Goal: Task Accomplishment & Management: Manage account settings

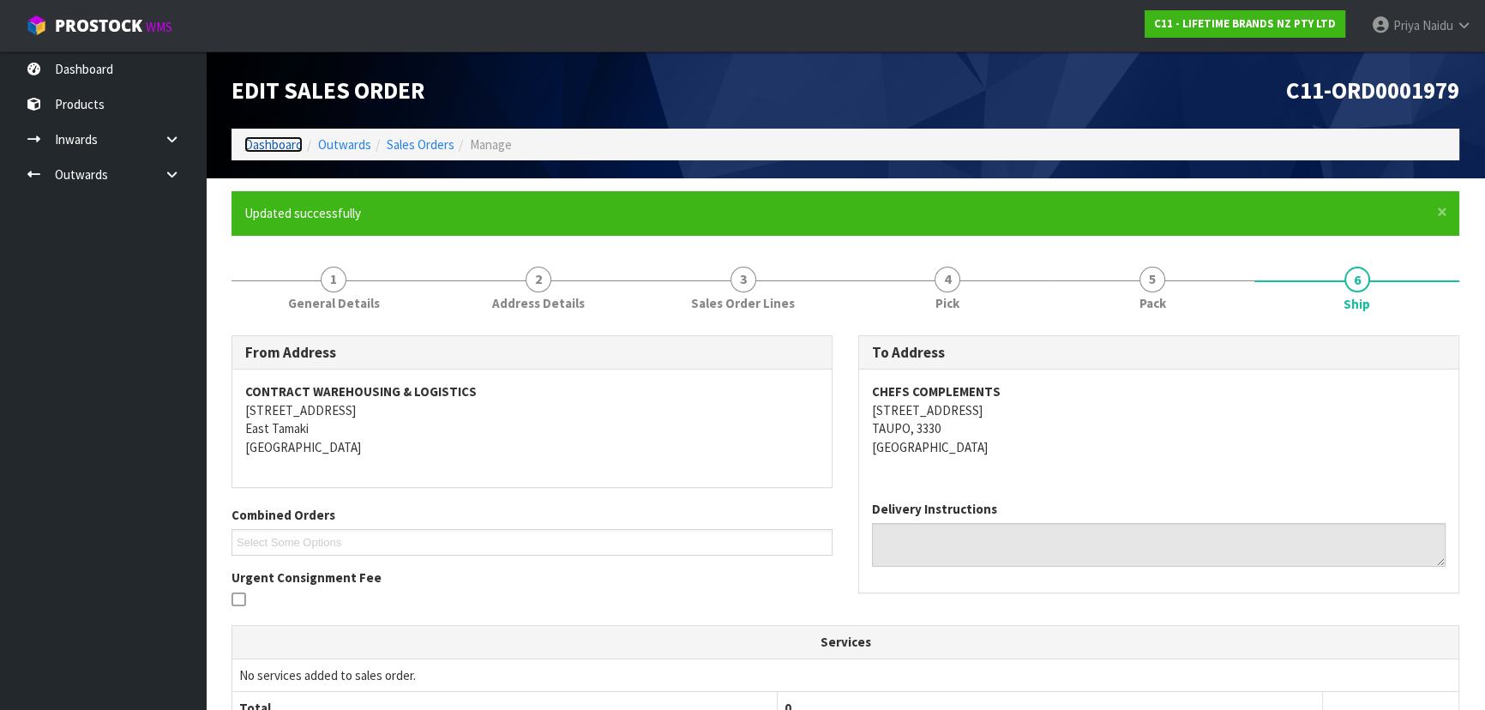
click at [272, 145] on link "Dashboard" at bounding box center [273, 144] width 58 height 16
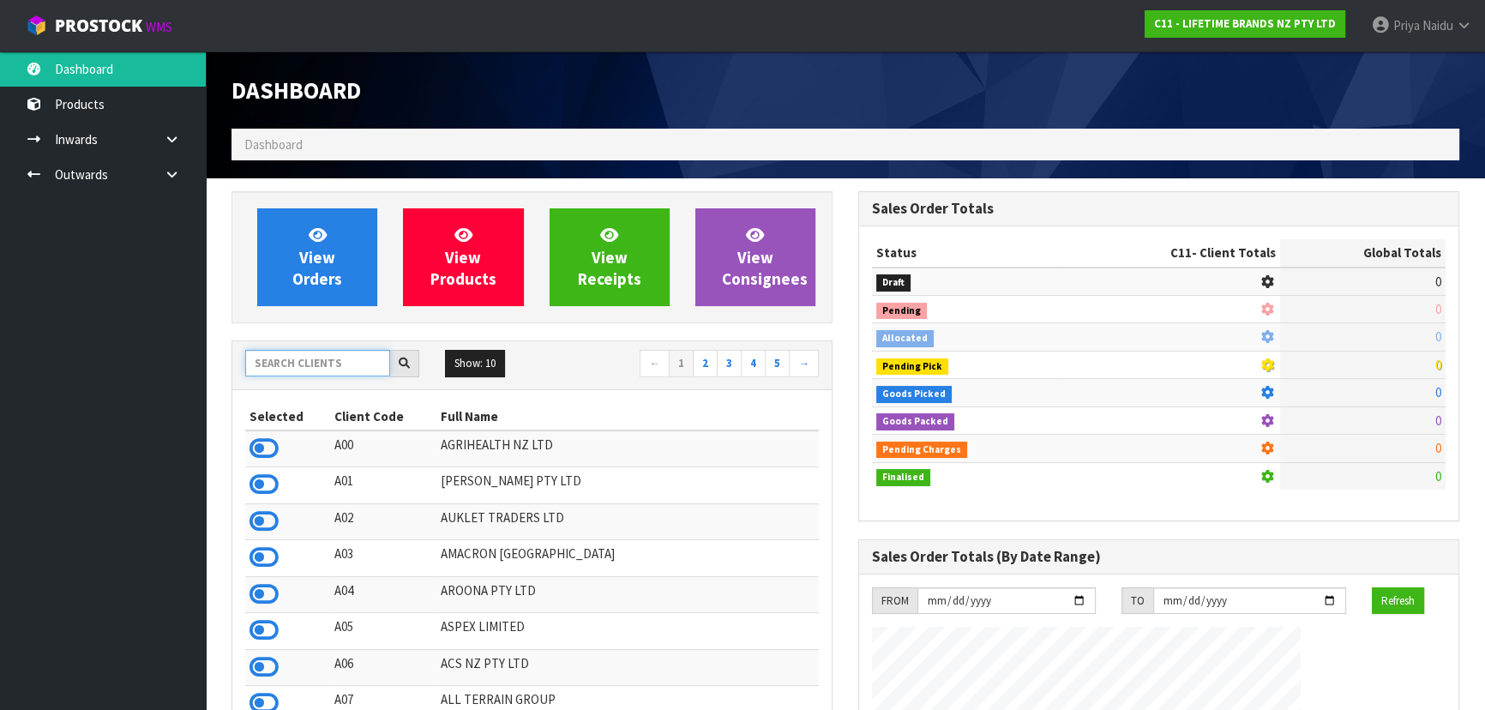
click at [283, 356] on input "text" at bounding box center [317, 363] width 145 height 27
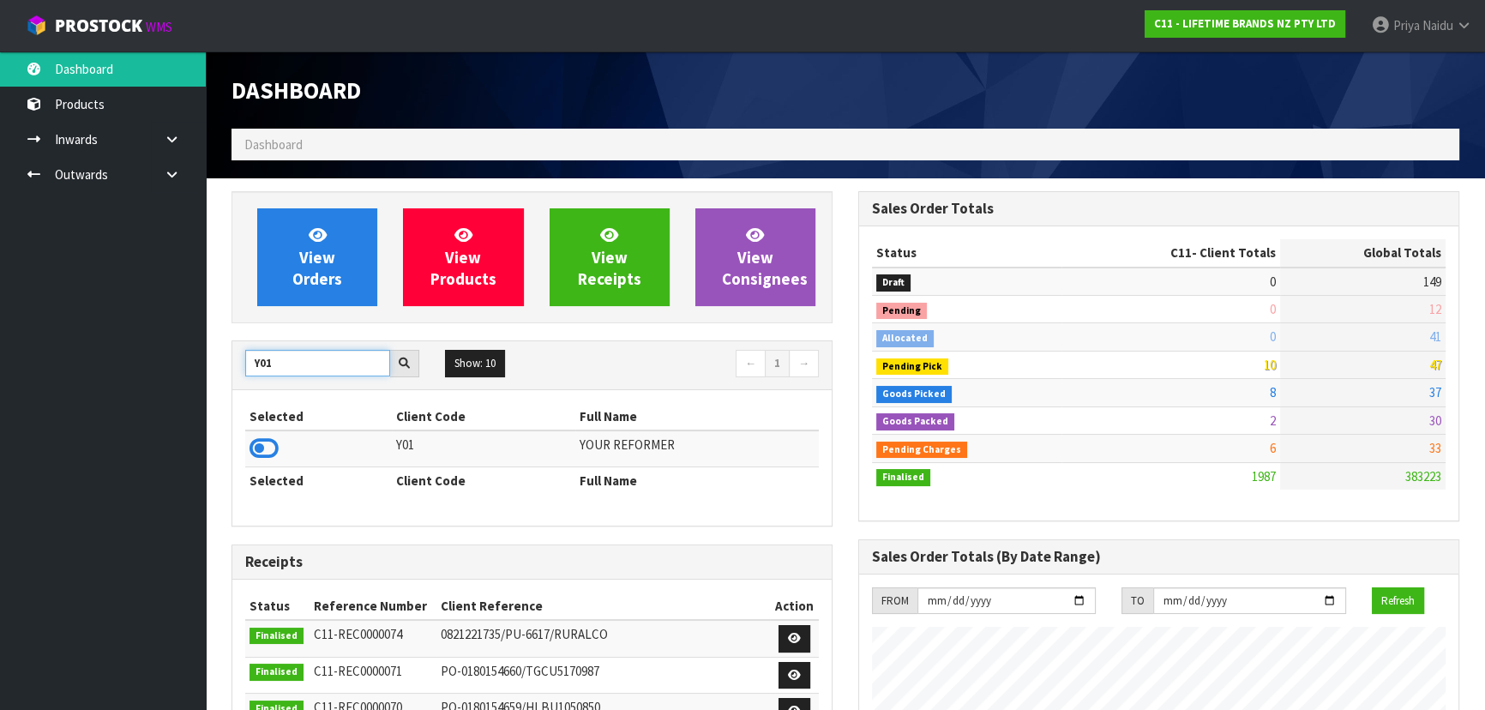
type input "Y01"
click at [277, 430] on td at bounding box center [318, 448] width 147 height 37
click at [266, 450] on icon at bounding box center [264, 449] width 29 height 26
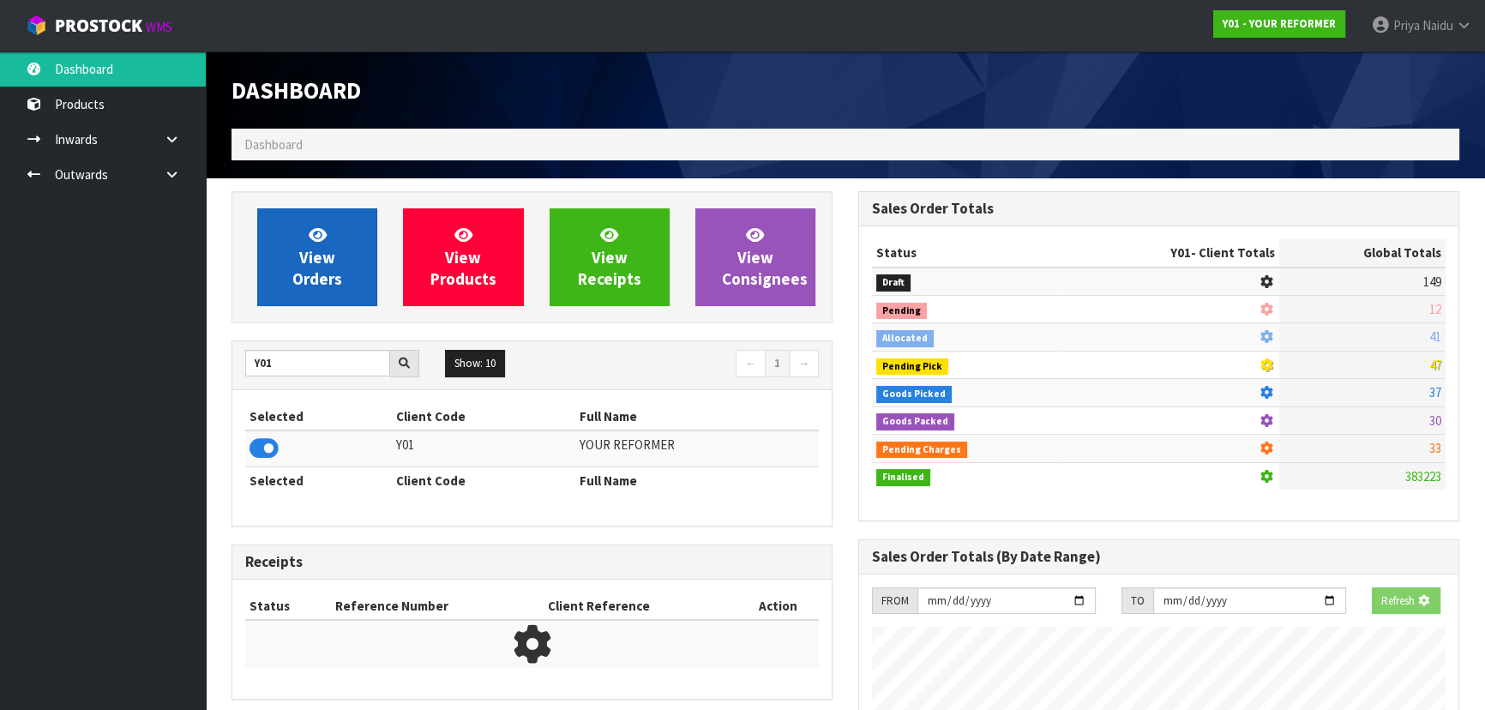
scroll to position [1068, 626]
click at [346, 264] on link "View Orders" at bounding box center [317, 257] width 120 height 98
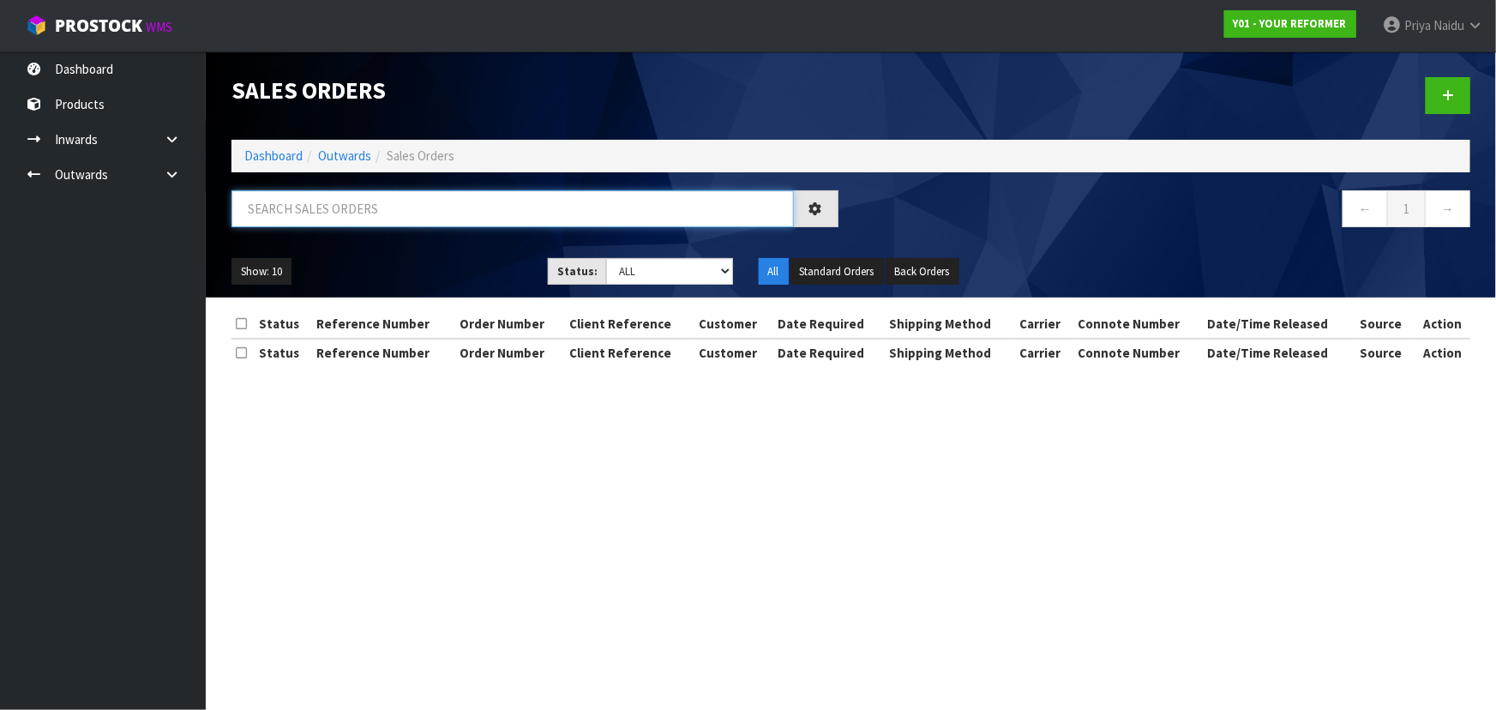
click at [343, 223] on input "text" at bounding box center [513, 208] width 563 height 37
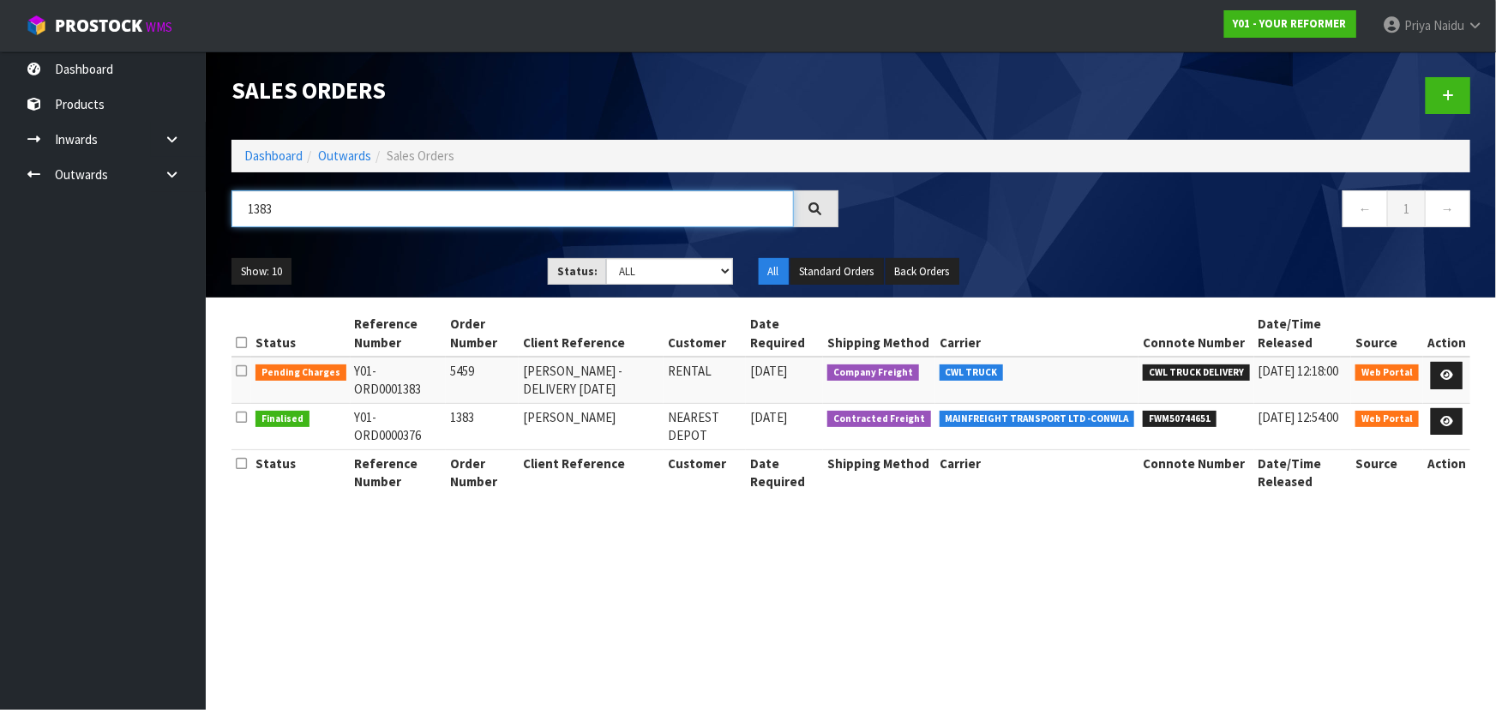
click at [301, 212] on input "1383" at bounding box center [513, 208] width 563 height 37
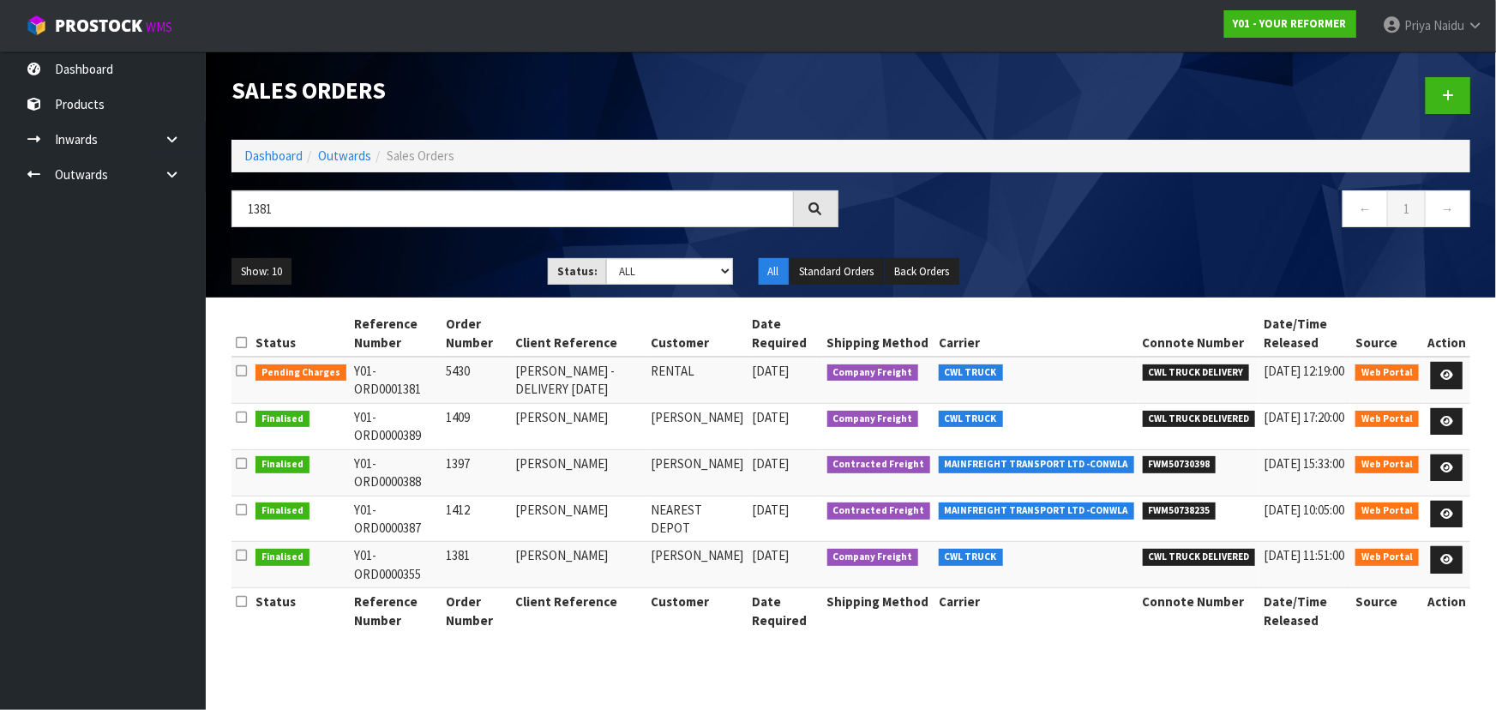
click at [425, 243] on div "1381 ← 1 →" at bounding box center [851, 217] width 1265 height 55
click at [419, 221] on input "1381" at bounding box center [513, 208] width 563 height 37
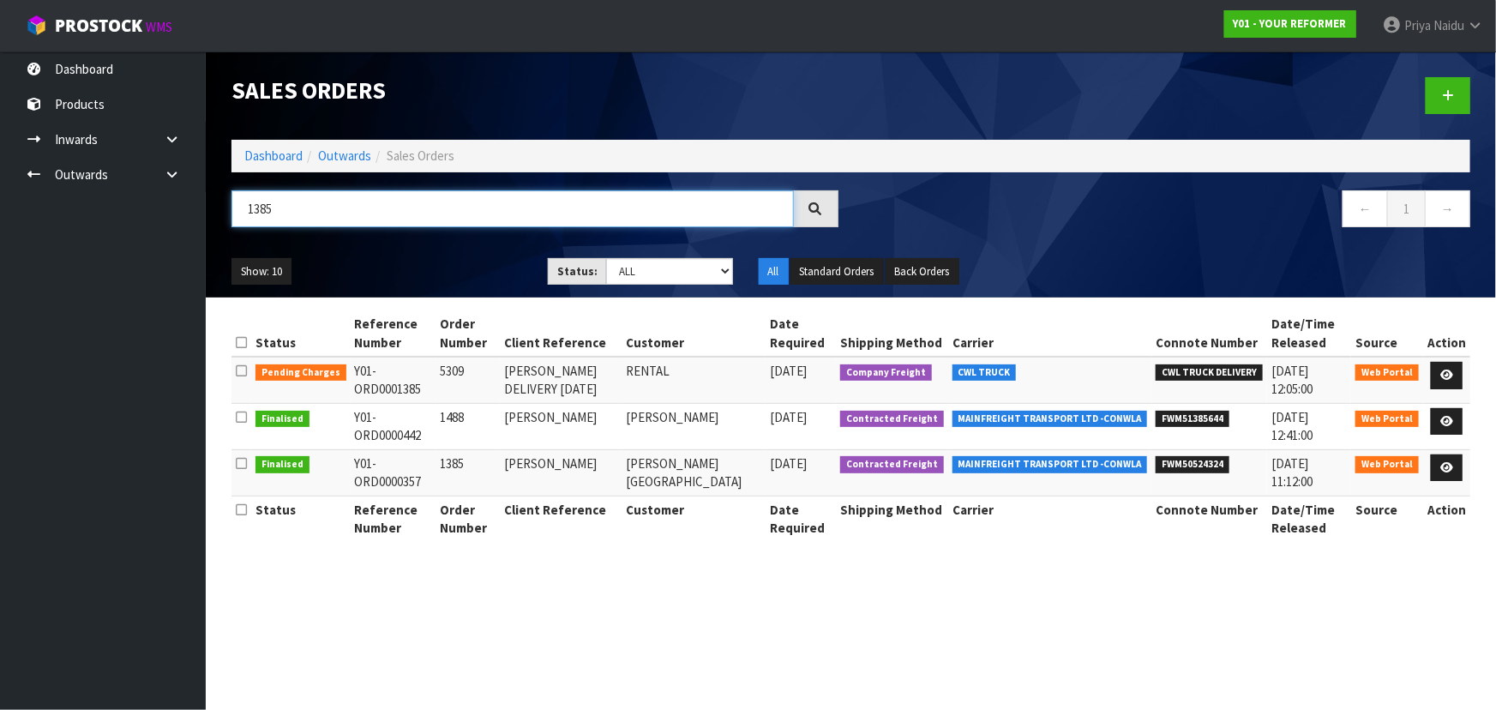
type input "1385"
click at [402, 263] on ul "Show: 10 5 10 25 50" at bounding box center [377, 271] width 291 height 27
click at [294, 157] on link "Dashboard" at bounding box center [273, 156] width 58 height 16
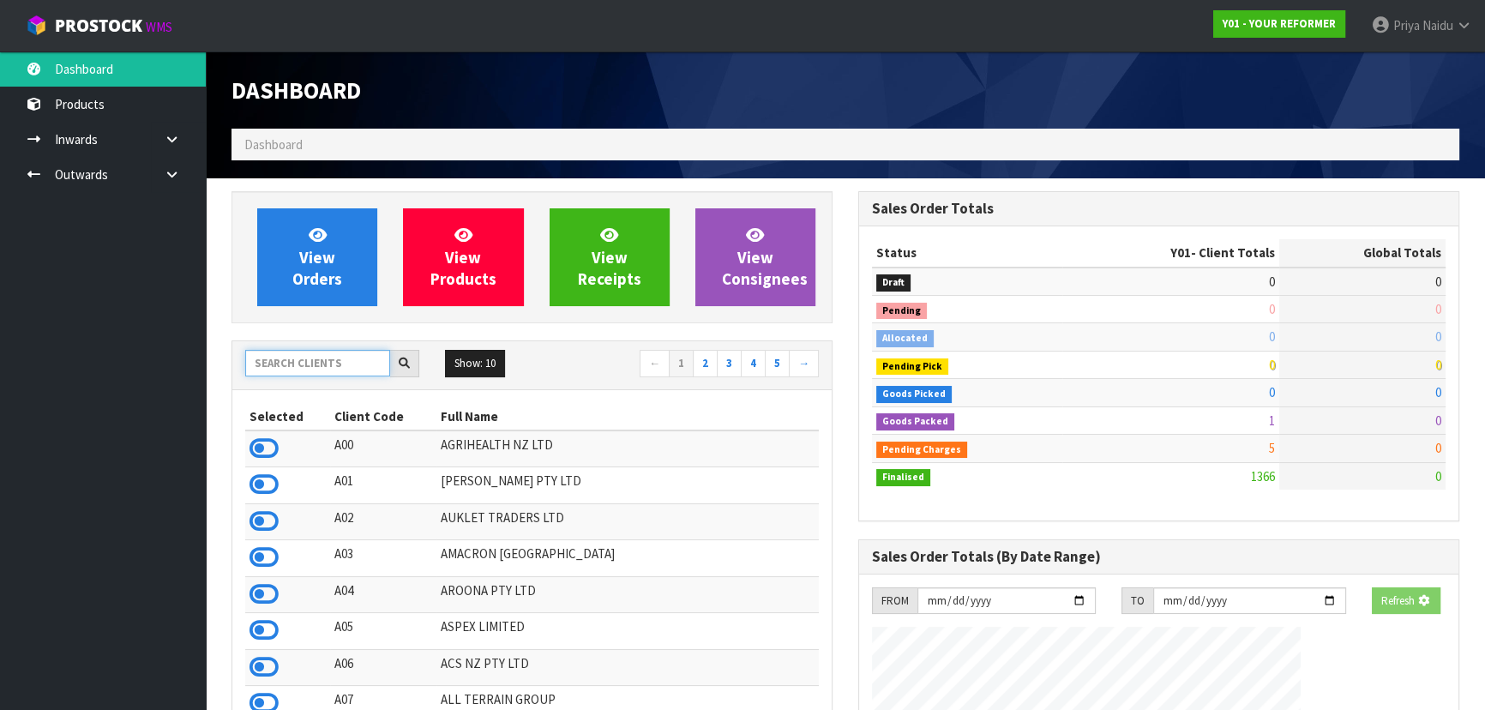
click at [344, 367] on input "text" at bounding box center [317, 363] width 145 height 27
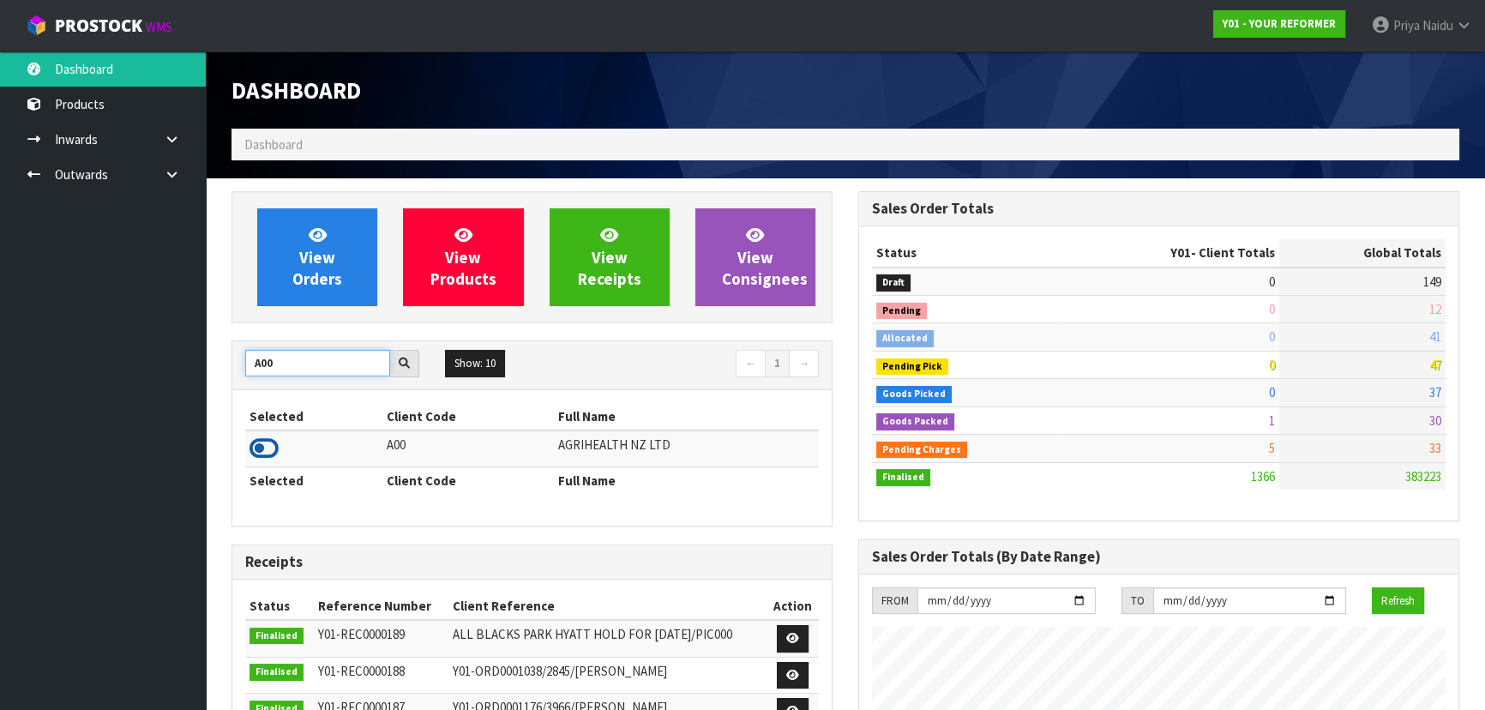
type input "A00"
click at [260, 449] on icon at bounding box center [264, 449] width 29 height 26
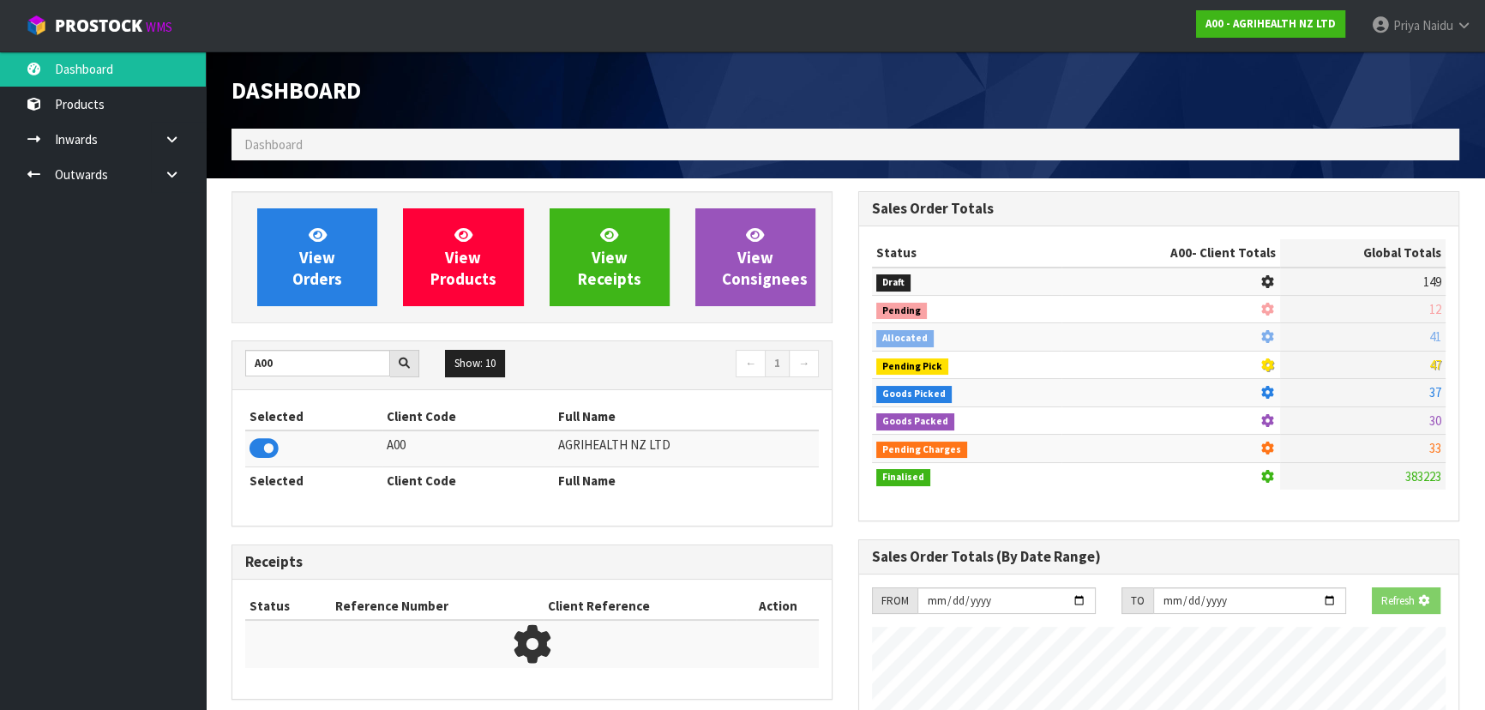
scroll to position [1068, 626]
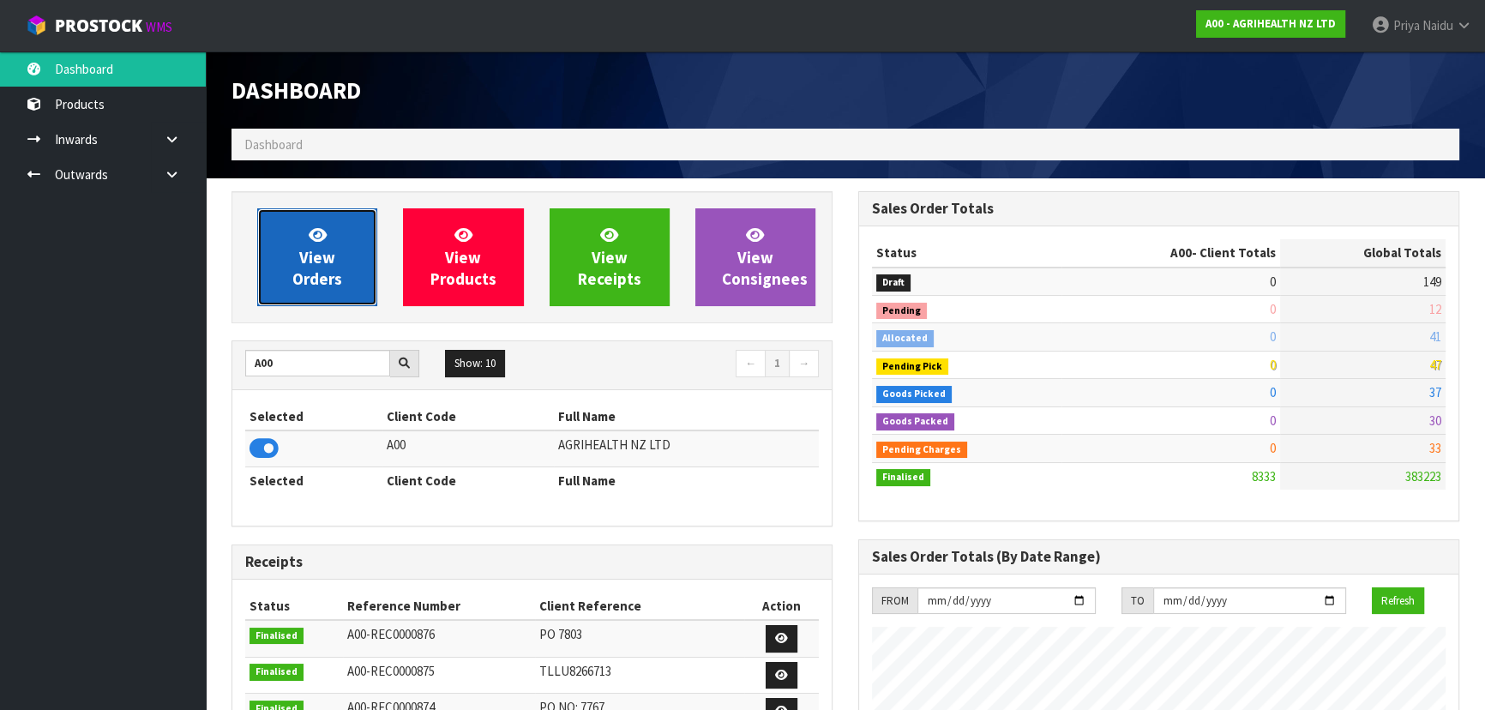
click at [310, 258] on span "View Orders" at bounding box center [317, 257] width 50 height 64
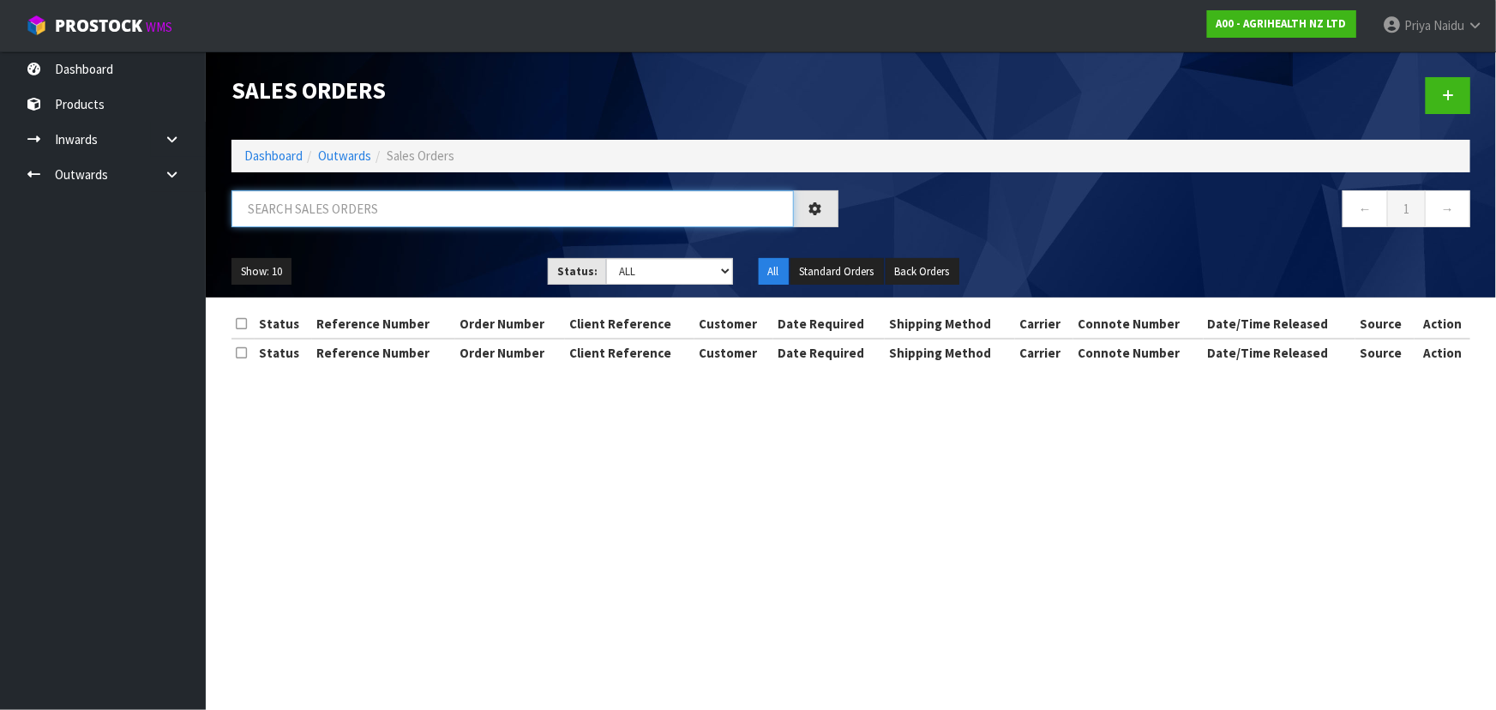
click at [364, 214] on input "text" at bounding box center [513, 208] width 563 height 37
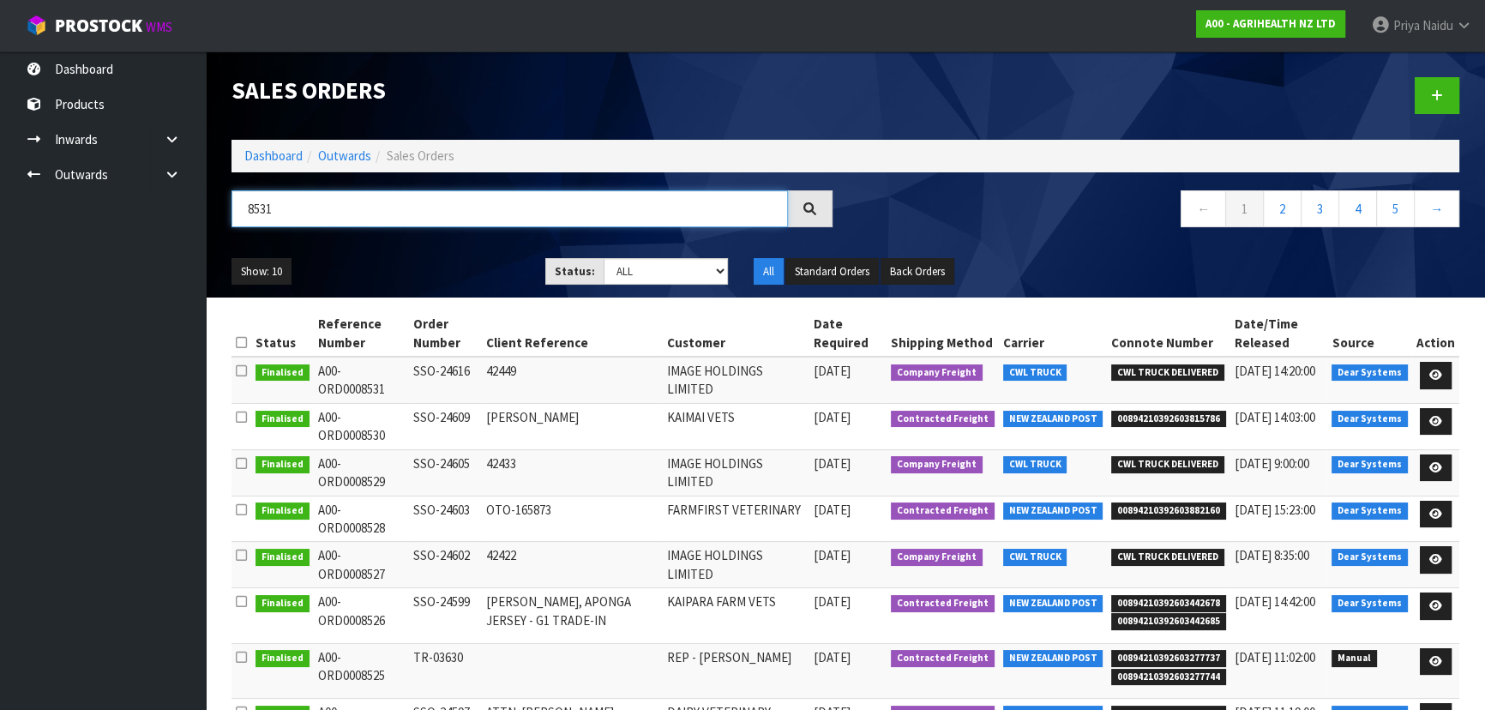
type input "8531"
click at [471, 293] on div "Show: 10 5 10 25 50 Status: Draft Pending Allocated Pending Pick Goods Picked G…" at bounding box center [846, 271] width 1254 height 53
click at [467, 272] on ul "Show: 10 5 10 25 50" at bounding box center [376, 271] width 288 height 27
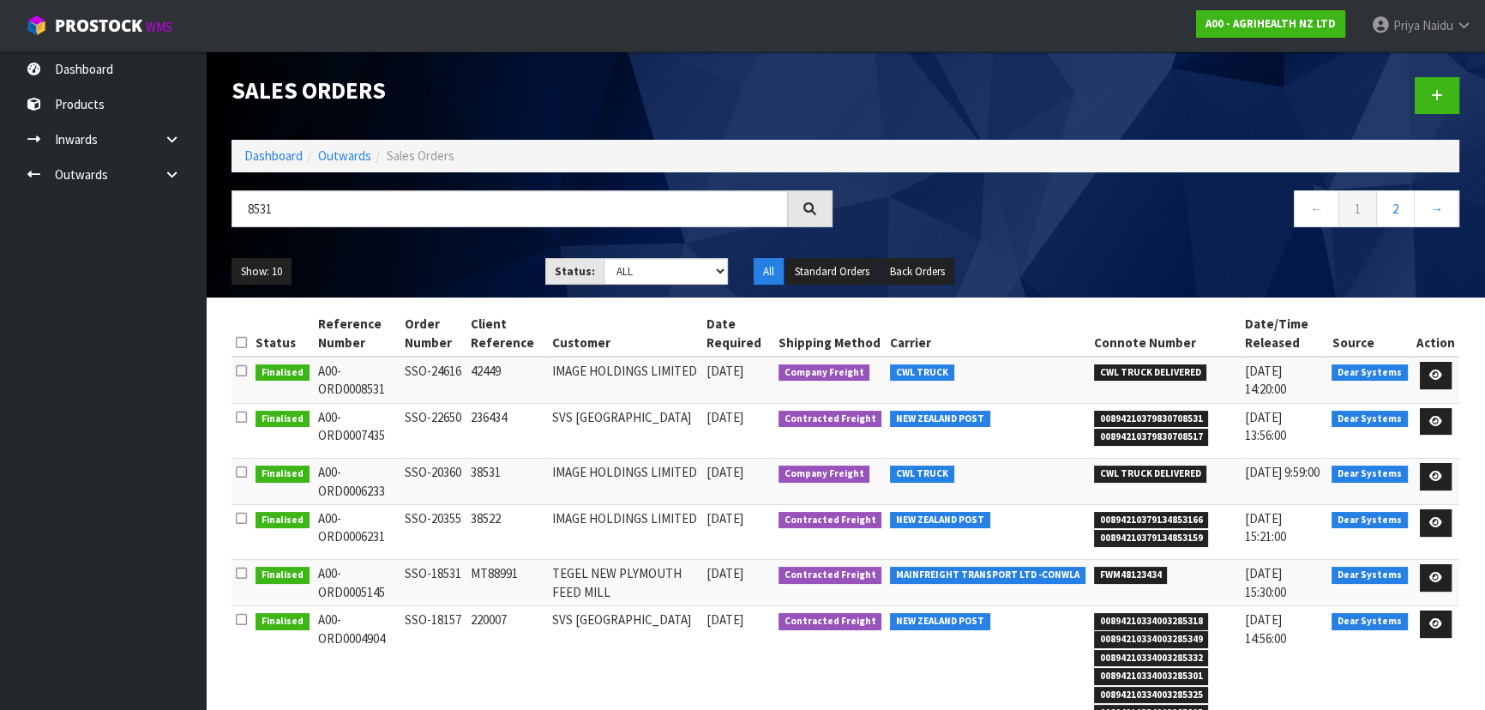
click at [467, 272] on ul "Show: 10 5 10 25 50" at bounding box center [376, 271] width 288 height 27
click at [1433, 375] on icon at bounding box center [1436, 375] width 13 height 11
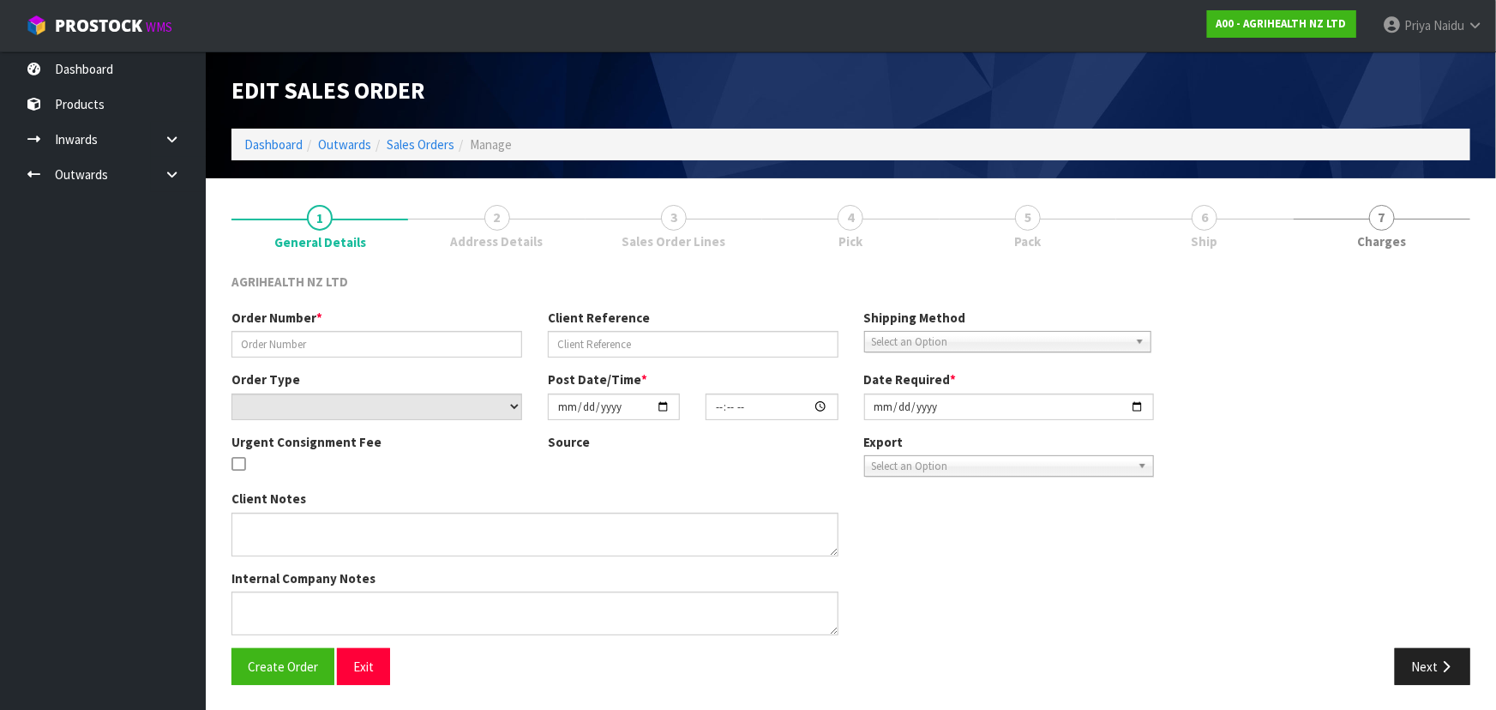
type input "SSO-24616"
type input "42449"
select select "number:0"
type input "[DATE]"
type input "09:30:23.000"
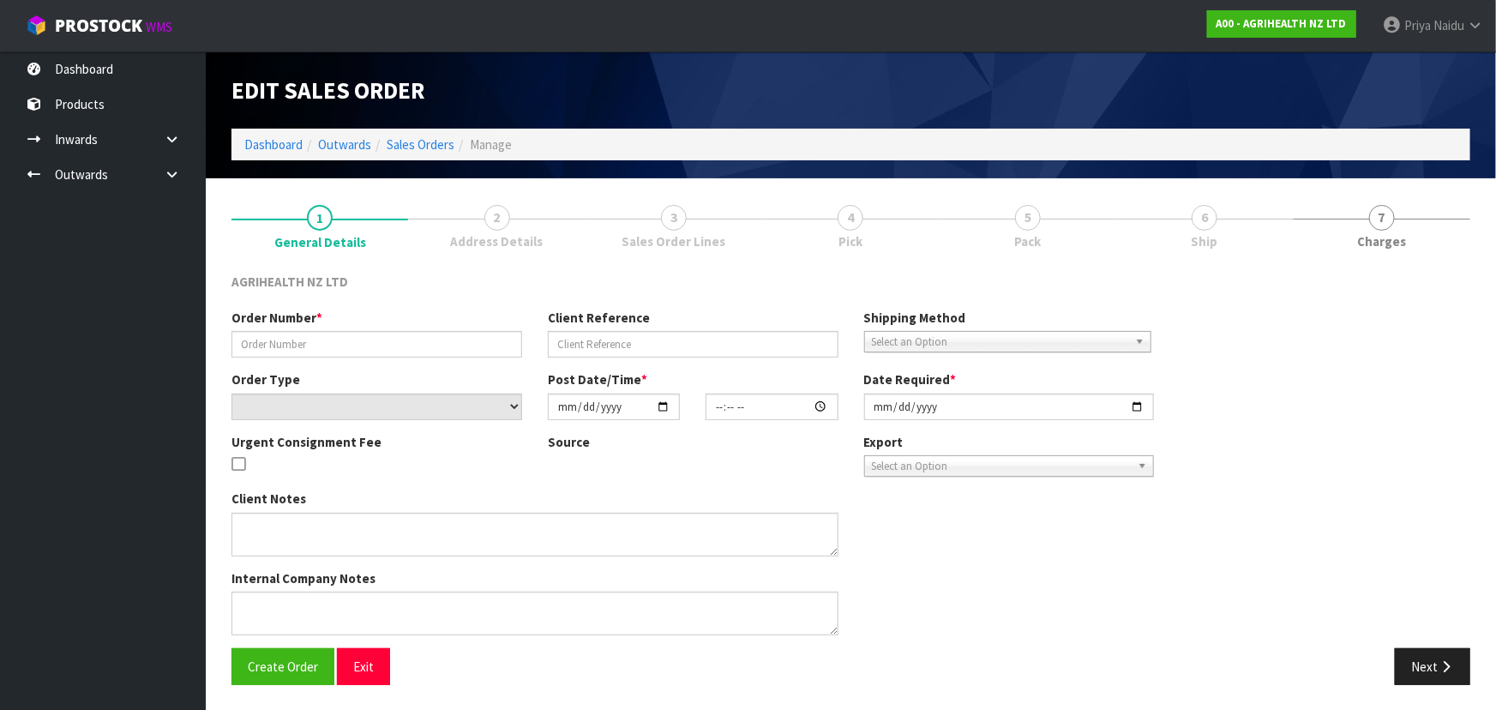
type input "[DATE]"
type textarea "SHIP BY: Freight"
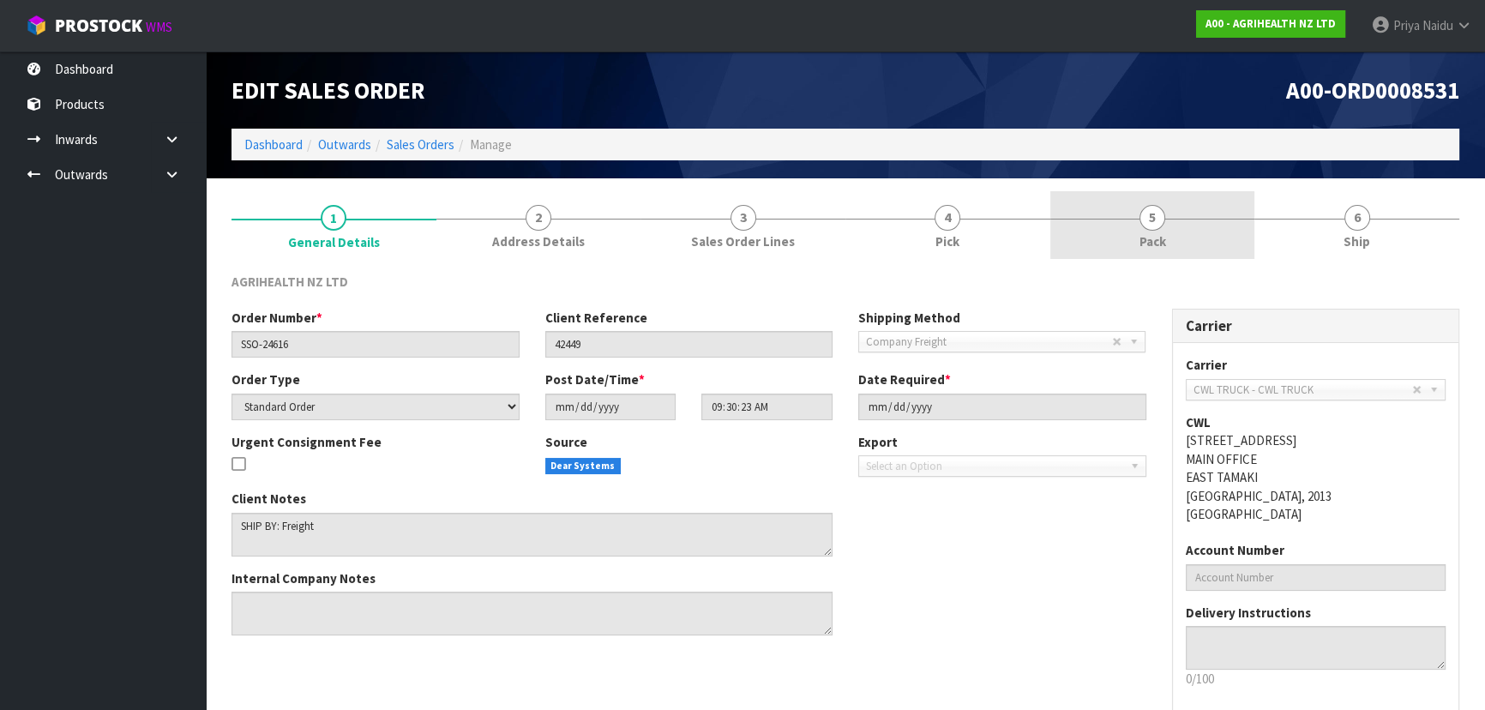
click at [1152, 243] on span "Pack" at bounding box center [1153, 241] width 27 height 18
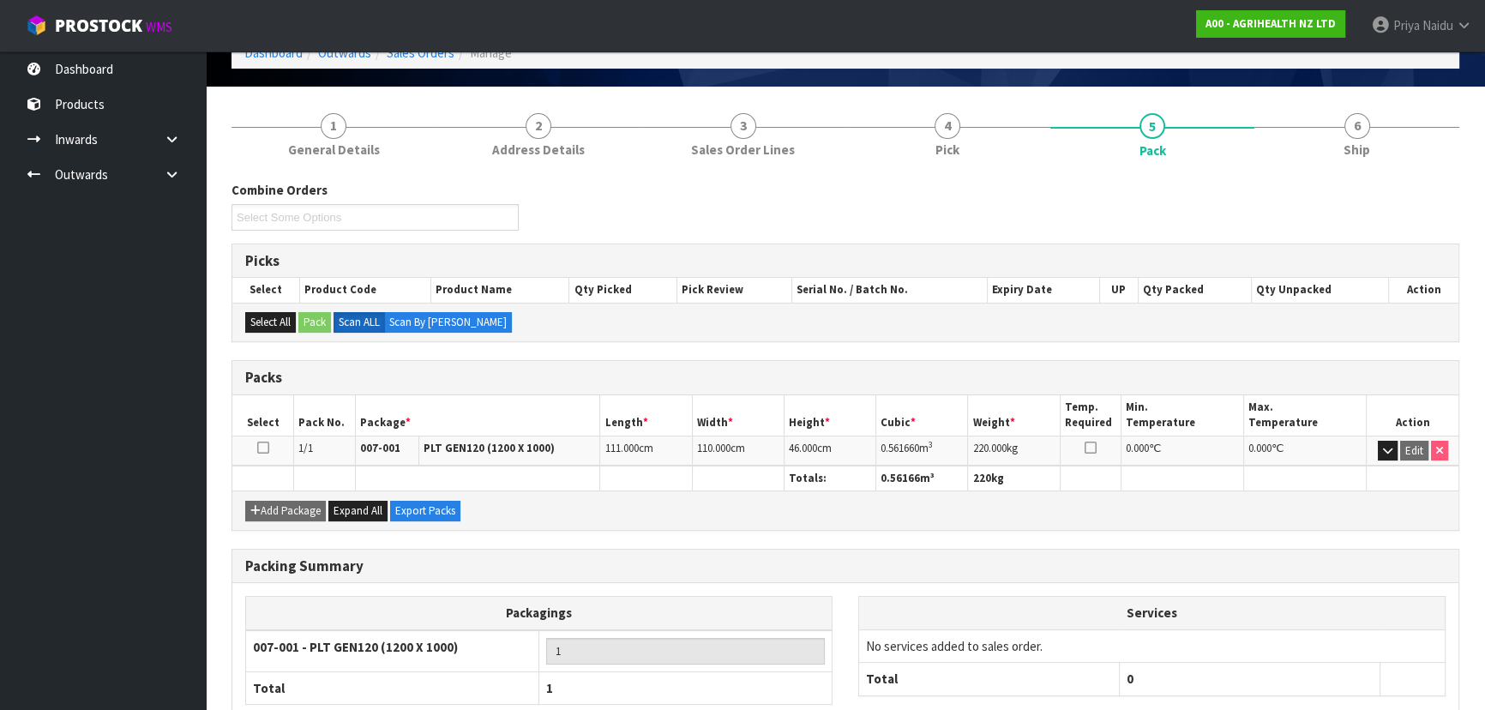
scroll to position [196, 0]
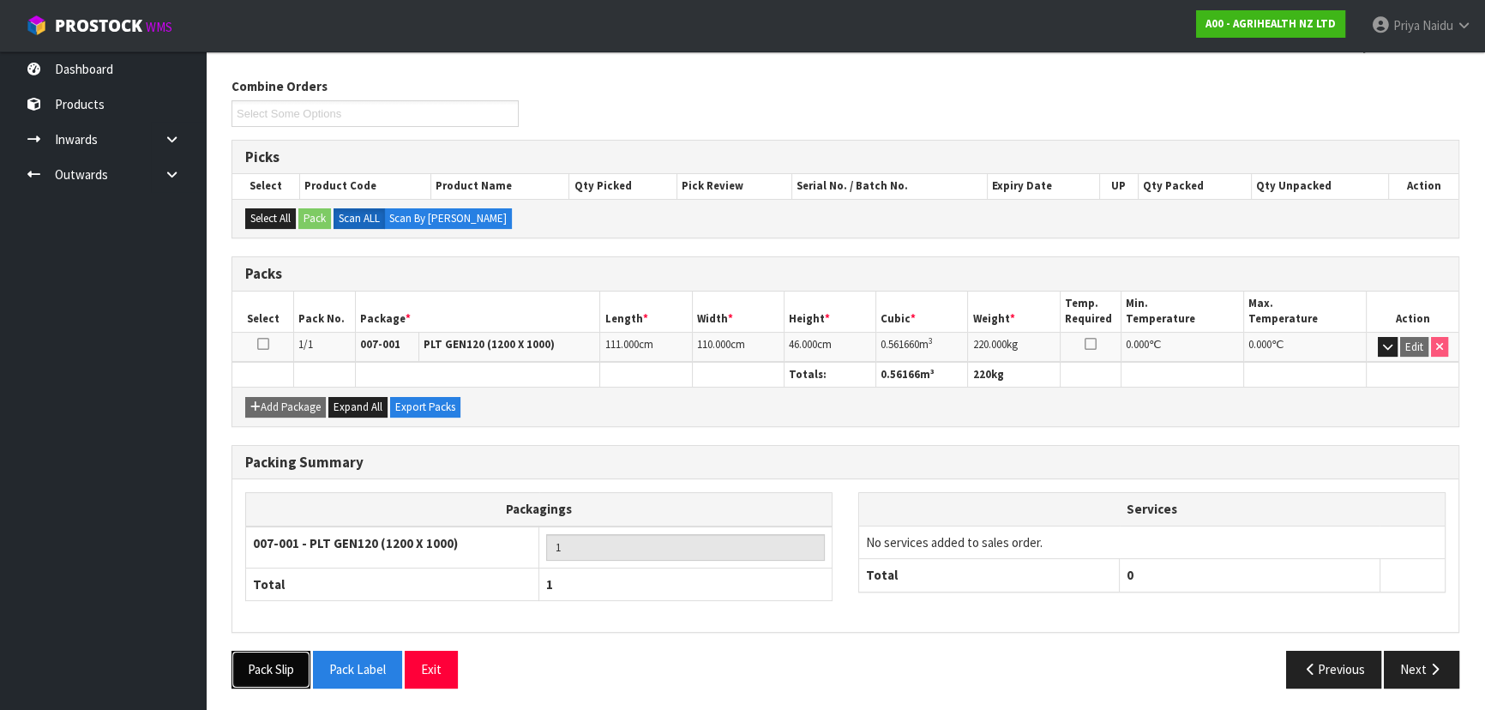
click at [274, 666] on button "Pack Slip" at bounding box center [271, 669] width 79 height 37
click at [1406, 655] on button "Next" at bounding box center [1421, 669] width 75 height 37
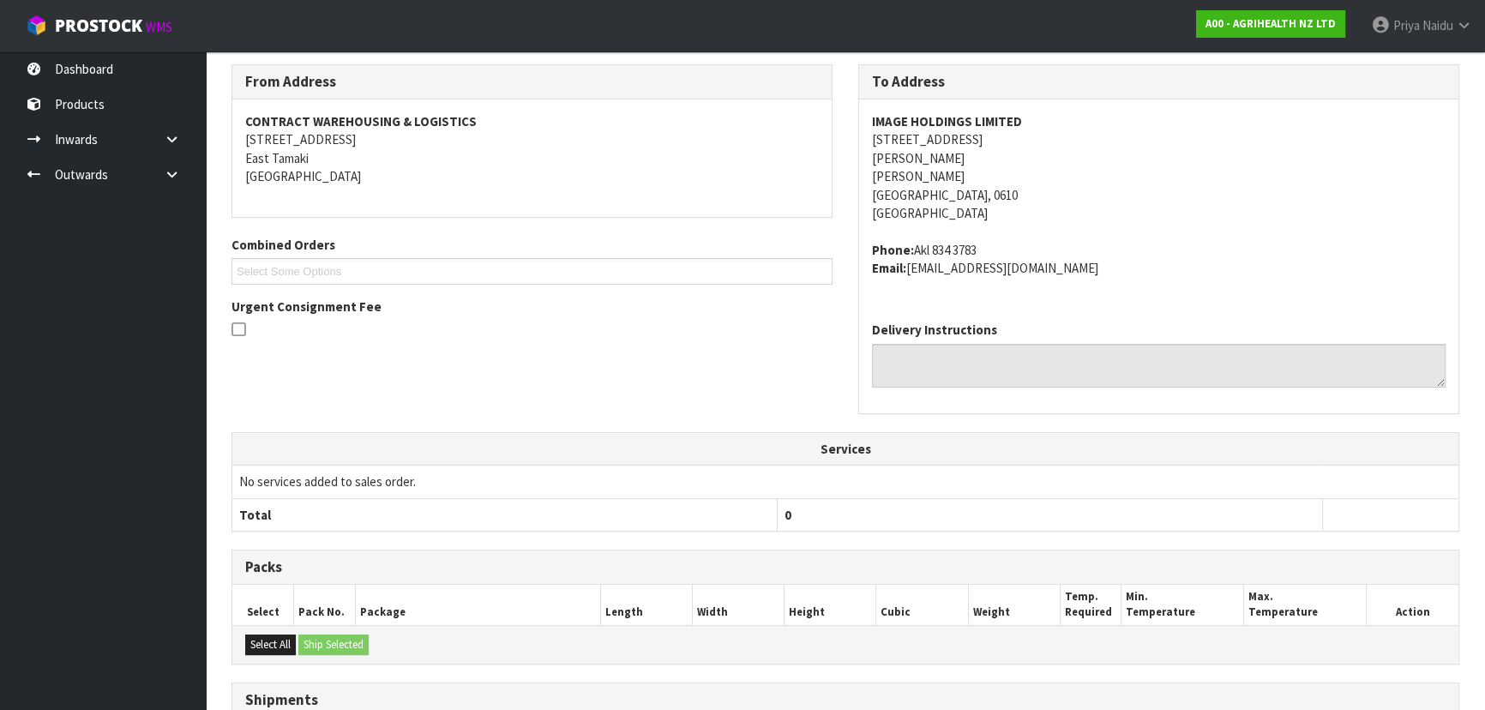
scroll to position [0, 0]
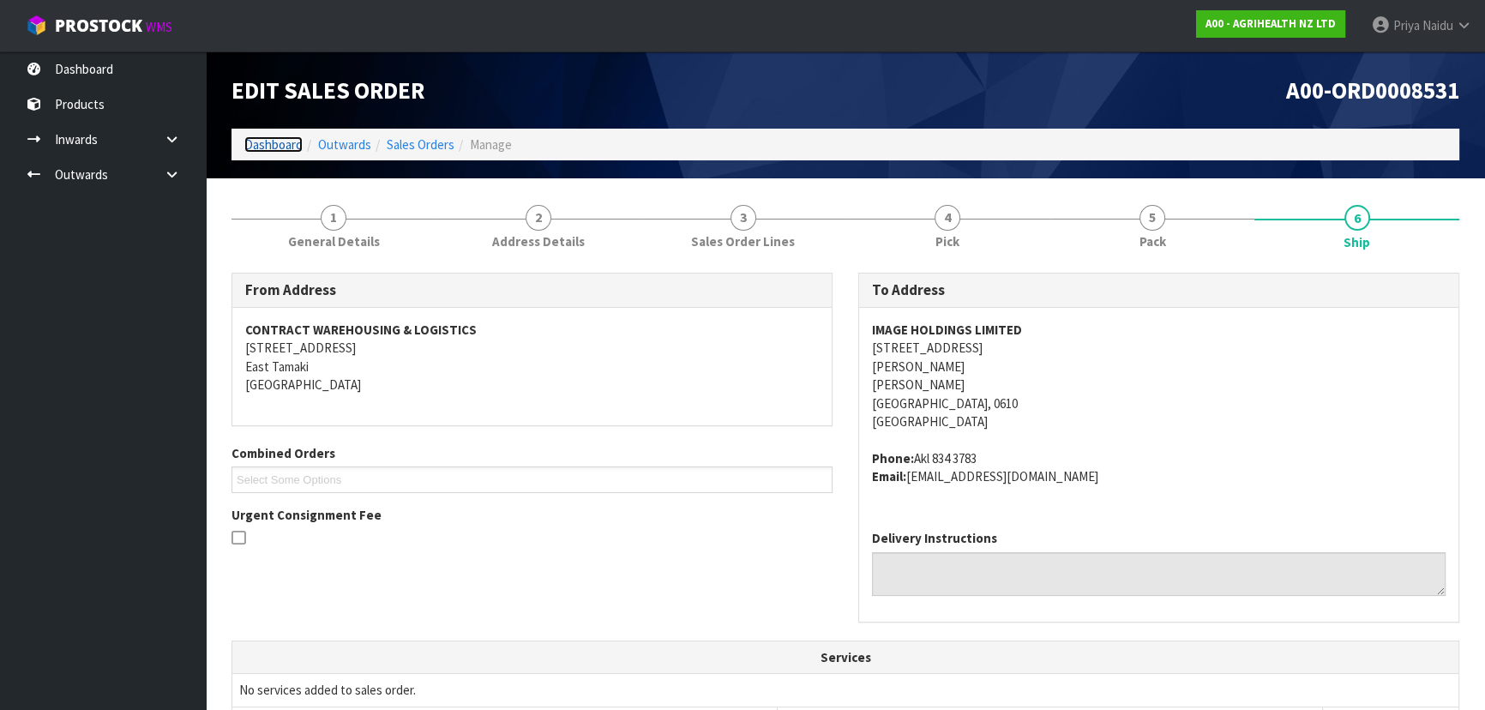
drag, startPoint x: 253, startPoint y: 143, endPoint x: 263, endPoint y: 143, distance: 10.3
click at [253, 143] on link "Dashboard" at bounding box center [273, 144] width 58 height 16
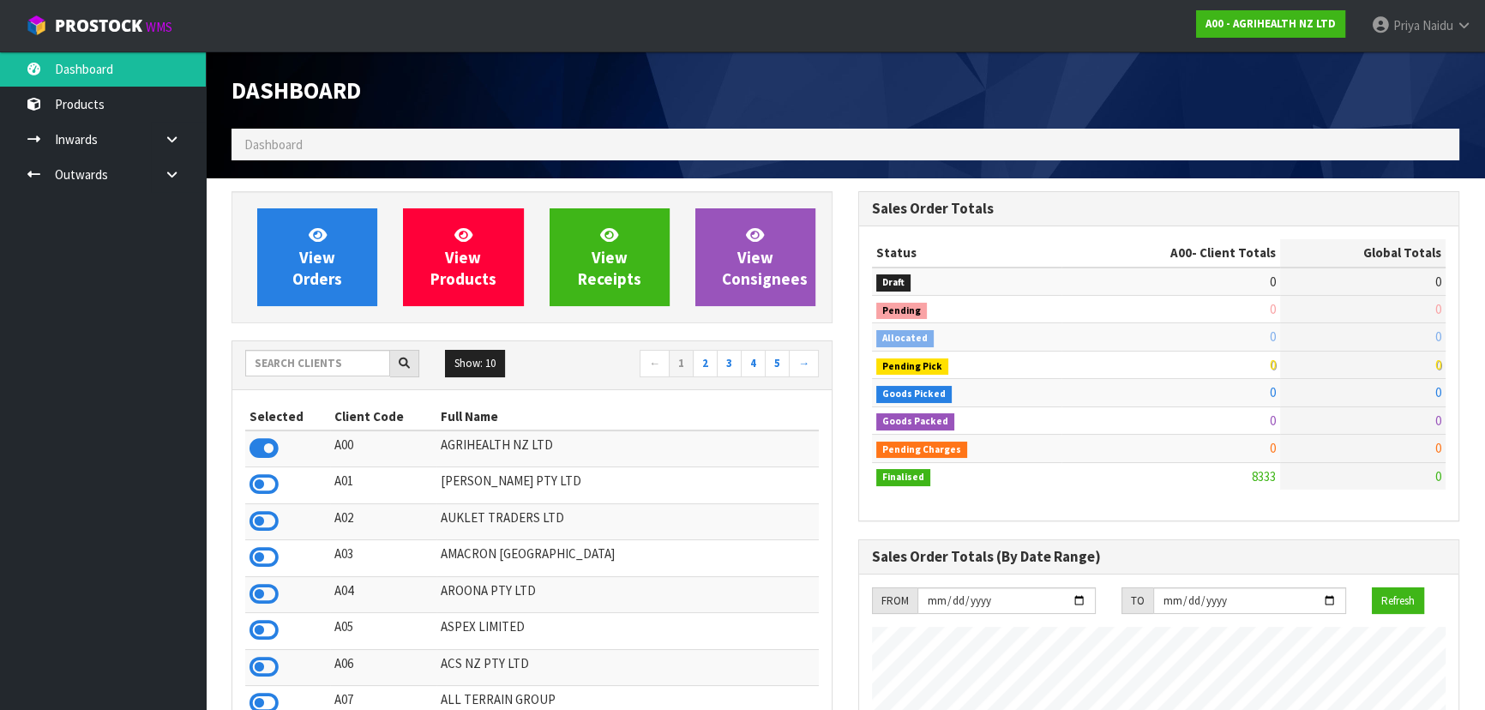
scroll to position [1297, 626]
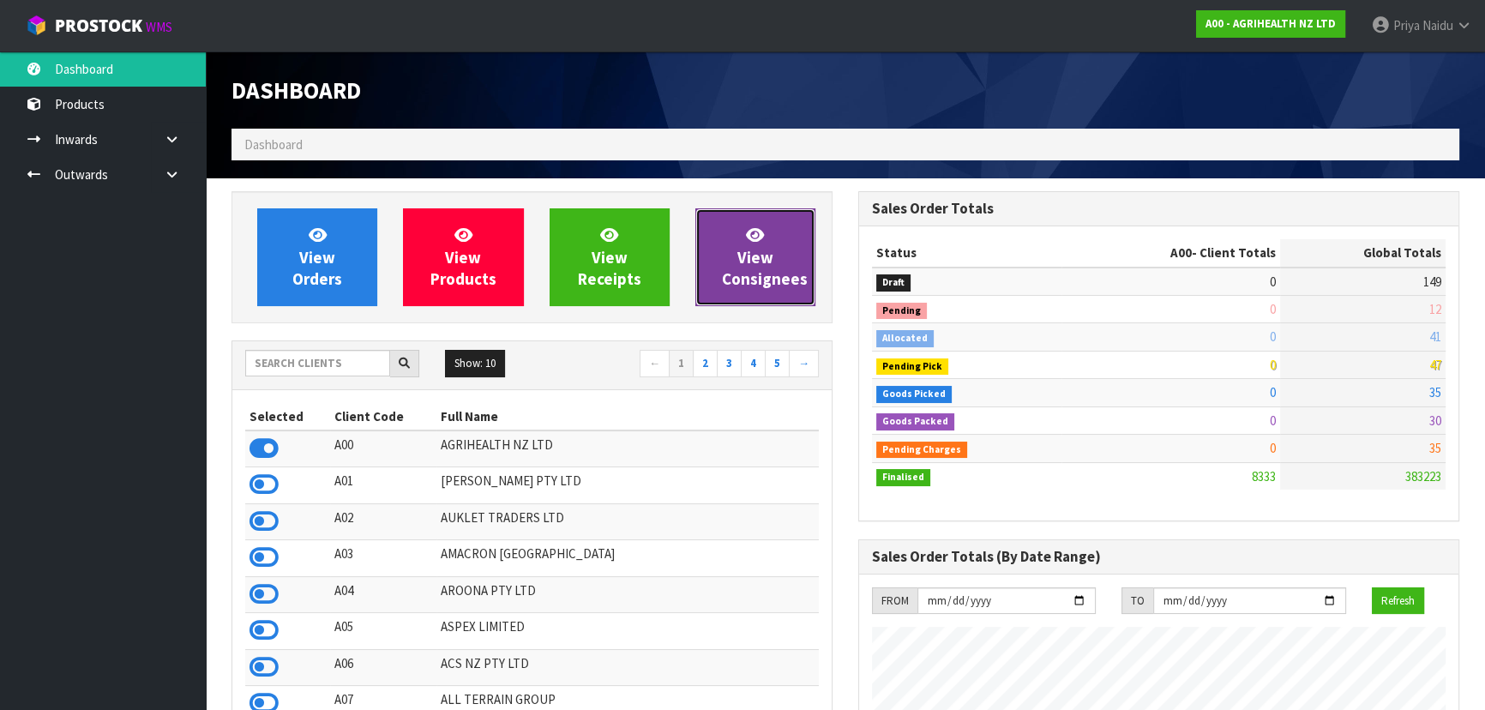
click at [709, 264] on link "View Consignees" at bounding box center [755, 257] width 120 height 98
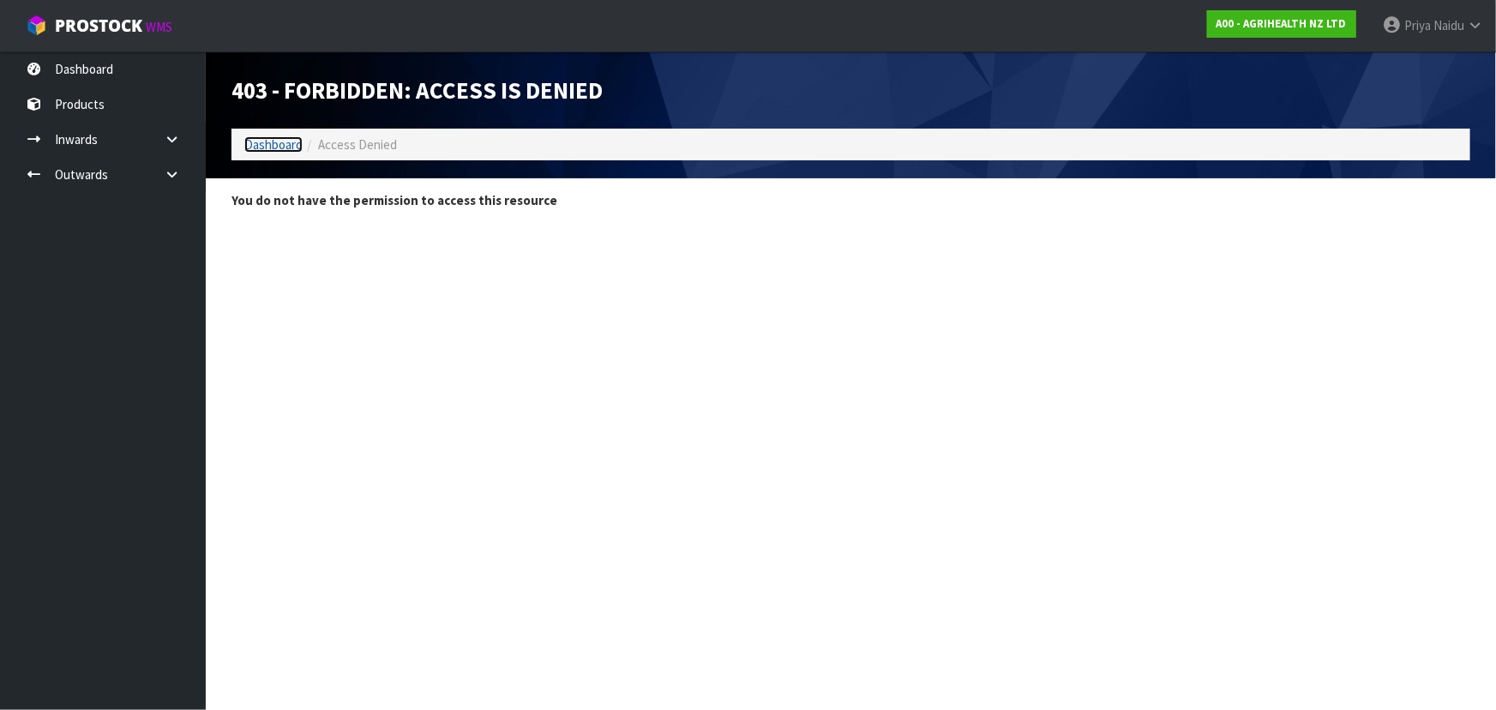
click at [285, 150] on link "Dashboard" at bounding box center [273, 144] width 58 height 16
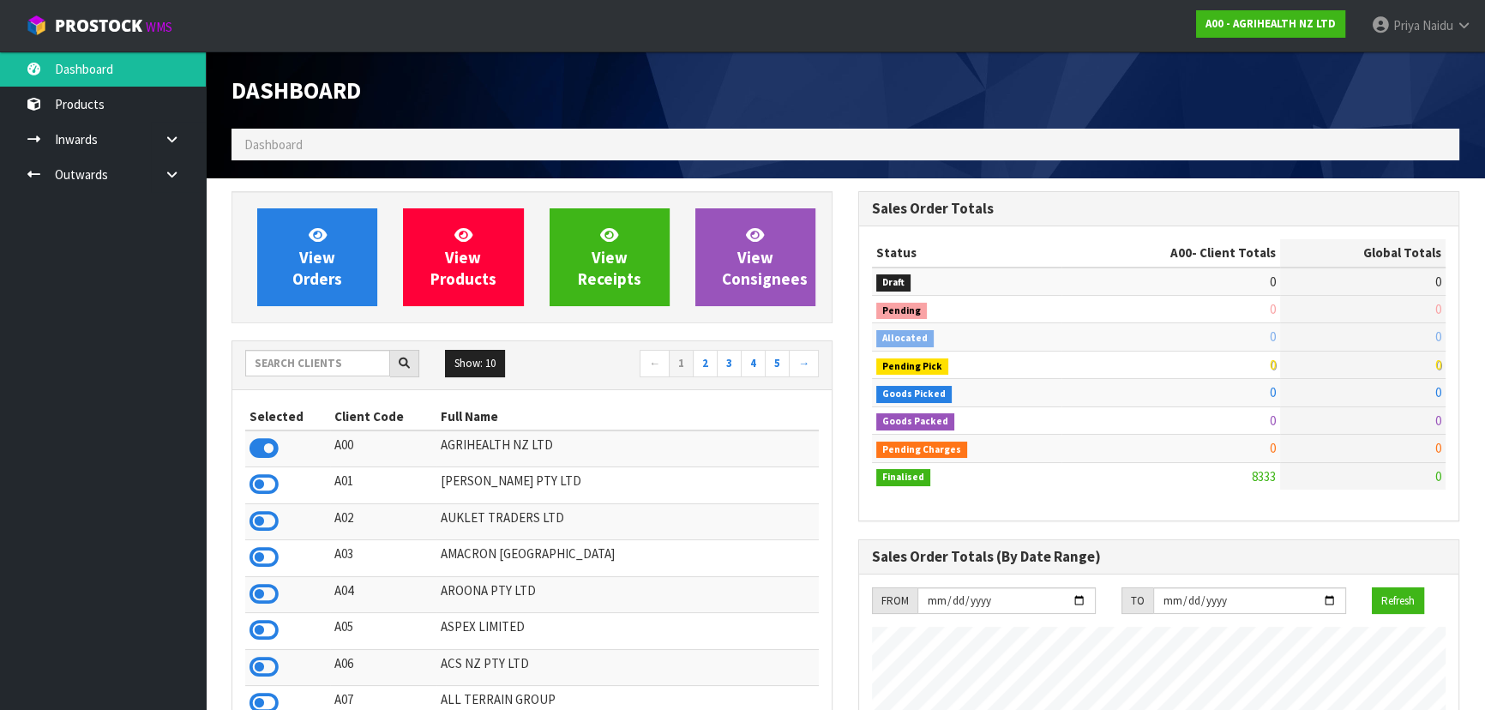
scroll to position [1297, 626]
click at [306, 364] on input "text" at bounding box center [317, 363] width 145 height 27
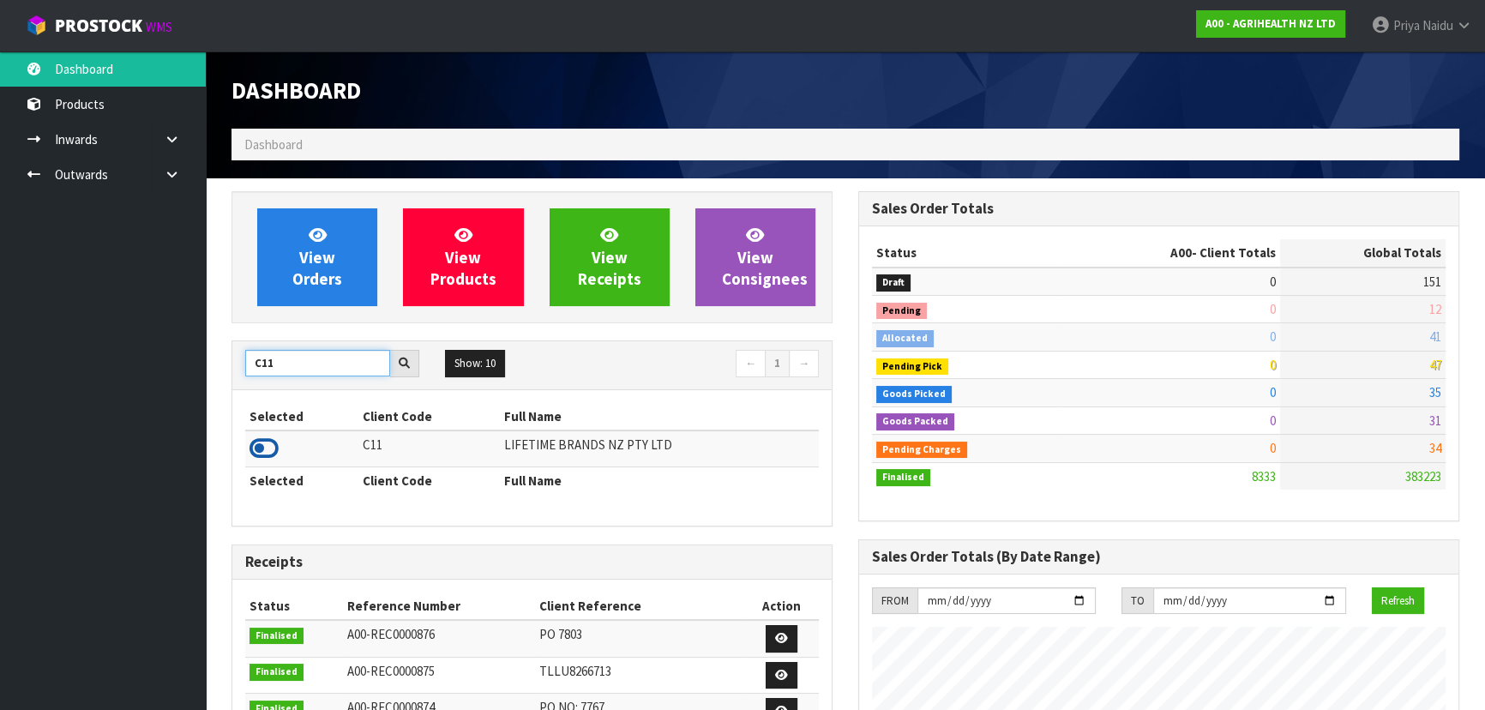
type input "C11"
click at [266, 443] on icon at bounding box center [264, 449] width 29 height 26
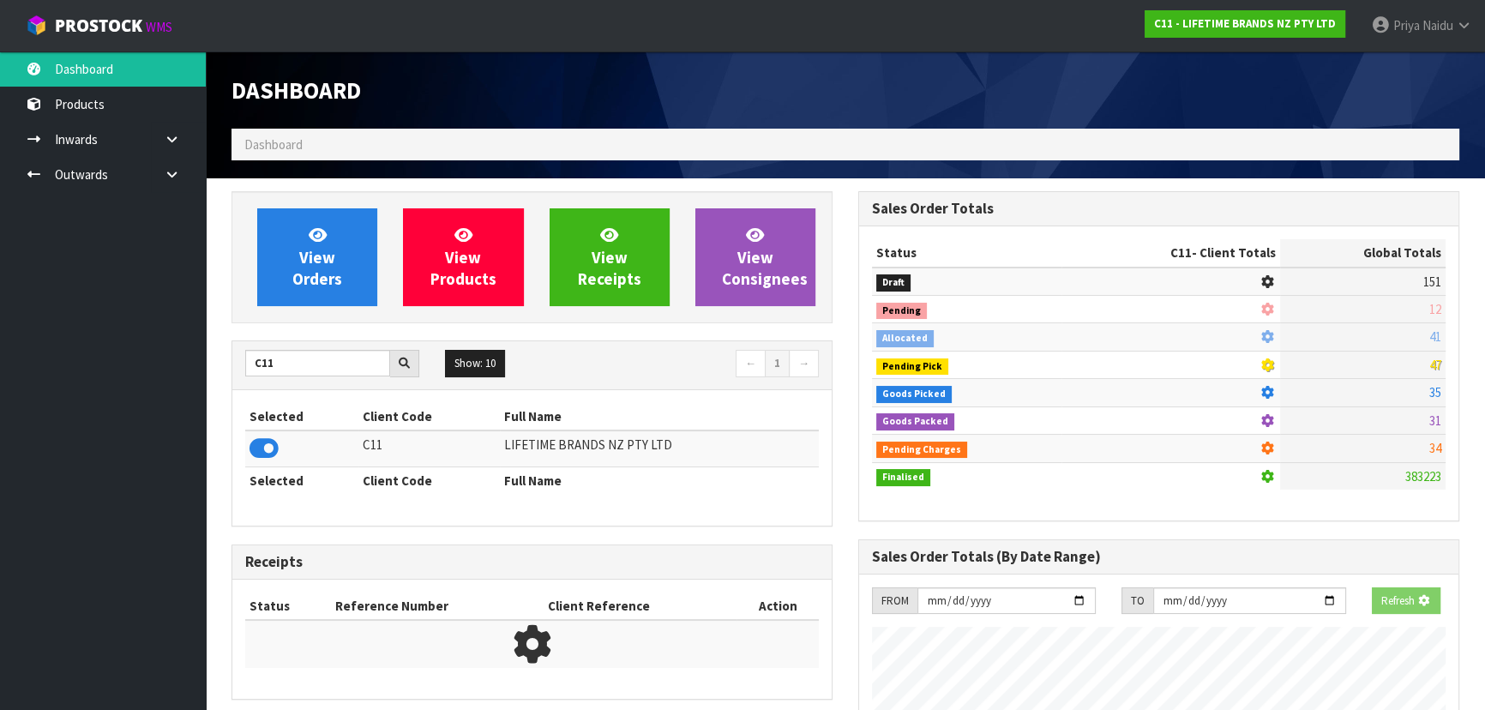
scroll to position [856495, 856935]
click at [326, 291] on link "View Orders" at bounding box center [317, 257] width 120 height 98
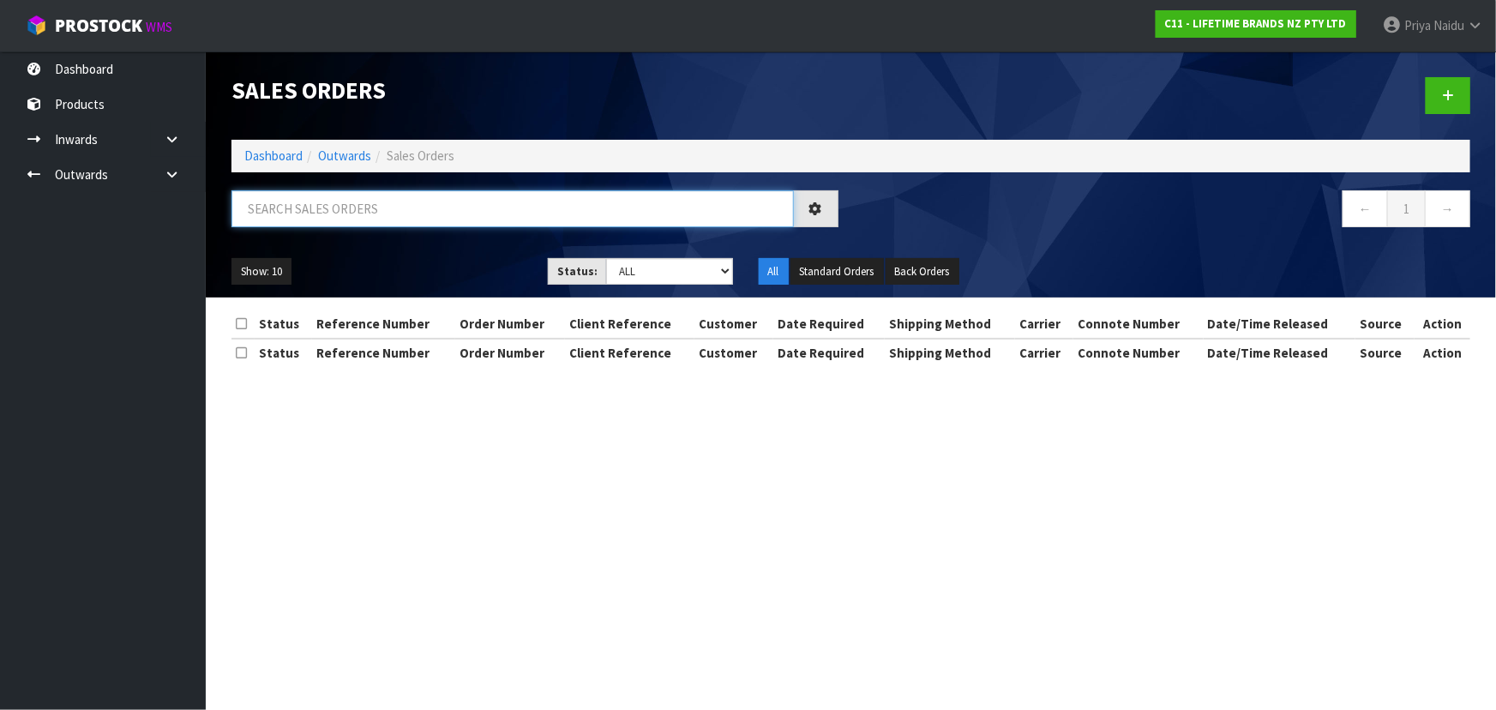
click at [356, 223] on input "text" at bounding box center [513, 208] width 563 height 37
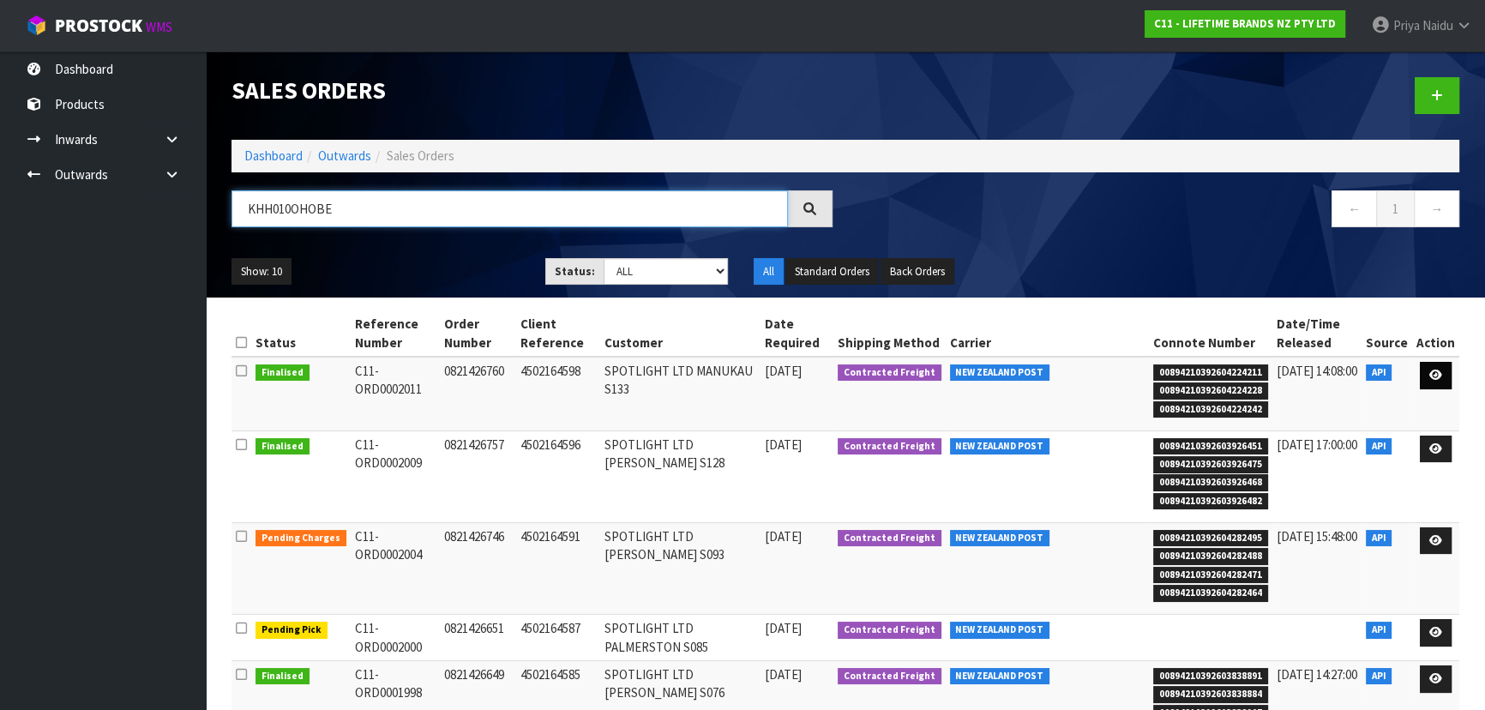
type input "KHH010OHOBE"
click at [1432, 370] on icon at bounding box center [1436, 375] width 13 height 11
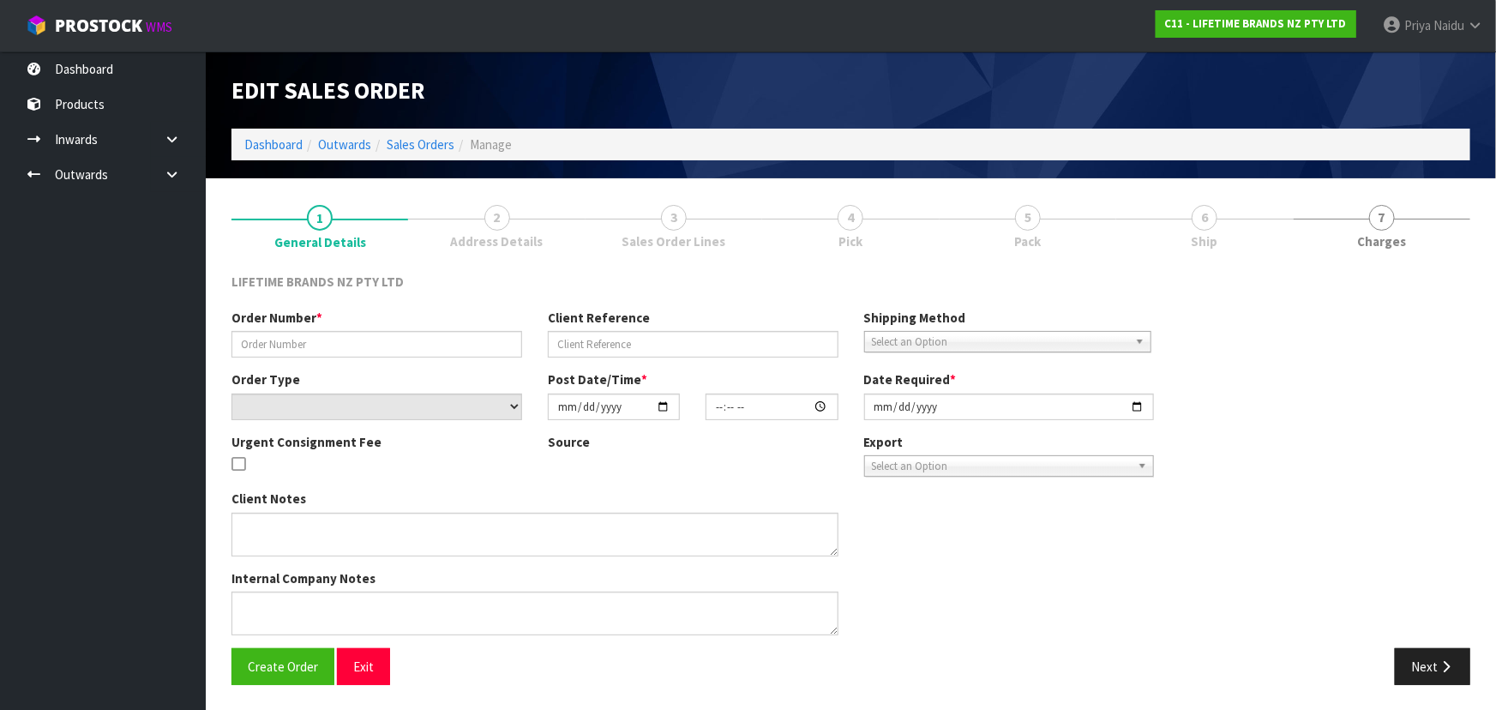
type input "0821426760"
type input "4502164598"
select select "number:0"
type input "[DATE]"
type input "10:19:27.000"
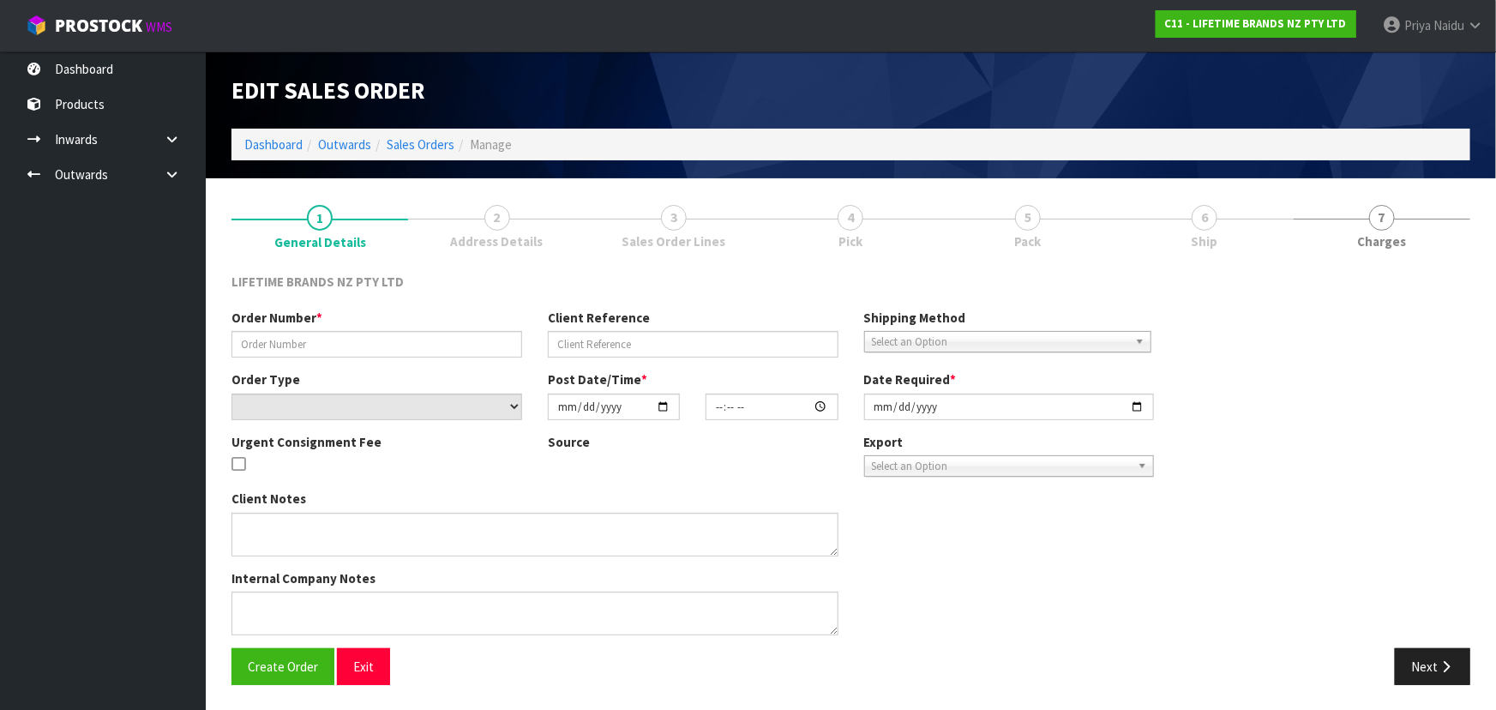
type input "[DATE]"
type textarea "PLEASE DESPATCH [DATE]-URGENT"
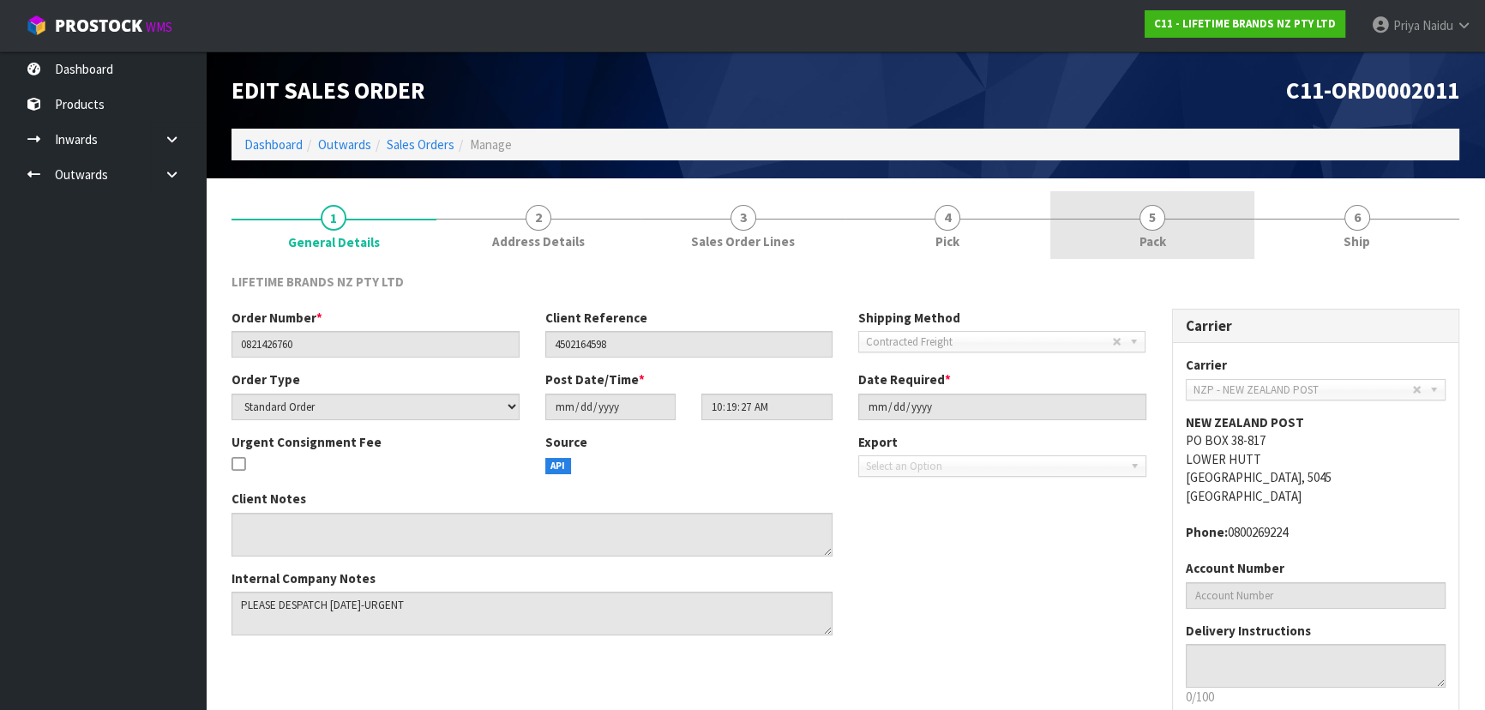
click at [1174, 230] on link "5 Pack" at bounding box center [1153, 225] width 205 height 68
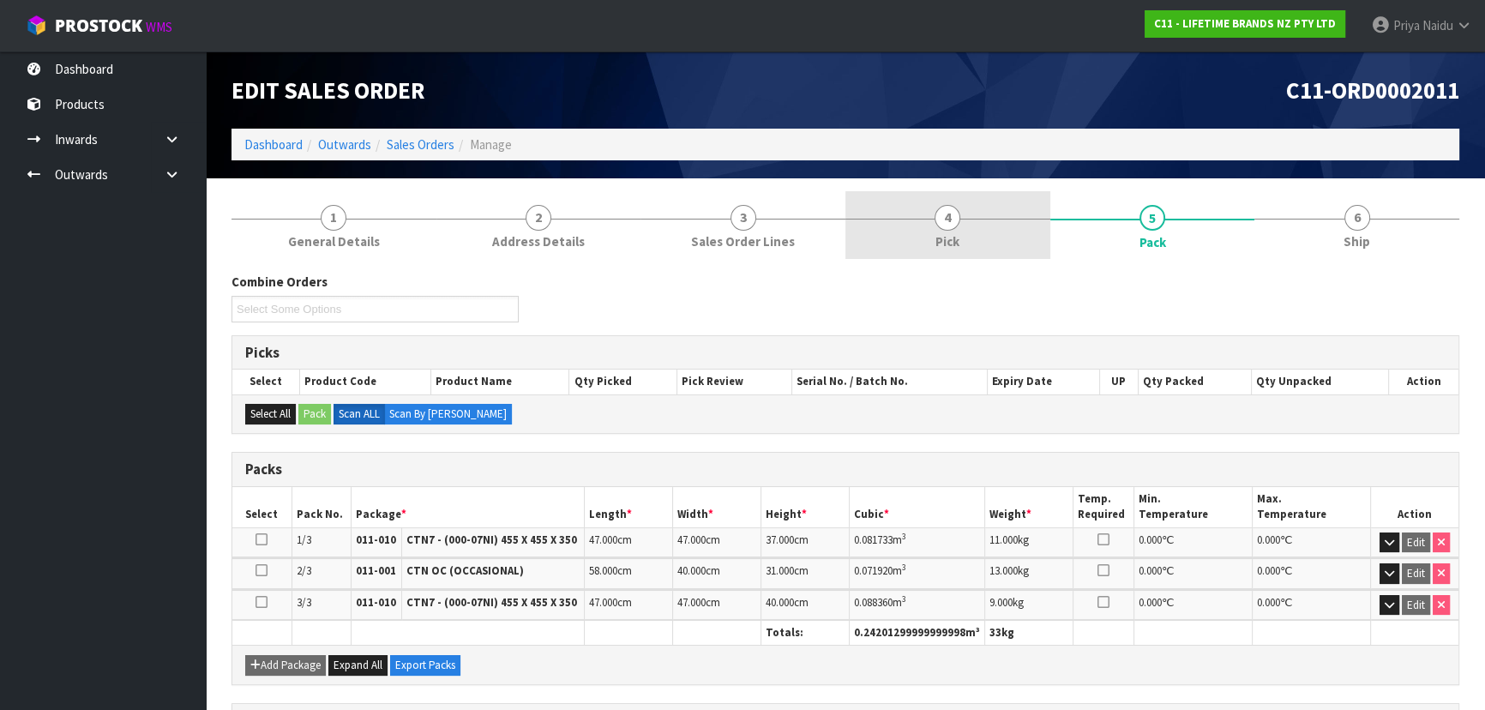
click at [926, 248] on link "4 Pick" at bounding box center [948, 225] width 205 height 68
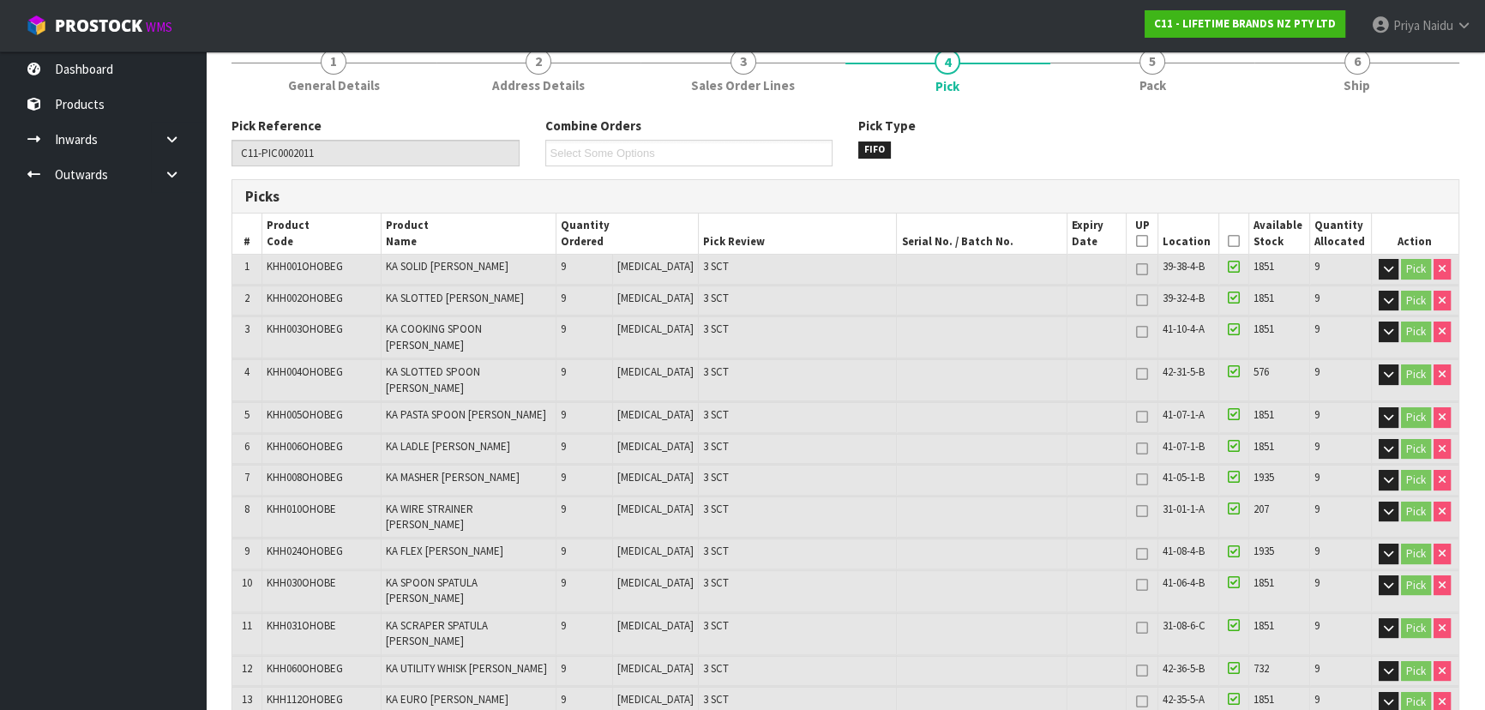
scroll to position [155, 0]
click at [1175, 497] on td "31-01-1-A" at bounding box center [1189, 517] width 61 height 41
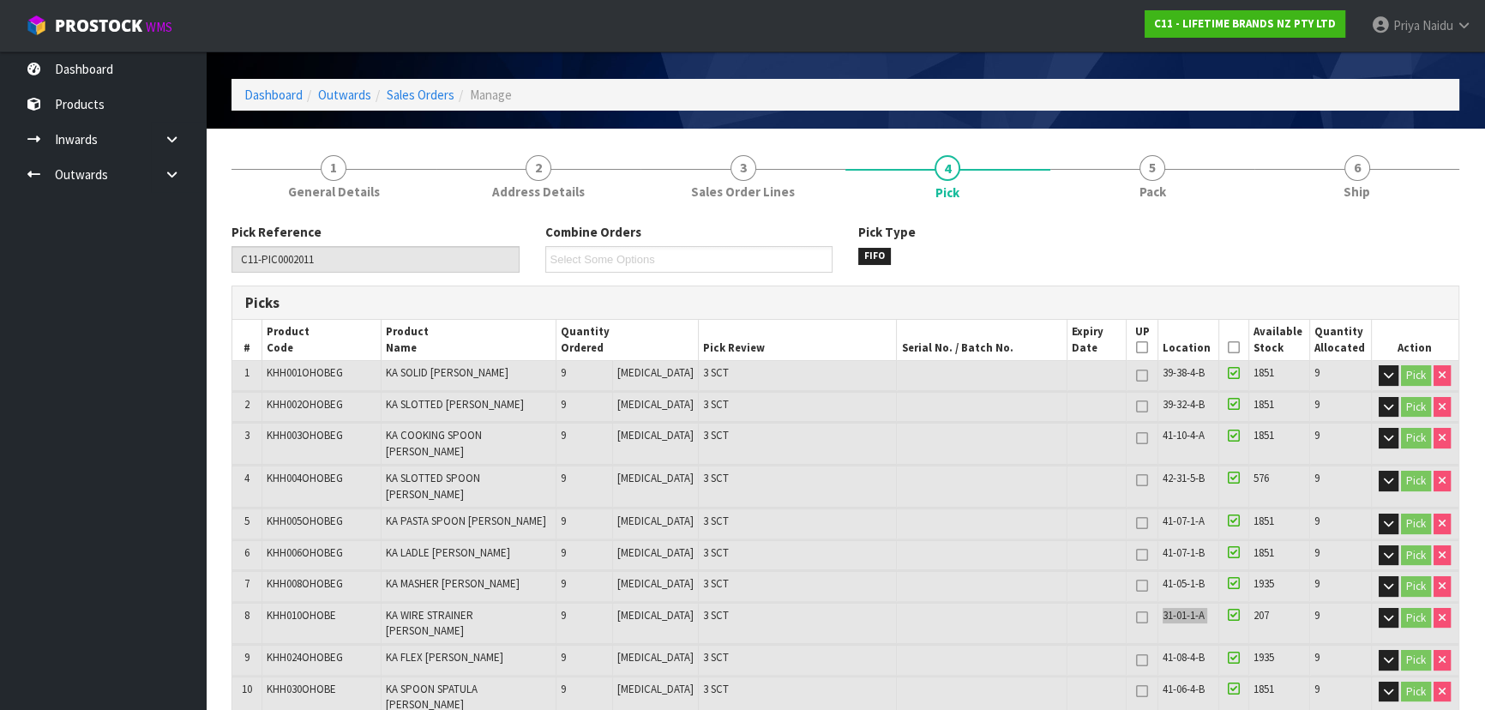
scroll to position [0, 0]
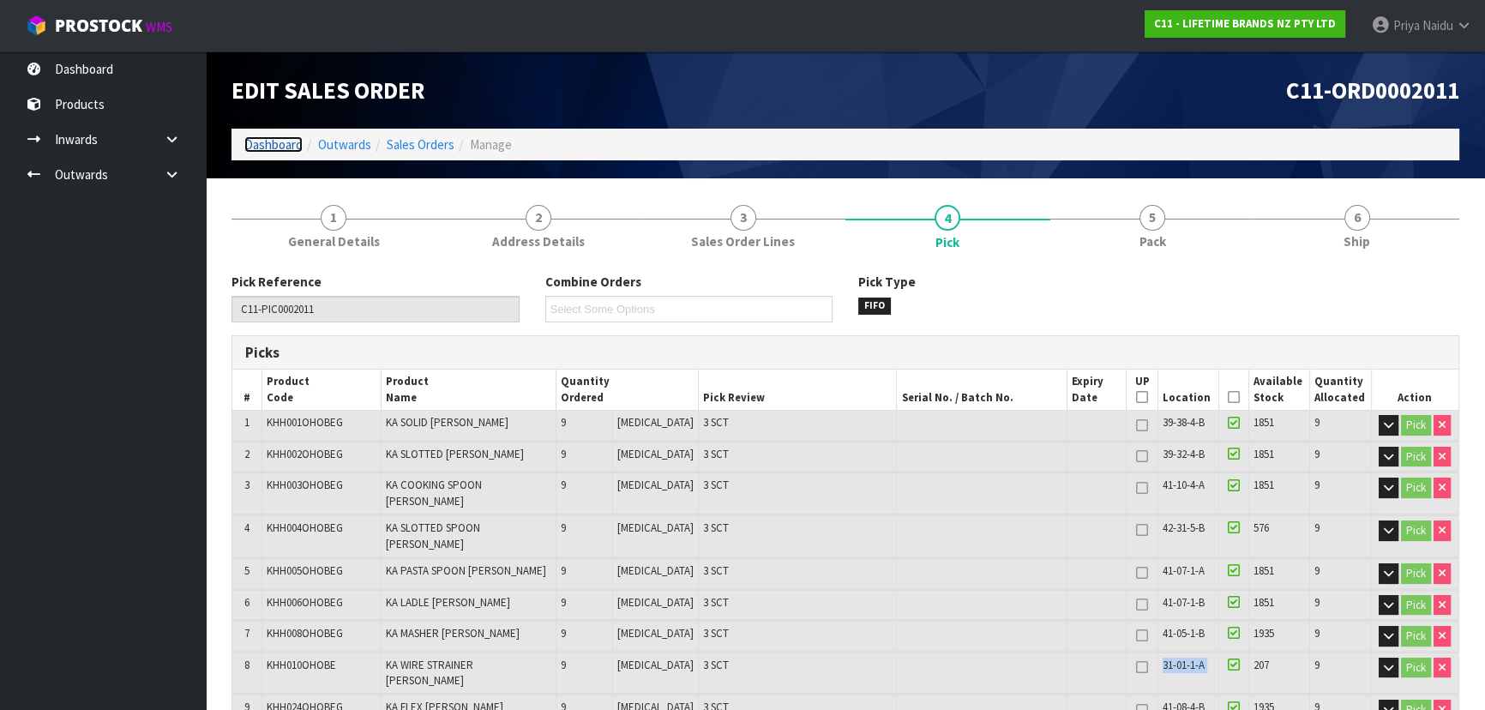
drag, startPoint x: 241, startPoint y: 443, endPoint x: 258, endPoint y: 146, distance: 298.1
click at [258, 146] on link "Dashboard" at bounding box center [273, 144] width 58 height 16
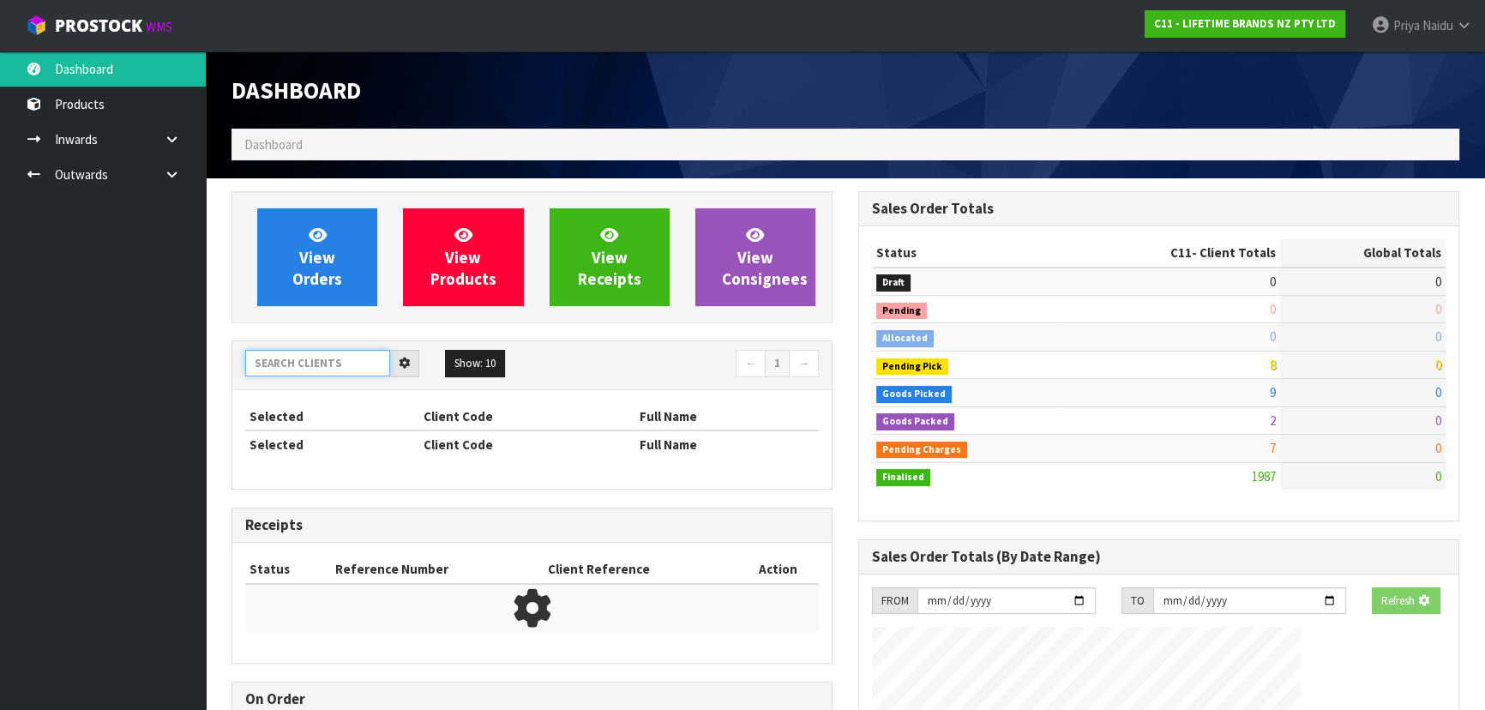
click at [322, 369] on input "text" at bounding box center [317, 363] width 145 height 27
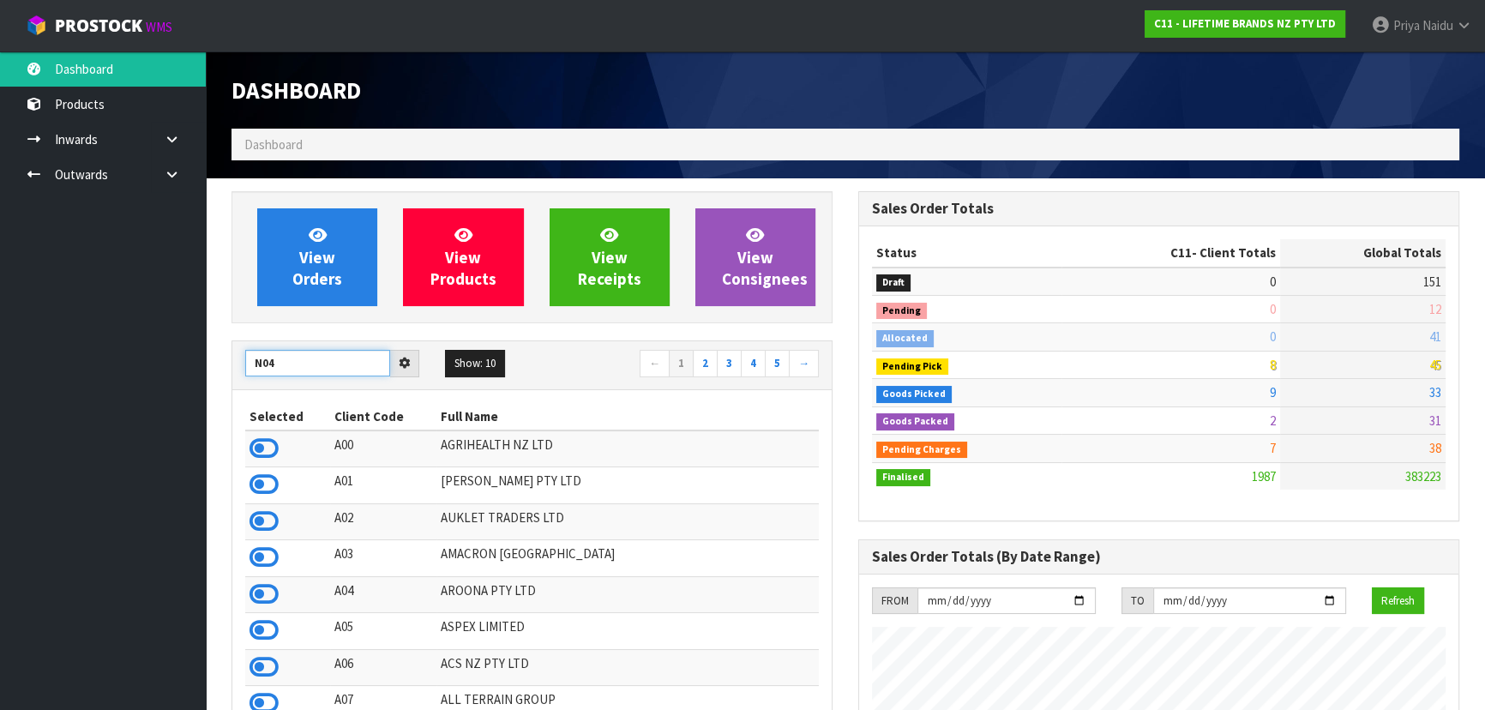
scroll to position [856266, 856935]
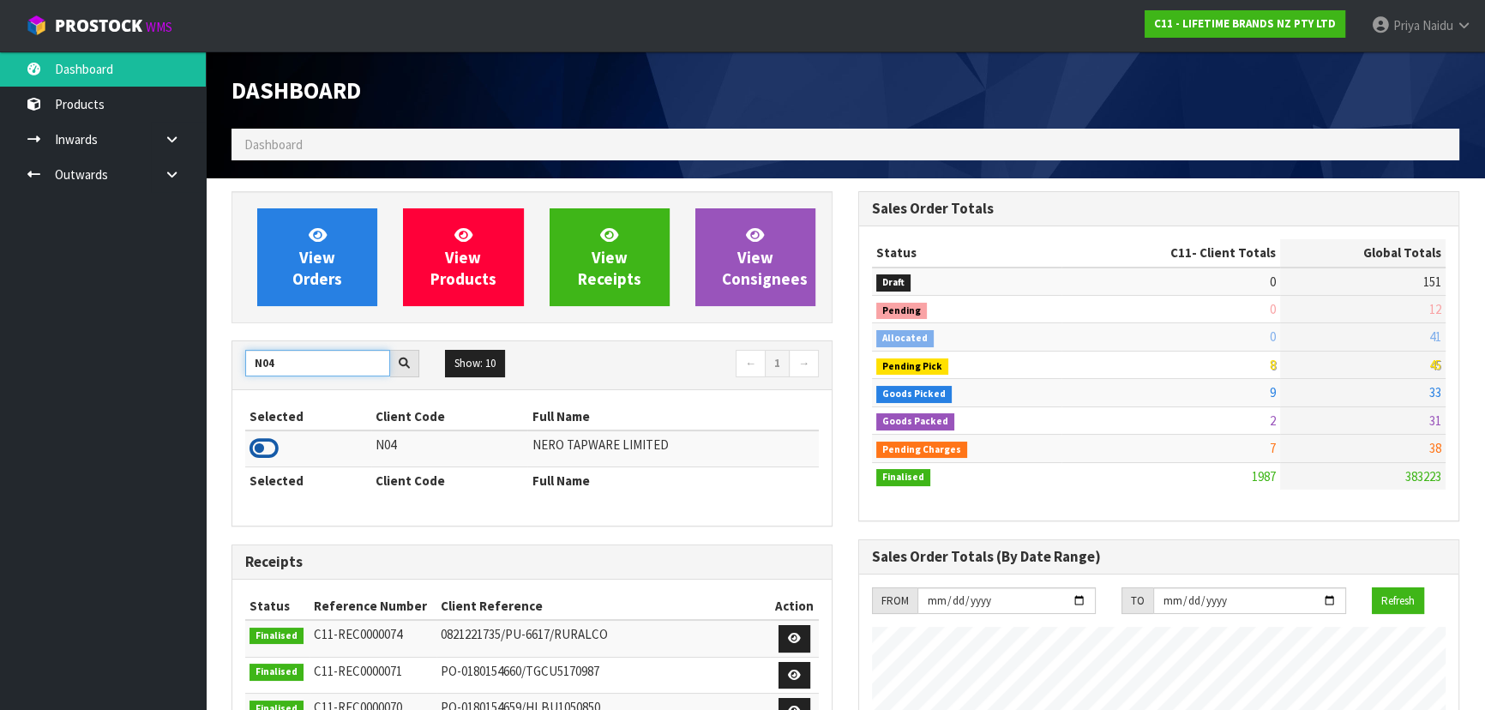
type input "N04"
click at [259, 445] on icon at bounding box center [264, 449] width 29 height 26
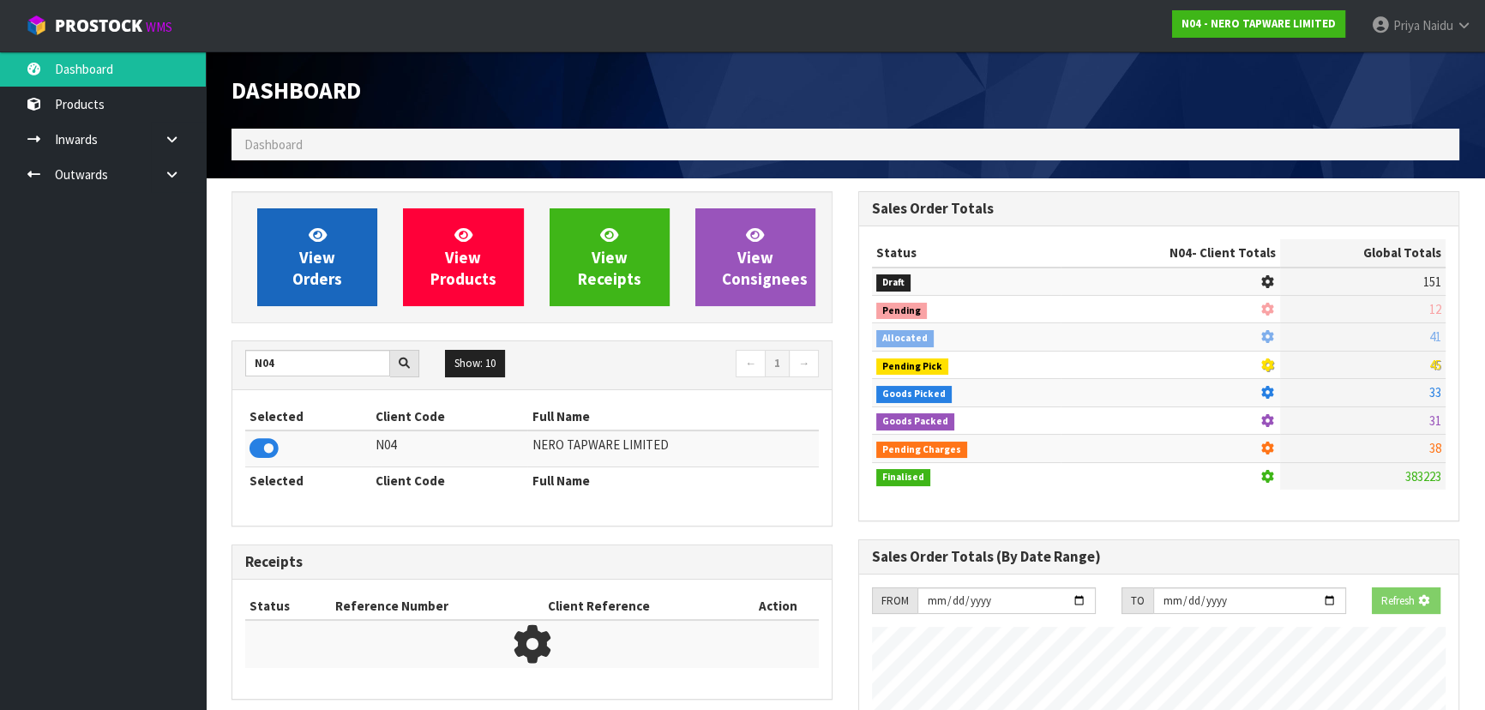
scroll to position [856495, 856935]
click at [306, 255] on span "View Orders" at bounding box center [317, 257] width 50 height 64
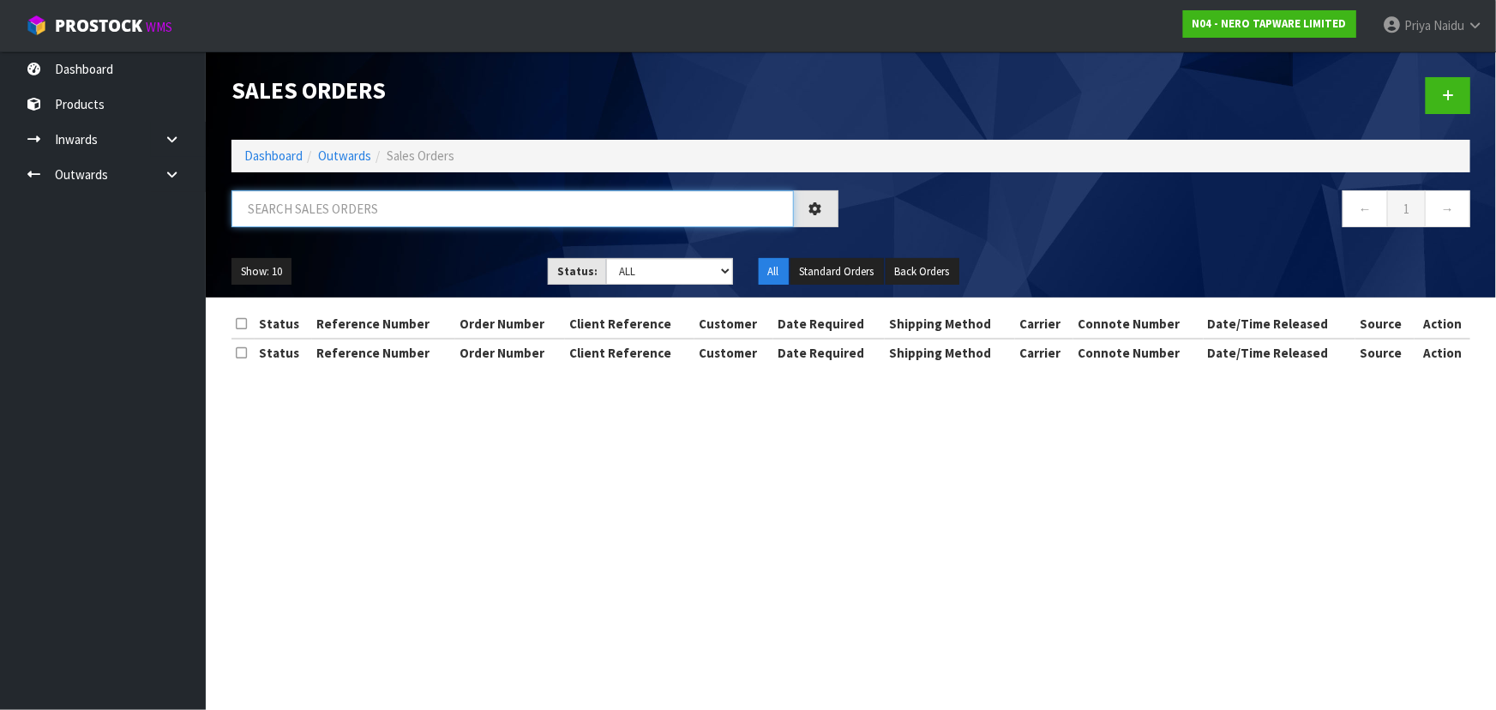
click at [342, 214] on input "text" at bounding box center [513, 208] width 563 height 37
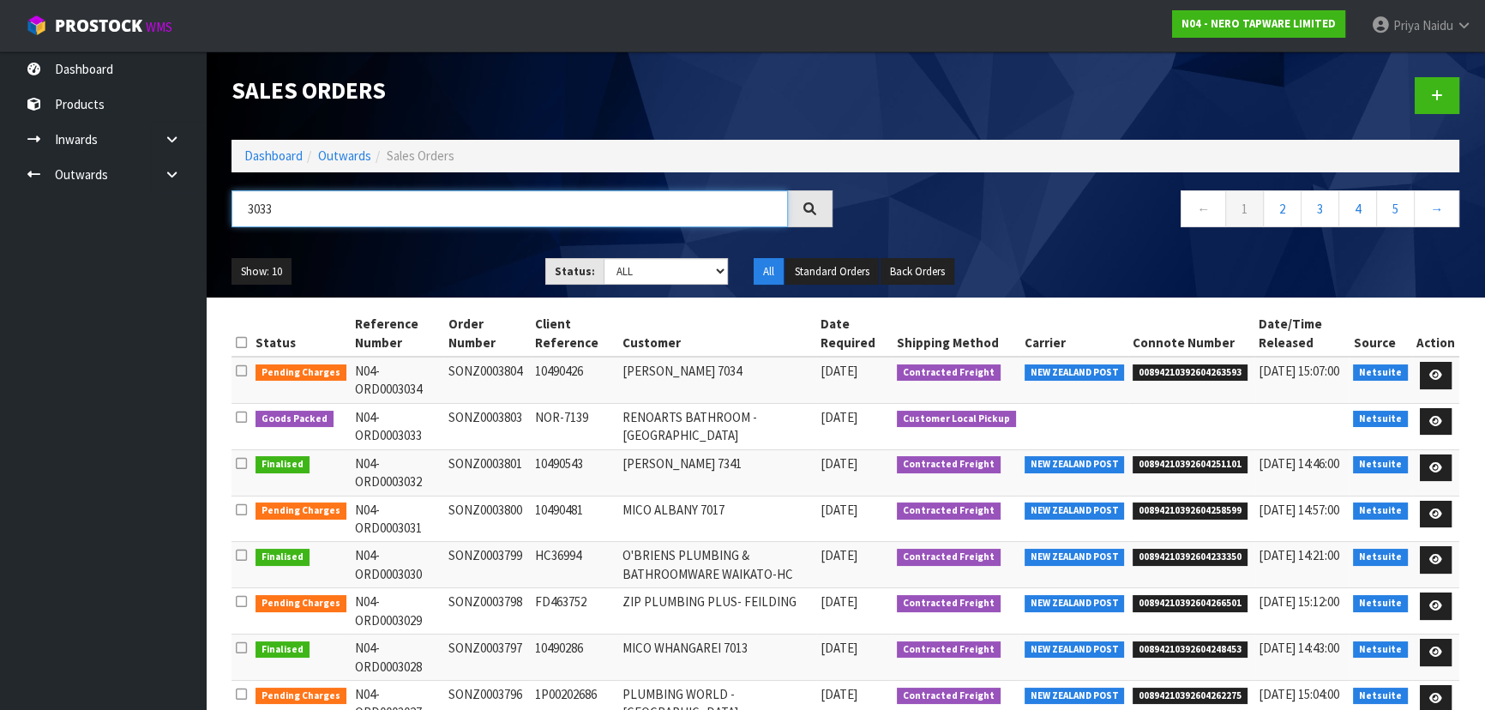
type input "3033"
click at [390, 240] on div "3033 ← 1 2 3 4 5 →" at bounding box center [846, 217] width 1254 height 55
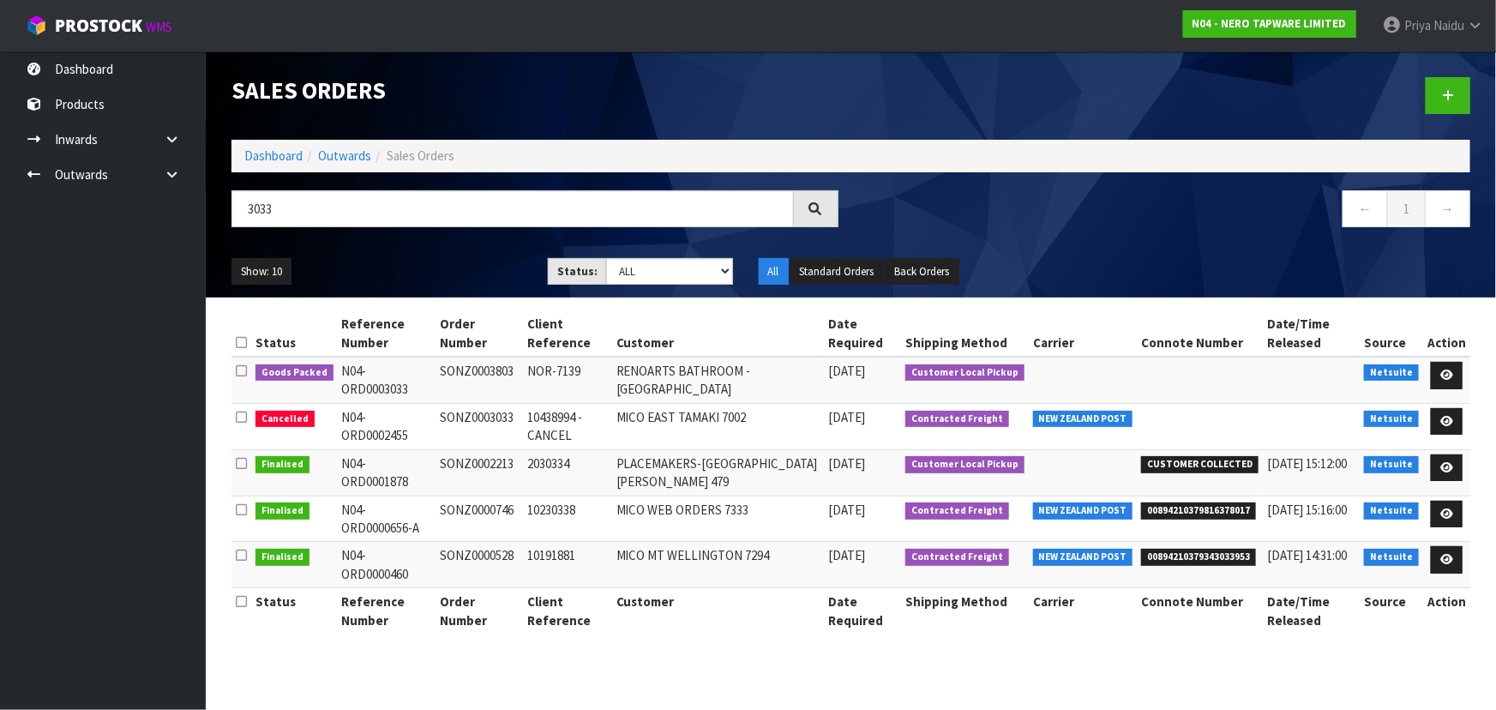
click at [401, 246] on div "Show: 10 5 10 25 50 Status: Draft Pending Allocated Pending Pick Goods Picked G…" at bounding box center [851, 271] width 1265 height 53
click at [435, 248] on div "Show: 10 5 10 25 50 Status: Draft Pending Allocated Pending Pick Goods Picked G…" at bounding box center [851, 271] width 1265 height 53
click at [431, 258] on ul "Show: 10 5 10 25 50" at bounding box center [377, 271] width 291 height 27
click at [430, 259] on ul "Show: 10 5 10 25 50" at bounding box center [377, 271] width 291 height 27
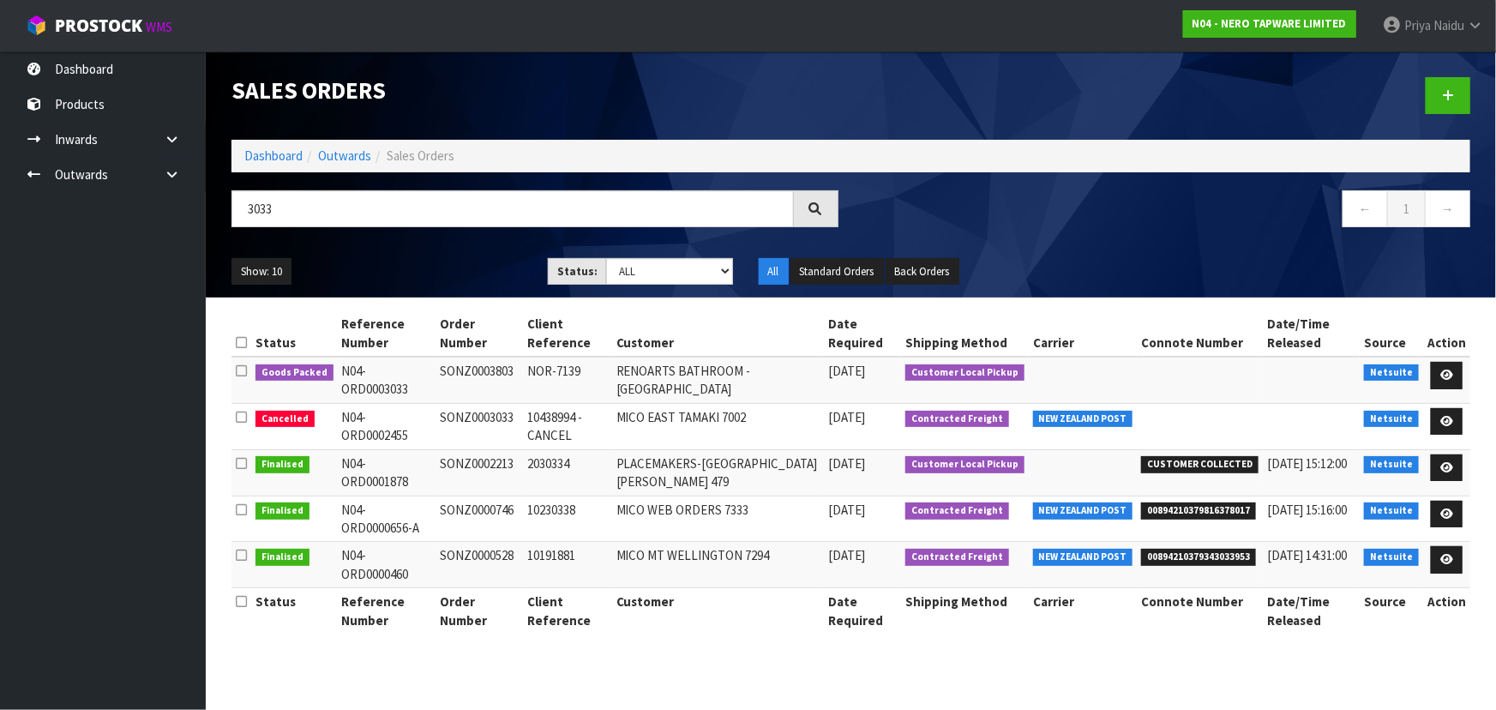
click at [430, 259] on ul "Show: 10 5 10 25 50" at bounding box center [377, 271] width 291 height 27
click at [1448, 375] on icon at bounding box center [1447, 375] width 13 height 11
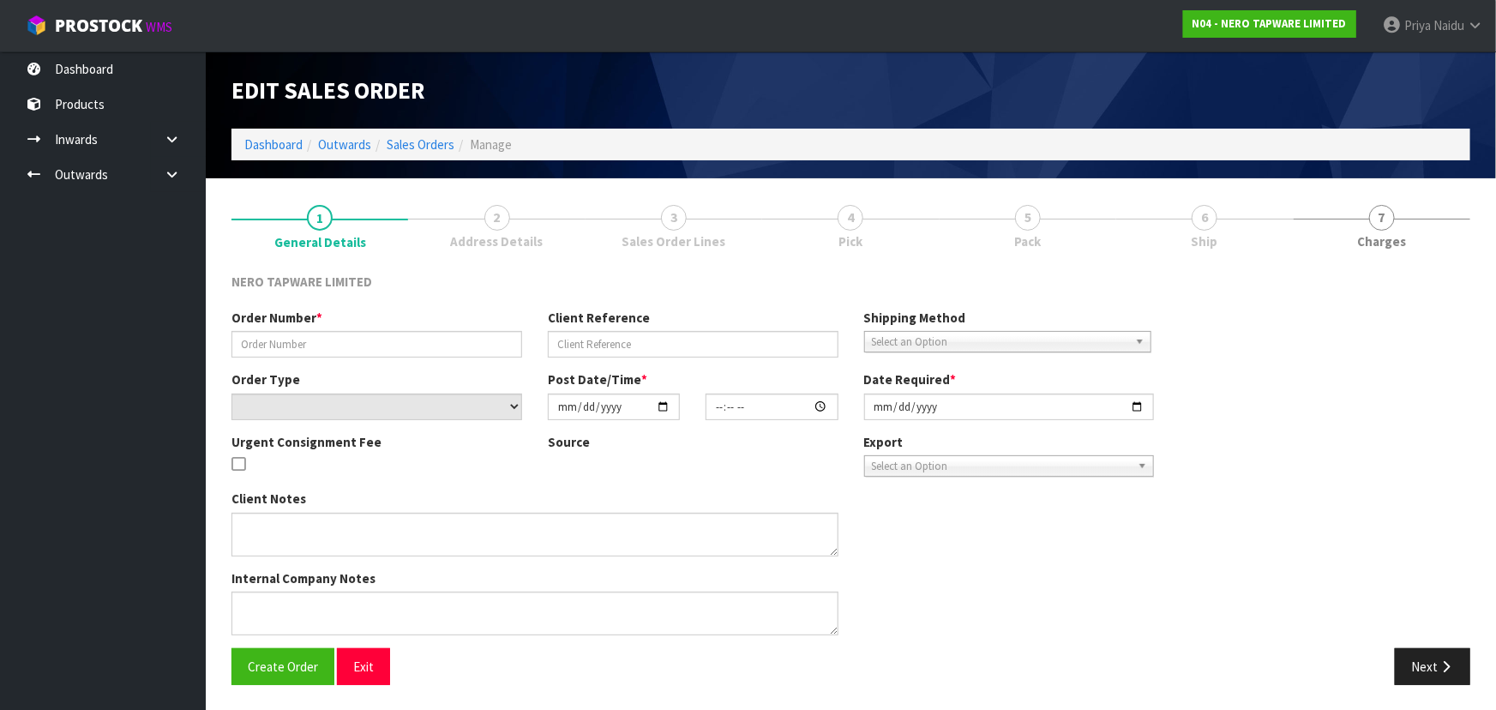
type input "SONZ0003803"
type input "NOR-7139"
select select "number:0"
type input "[DATE]"
type input "14:45:04.000"
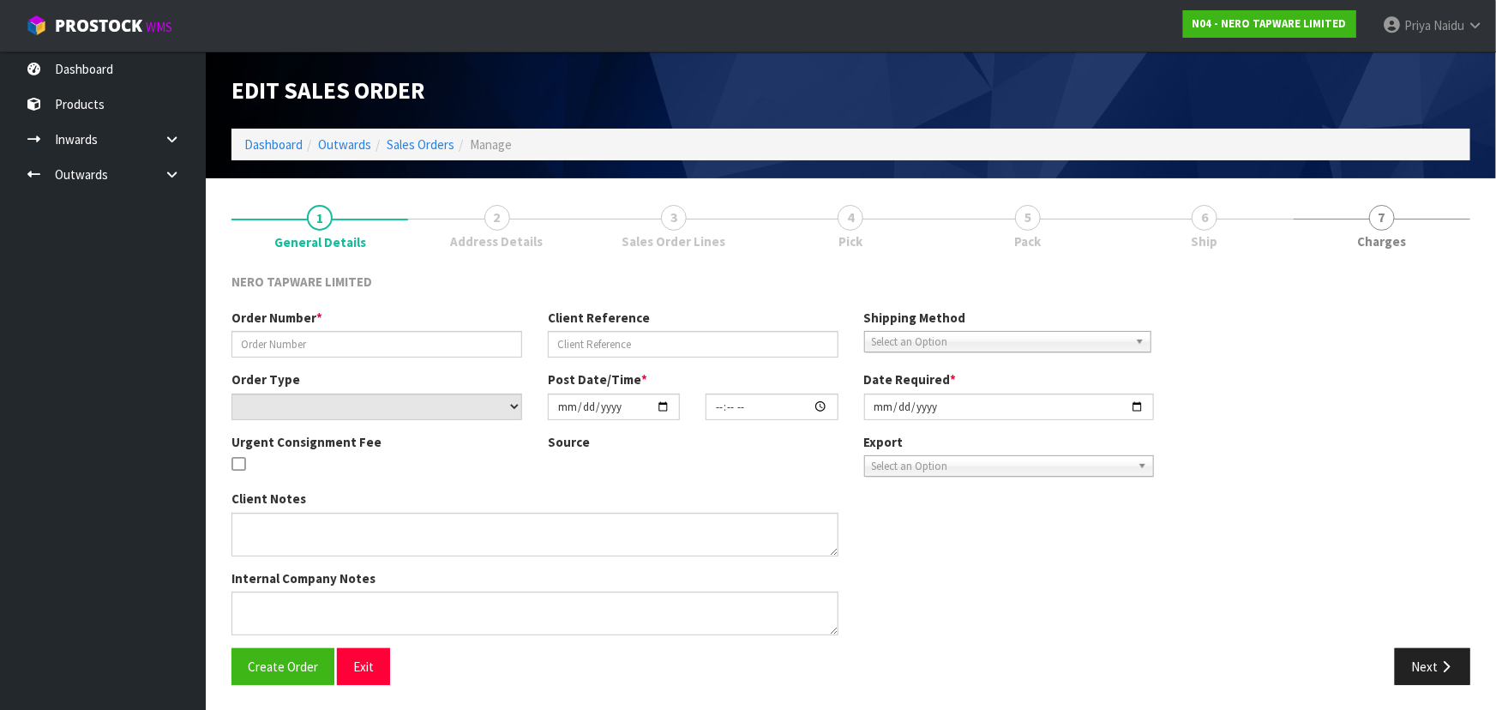
type input "[DATE]"
type textarea "customer pick up [DATE]"
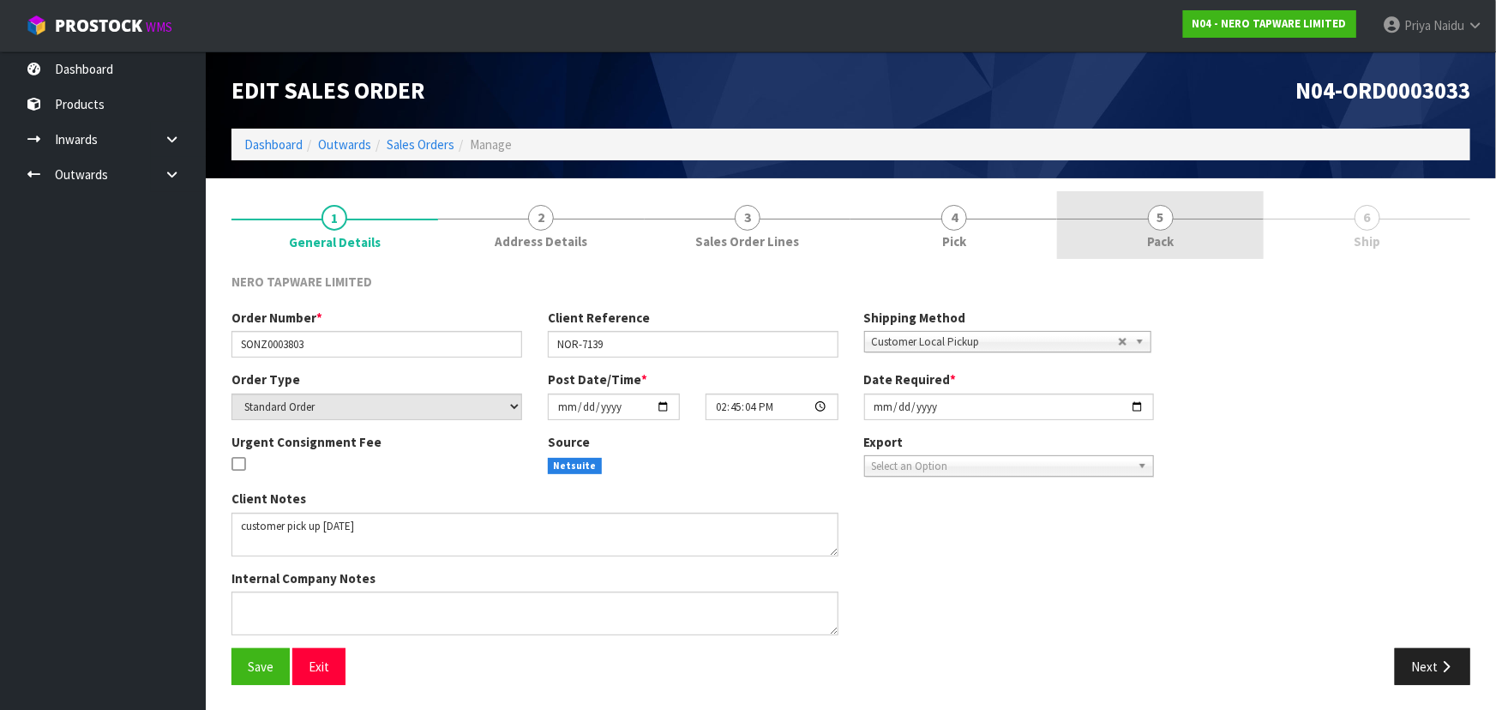
click at [1189, 235] on link "5 Pack" at bounding box center [1160, 225] width 207 height 68
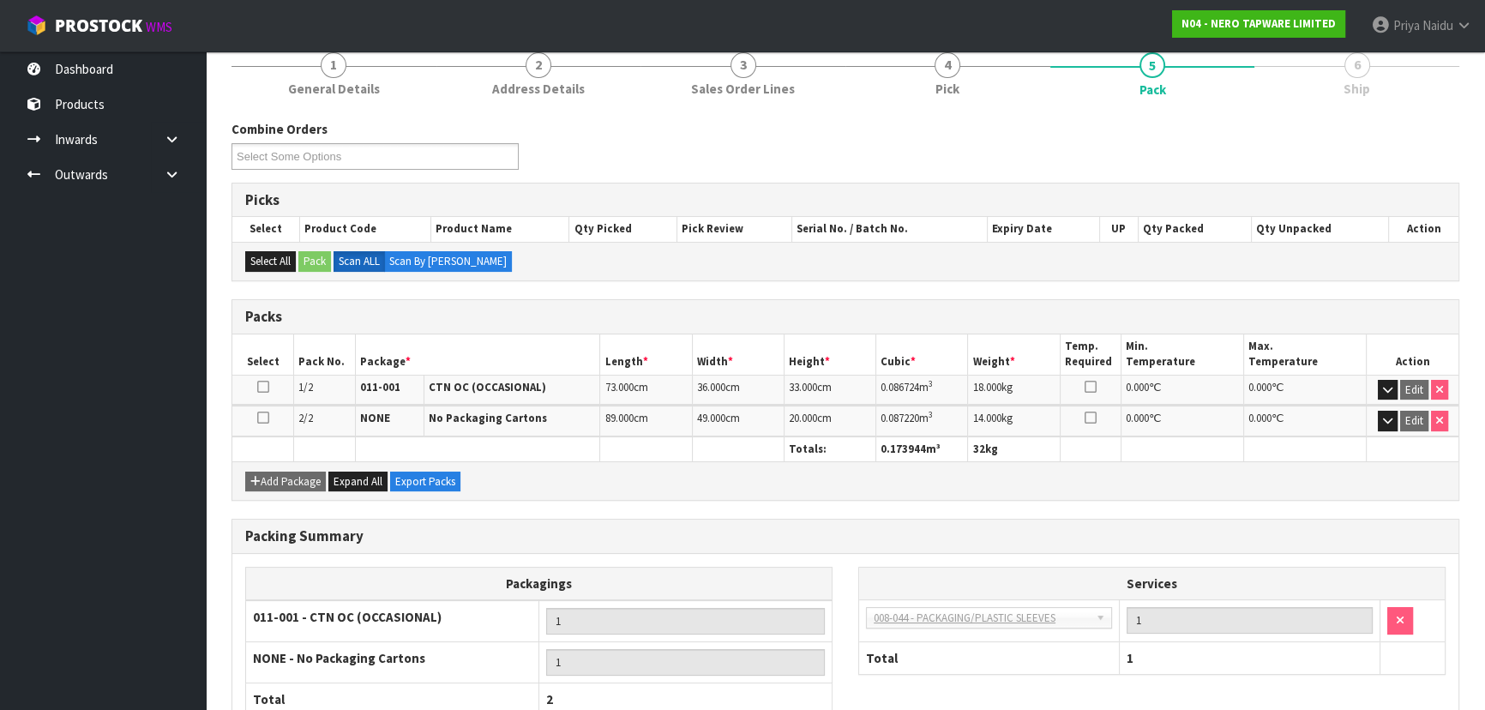
scroll to position [268, 0]
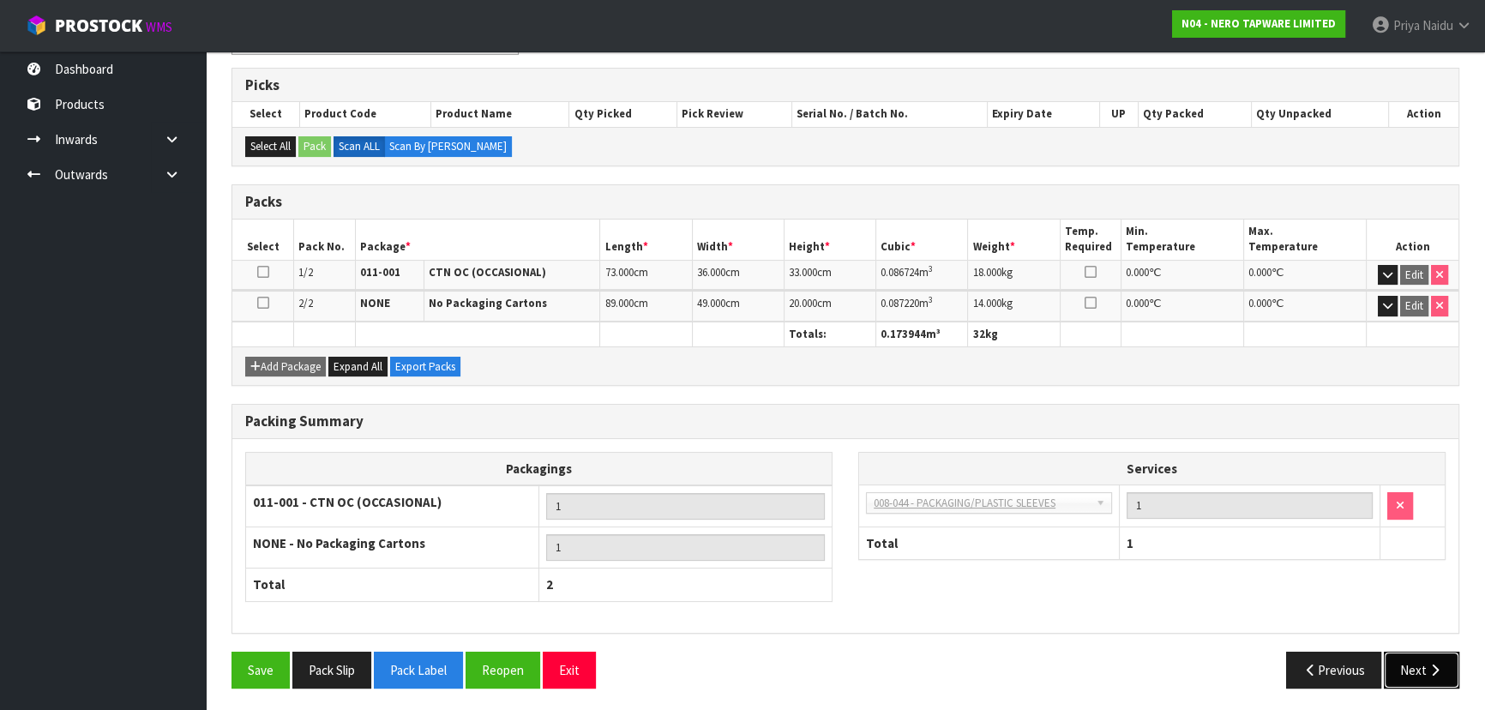
click at [1445, 662] on button "Next" at bounding box center [1421, 670] width 75 height 37
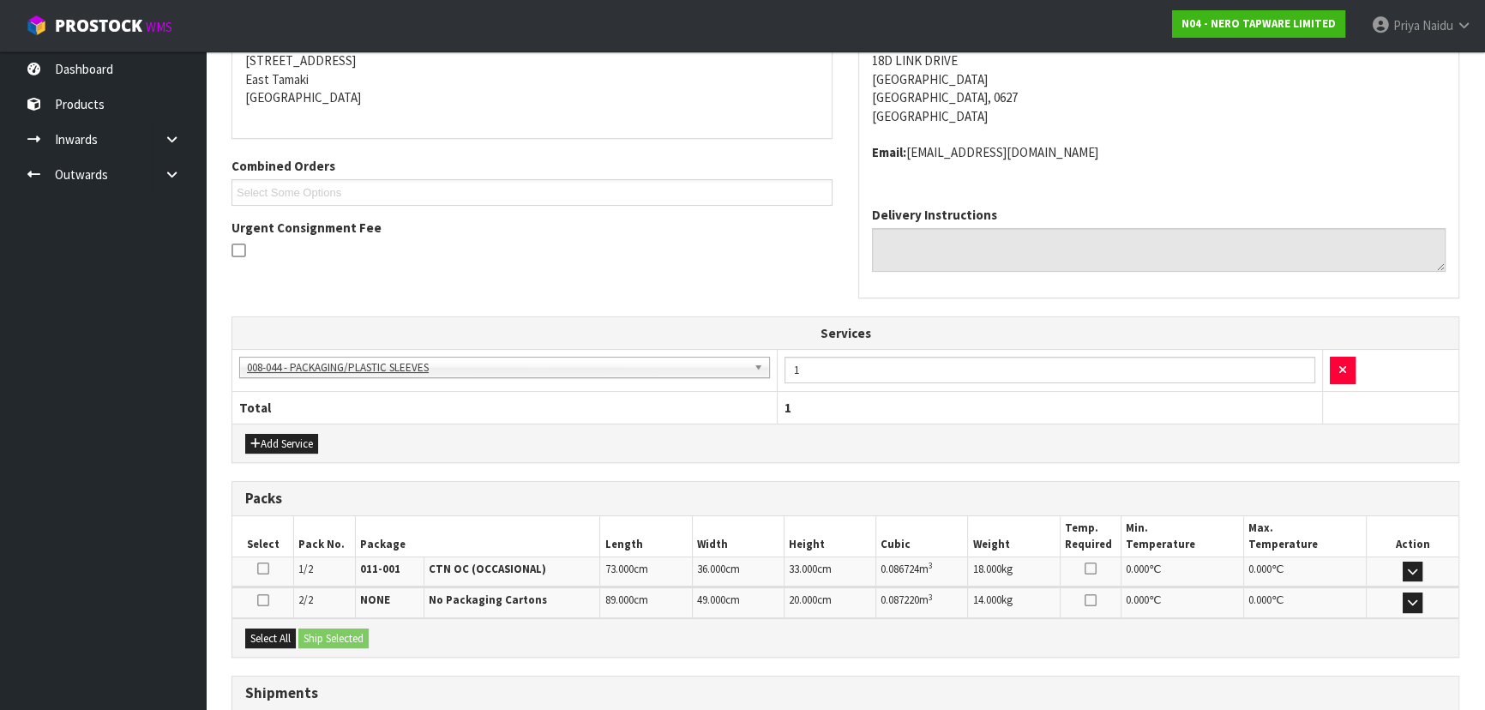
scroll to position [415, 0]
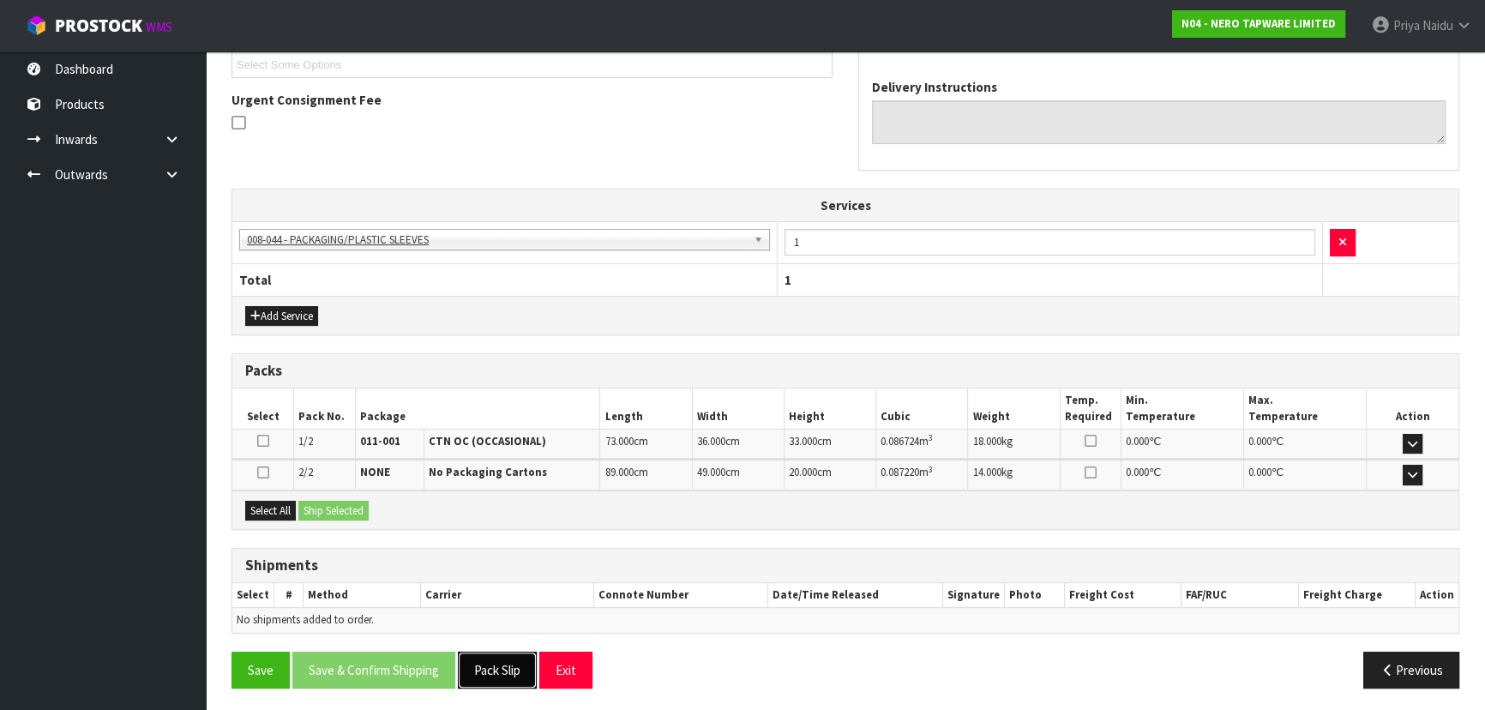
click at [497, 677] on button "Pack Slip" at bounding box center [497, 670] width 79 height 37
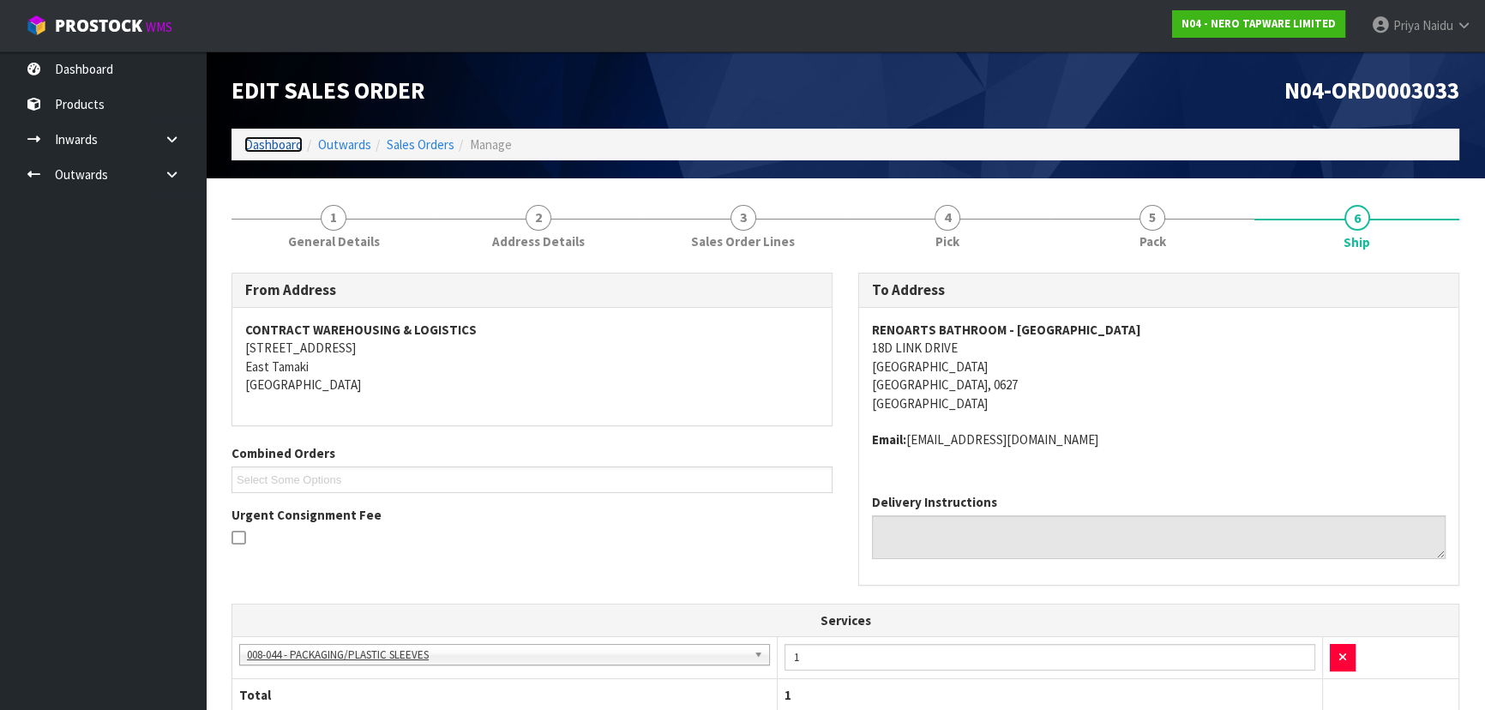
click at [273, 151] on link "Dashboard" at bounding box center [273, 144] width 58 height 16
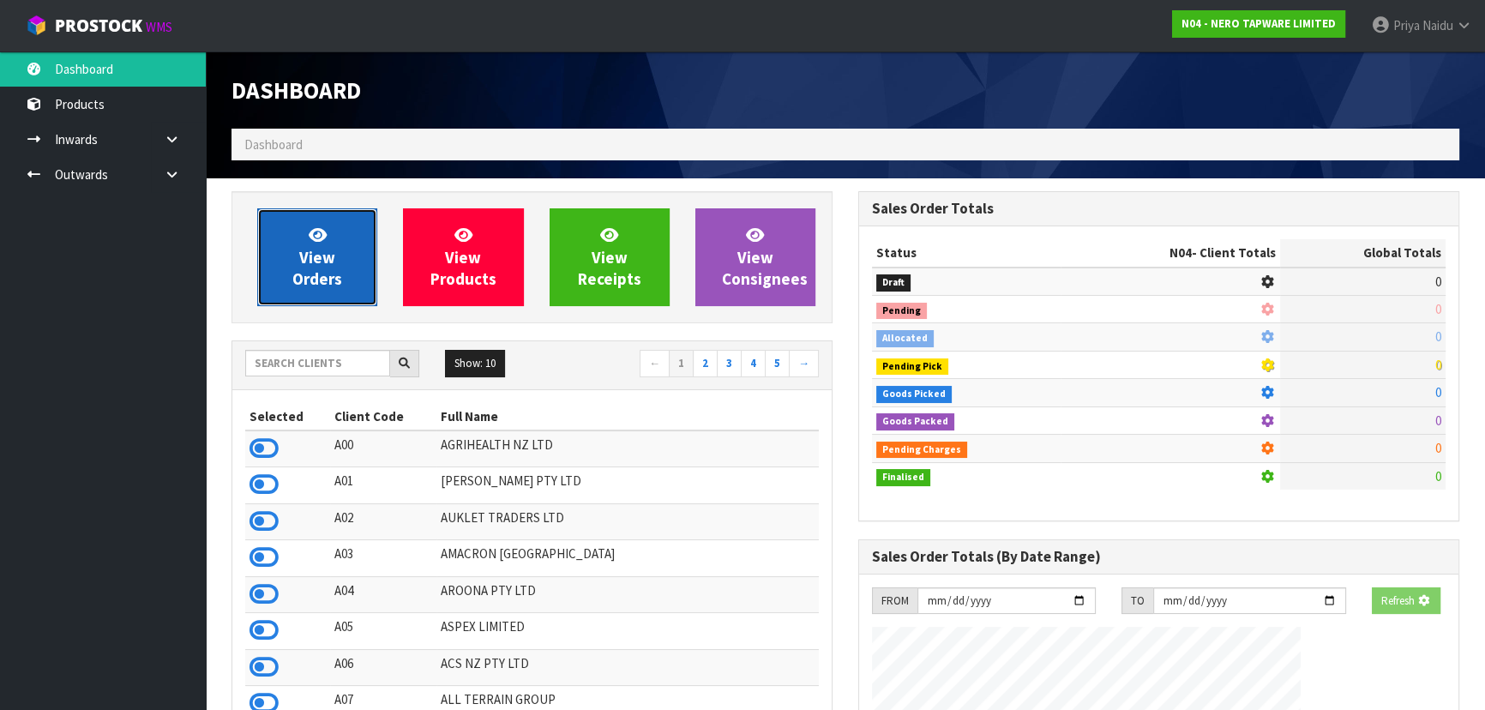
click at [305, 261] on span "View Orders" at bounding box center [317, 257] width 50 height 64
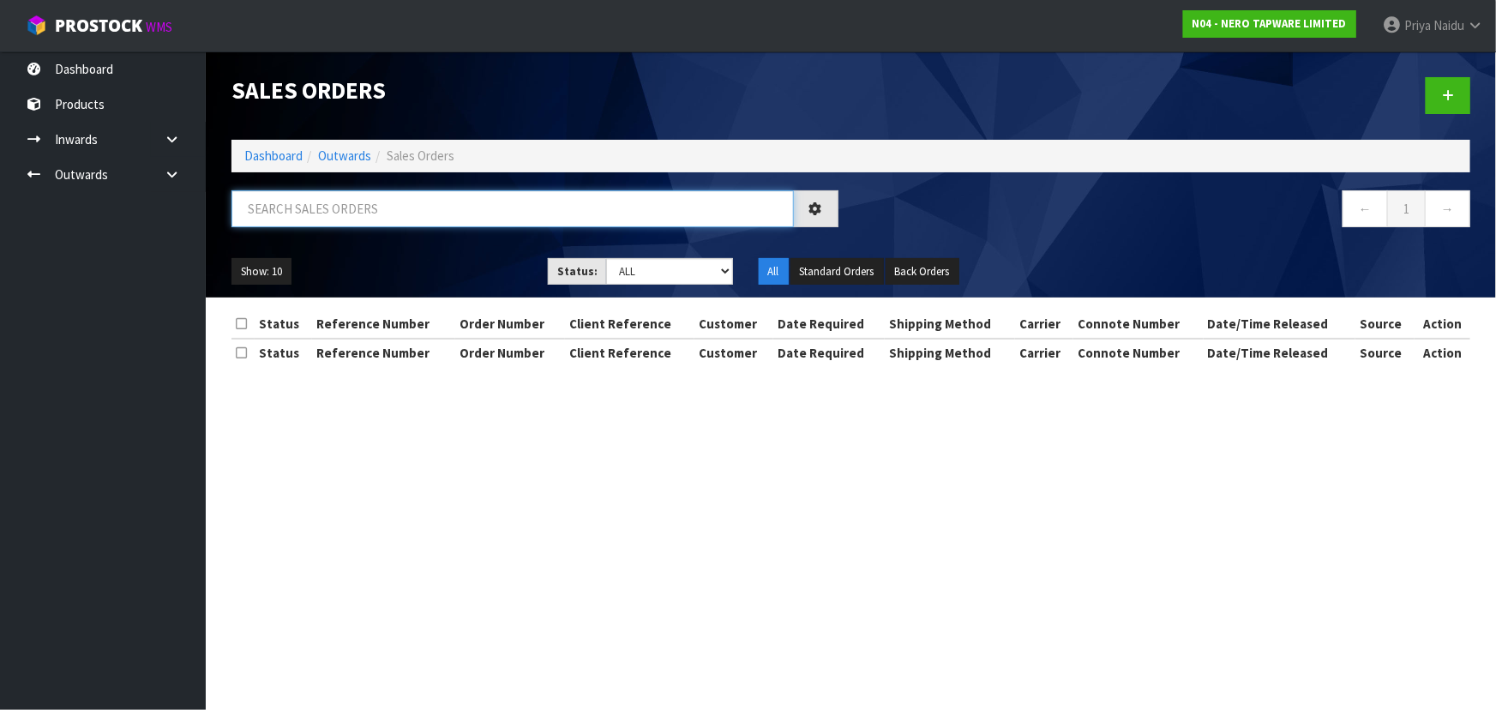
click at [349, 214] on input "text" at bounding box center [513, 208] width 563 height 37
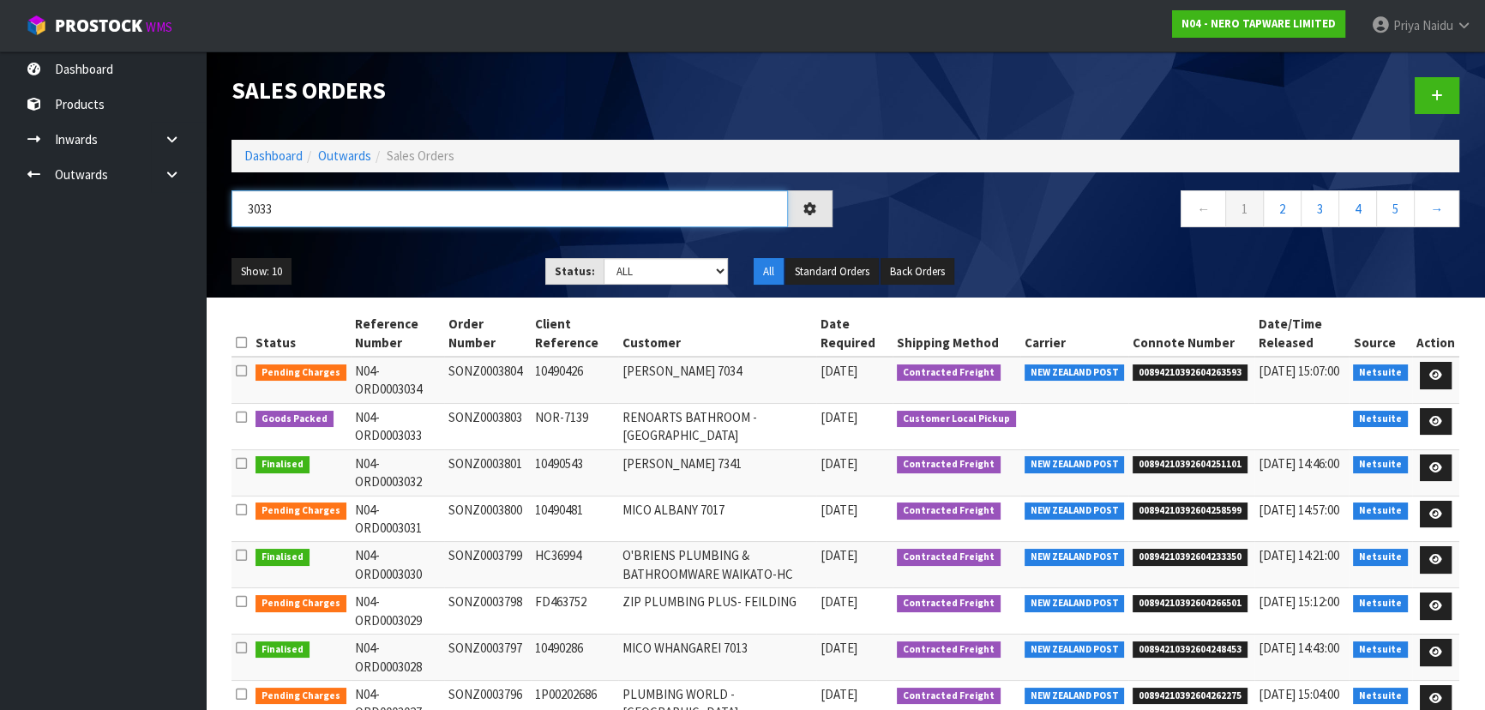
type input "3033"
click at [386, 248] on div "Show: 10 5 10 25 50 Status: Draft Pending Allocated Pending Pick Goods Picked G…" at bounding box center [846, 271] width 1254 height 53
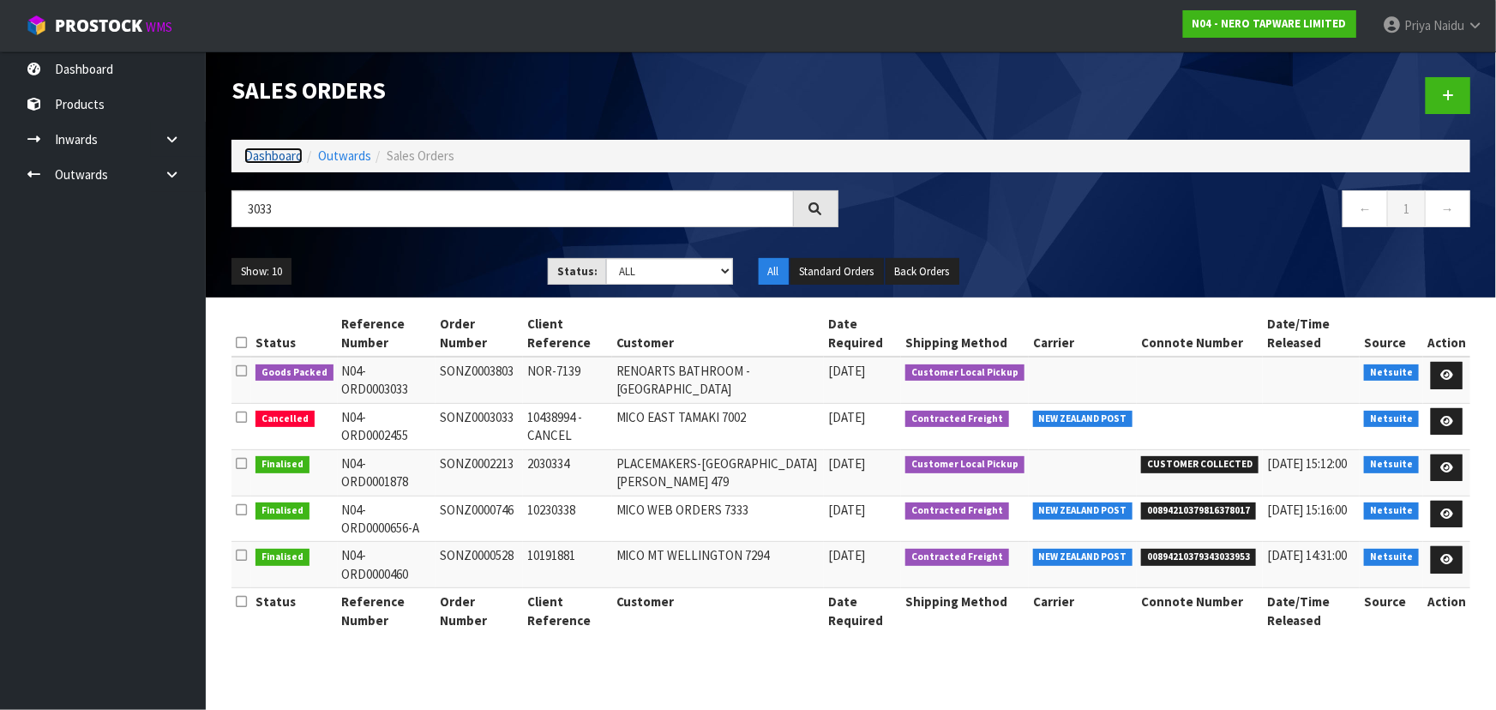
click at [267, 158] on link "Dashboard" at bounding box center [273, 156] width 58 height 16
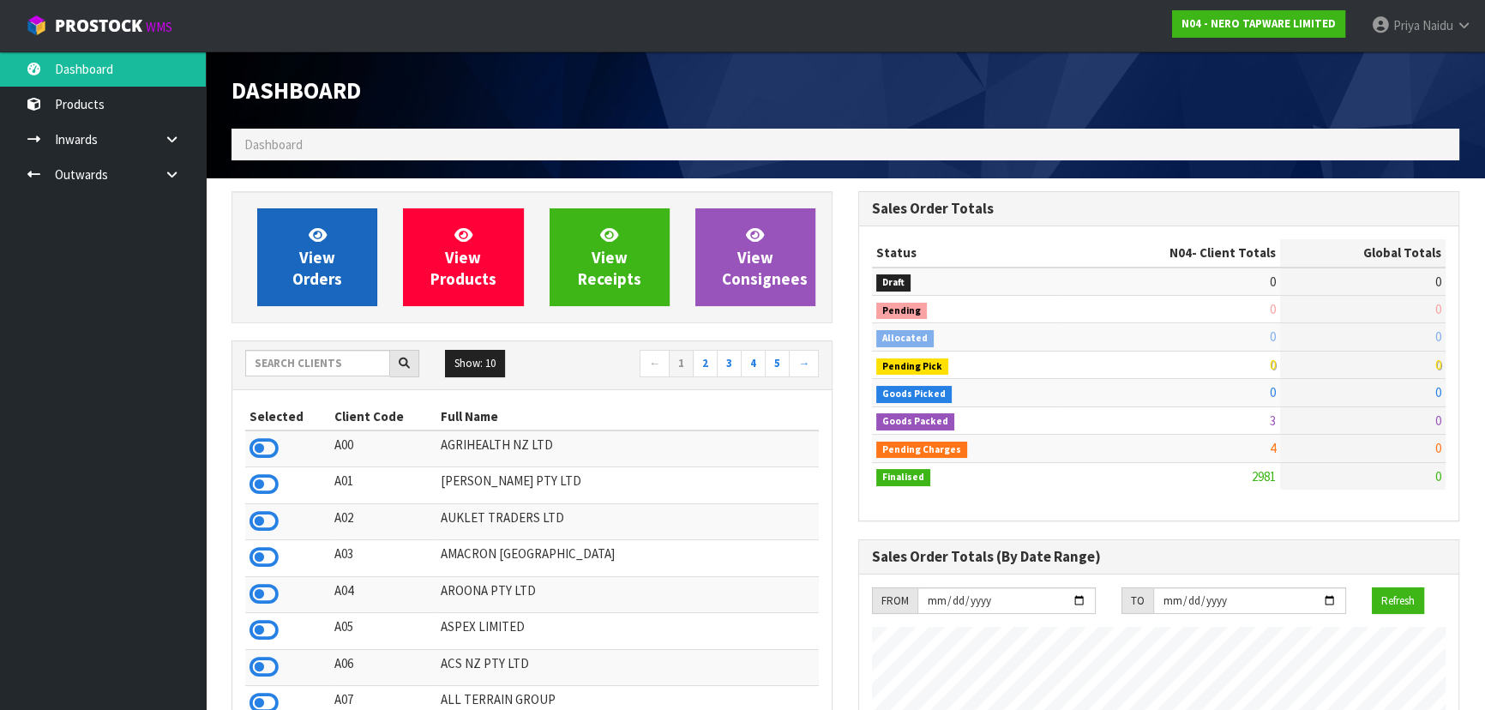
scroll to position [1370, 626]
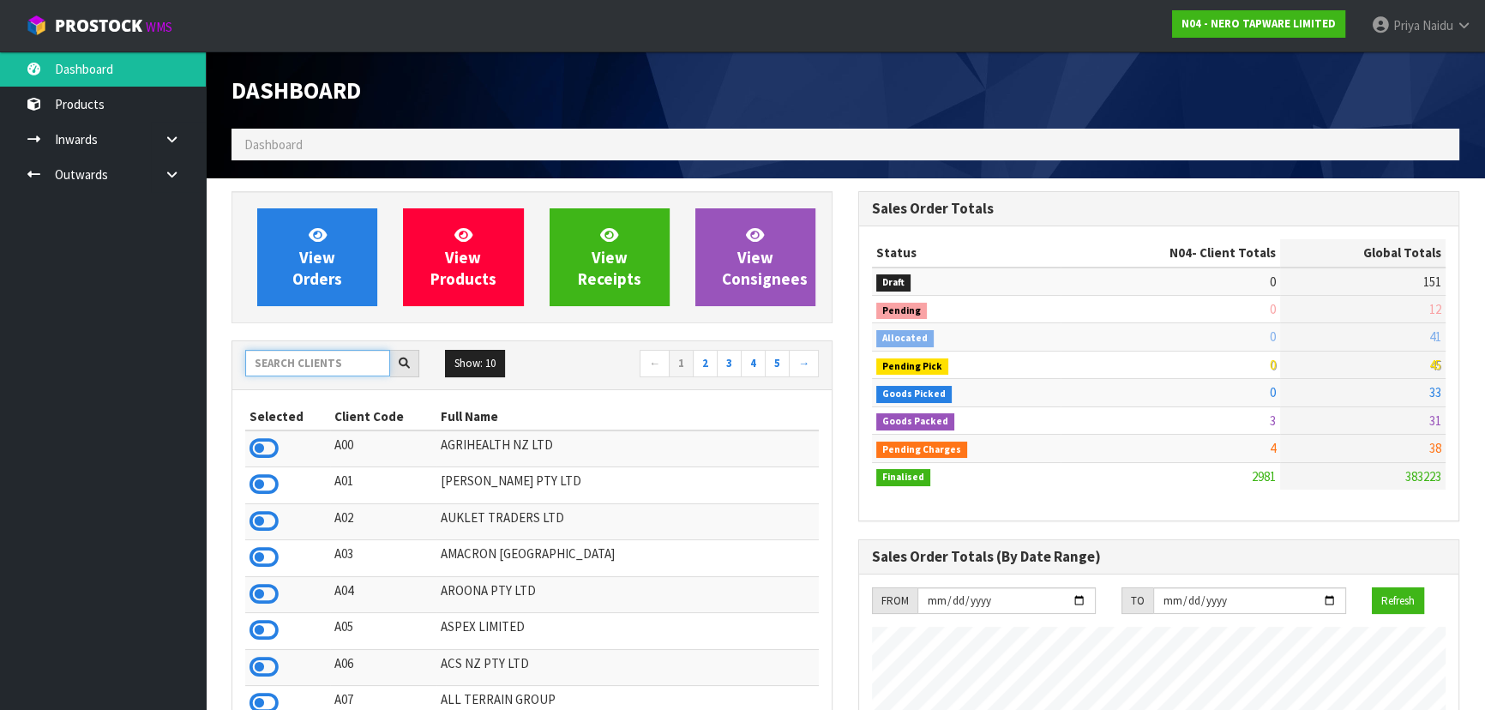
click at [298, 371] on input "text" at bounding box center [317, 363] width 145 height 27
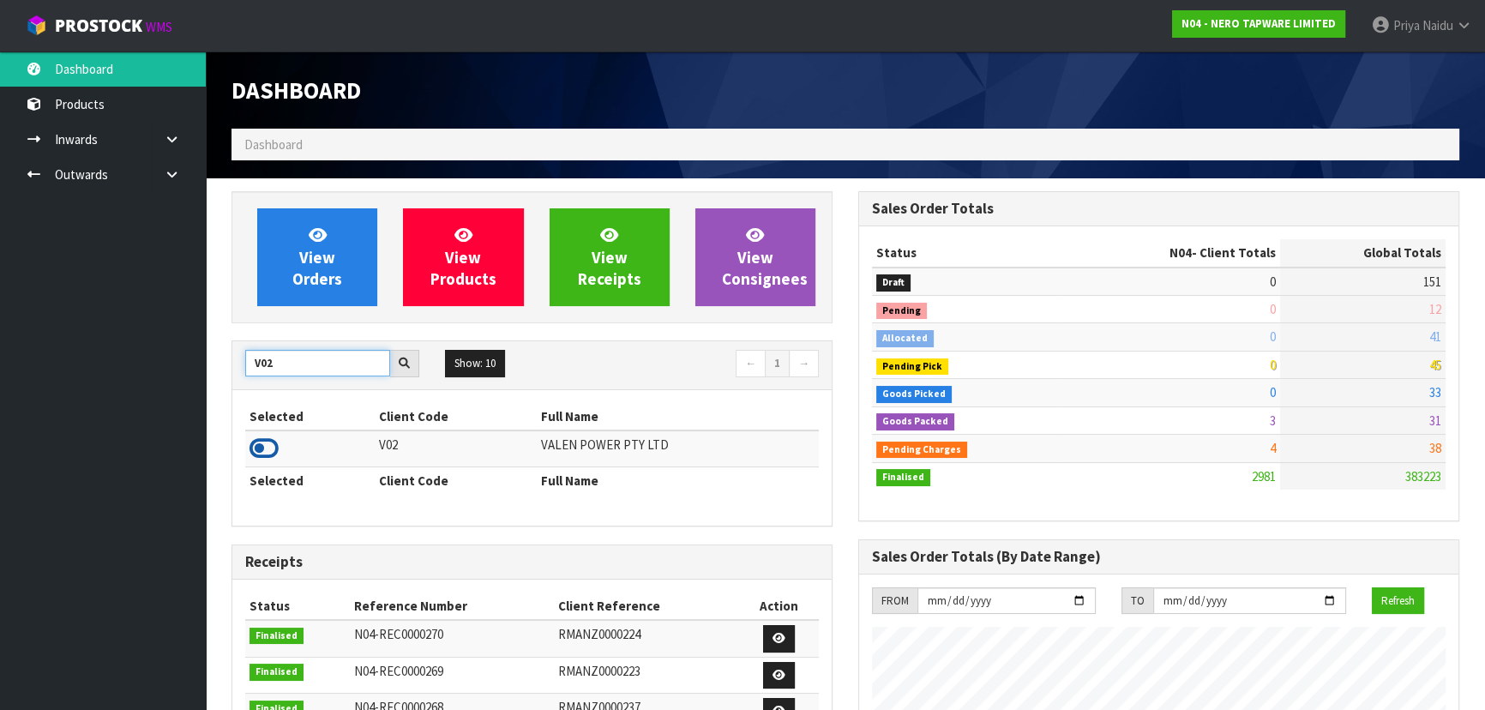
type input "V02"
drag, startPoint x: 263, startPoint y: 450, endPoint x: 281, endPoint y: 390, distance: 62.7
click at [264, 449] on icon at bounding box center [264, 449] width 29 height 26
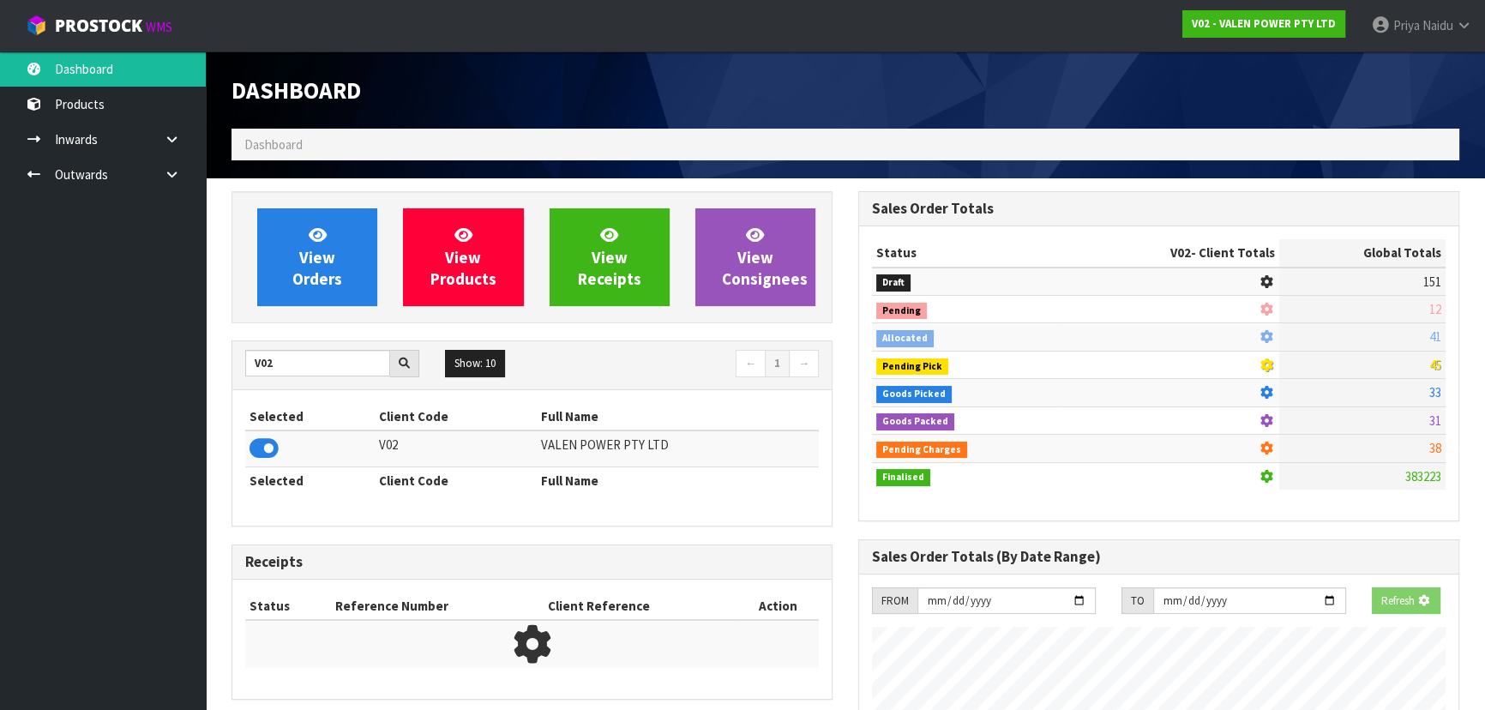
scroll to position [856495, 856935]
click at [300, 259] on span "View Orders" at bounding box center [317, 257] width 50 height 64
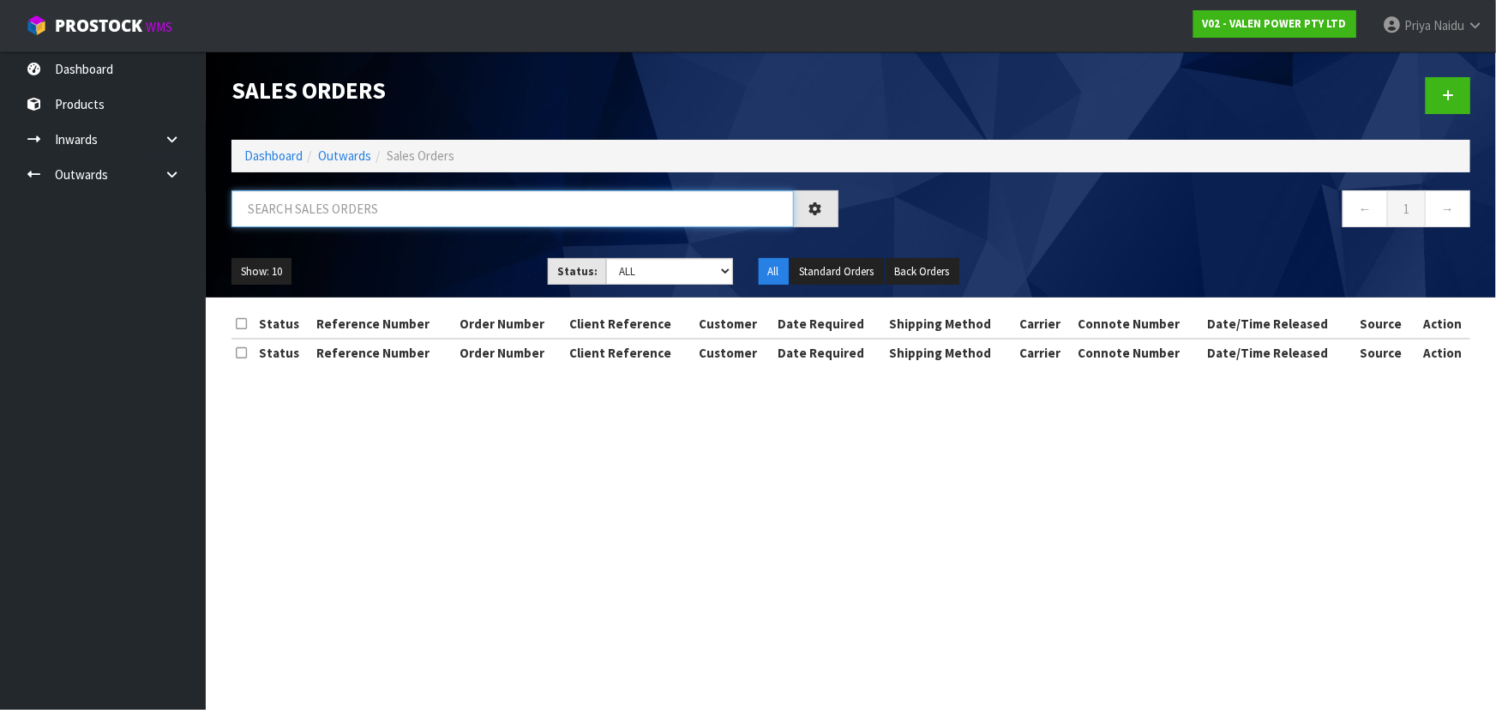
click at [358, 206] on input "text" at bounding box center [513, 208] width 563 height 37
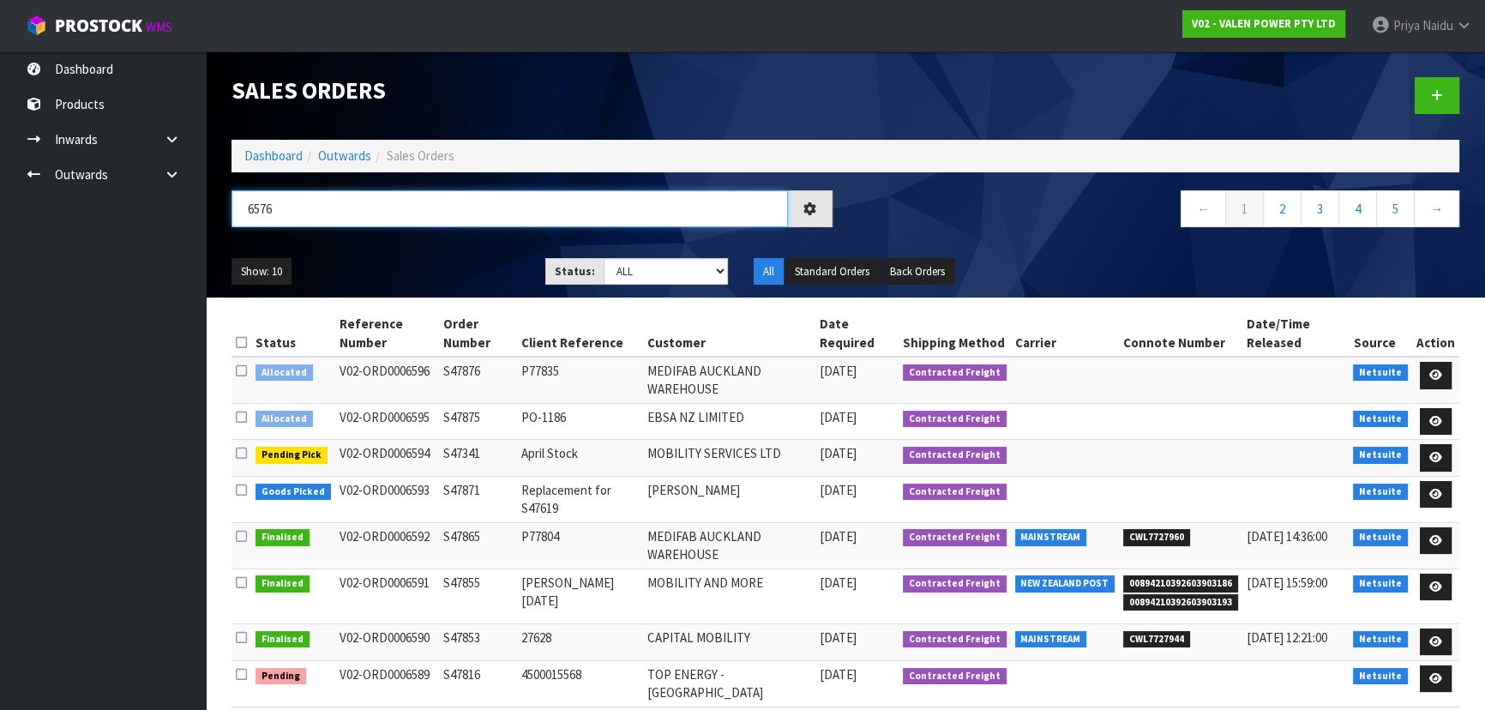
type input "6576"
click at [426, 271] on ul "Show: 10 5 10 25 50" at bounding box center [376, 271] width 288 height 27
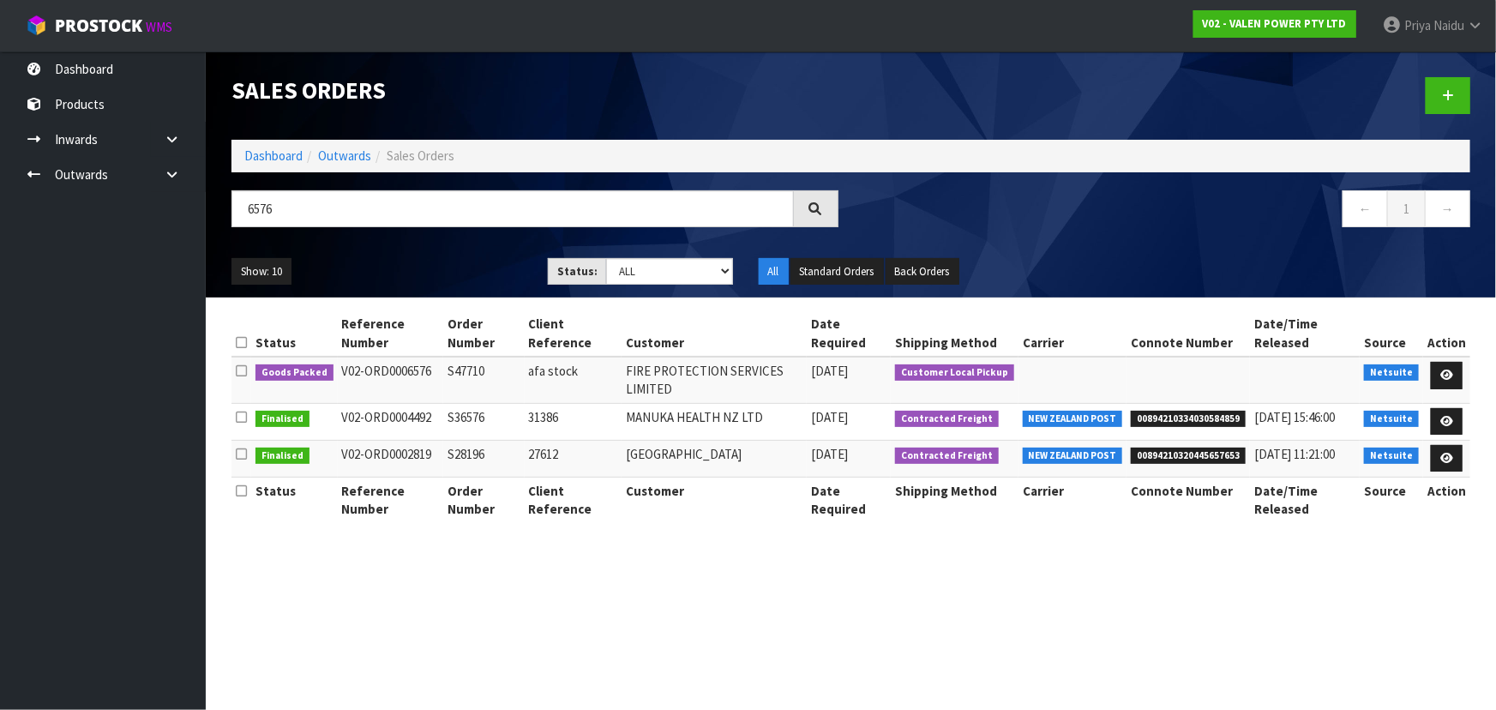
click at [426, 271] on ul "Show: 10 5 10 25 50" at bounding box center [377, 271] width 291 height 27
click at [436, 266] on ul "Show: 10 5 10 25 50" at bounding box center [377, 271] width 291 height 27
click at [1449, 370] on icon at bounding box center [1447, 375] width 13 height 11
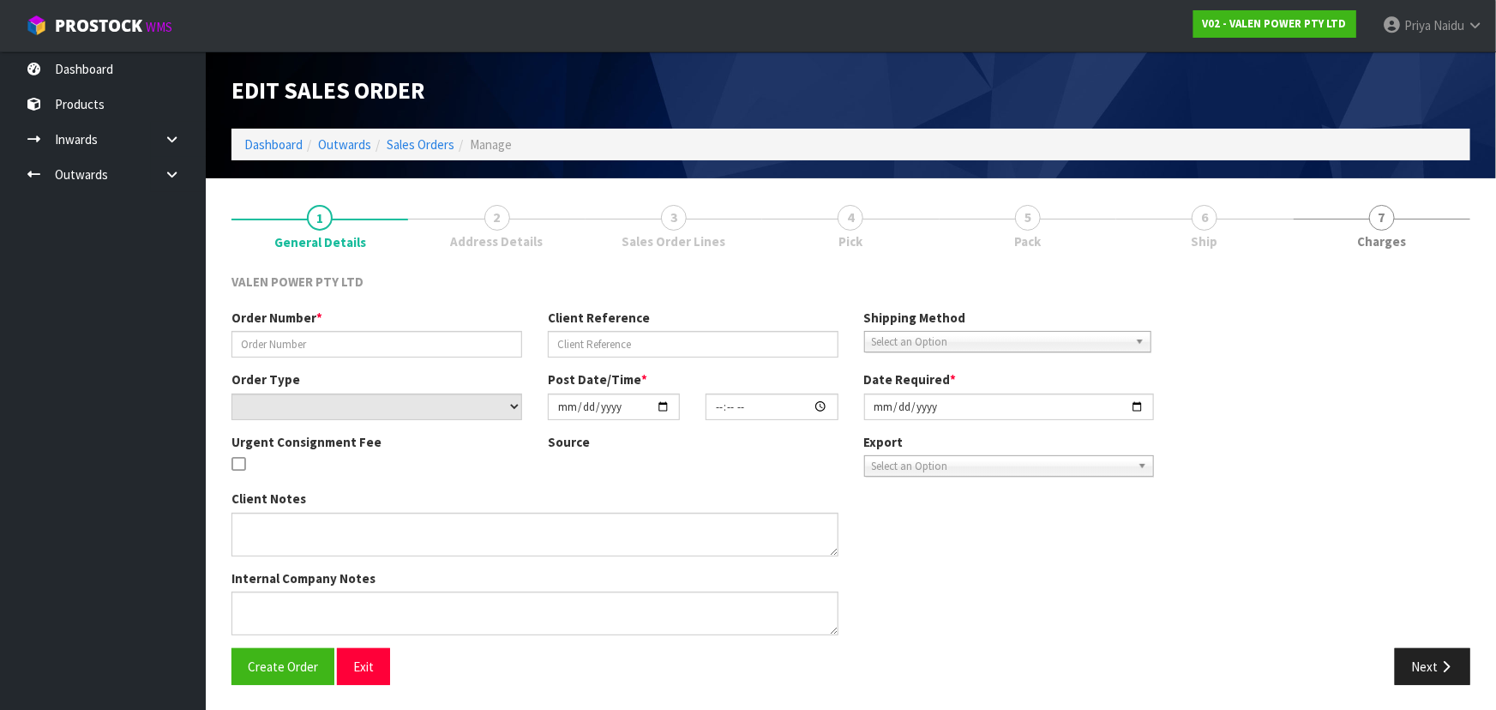
type input "S47710"
type input "afa stock"
select select "number:0"
type input "[DATE]"
type input "10:15:08.000"
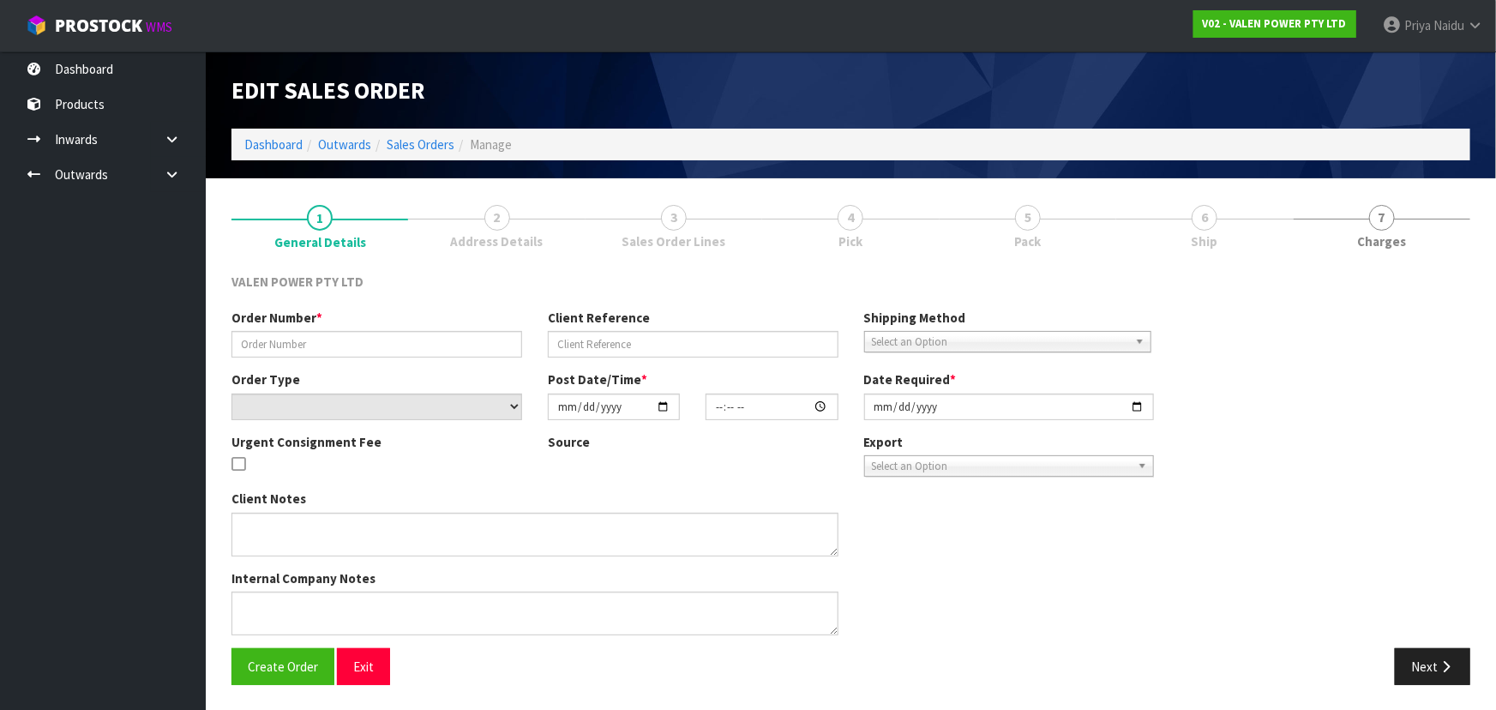
type input "[DATE]"
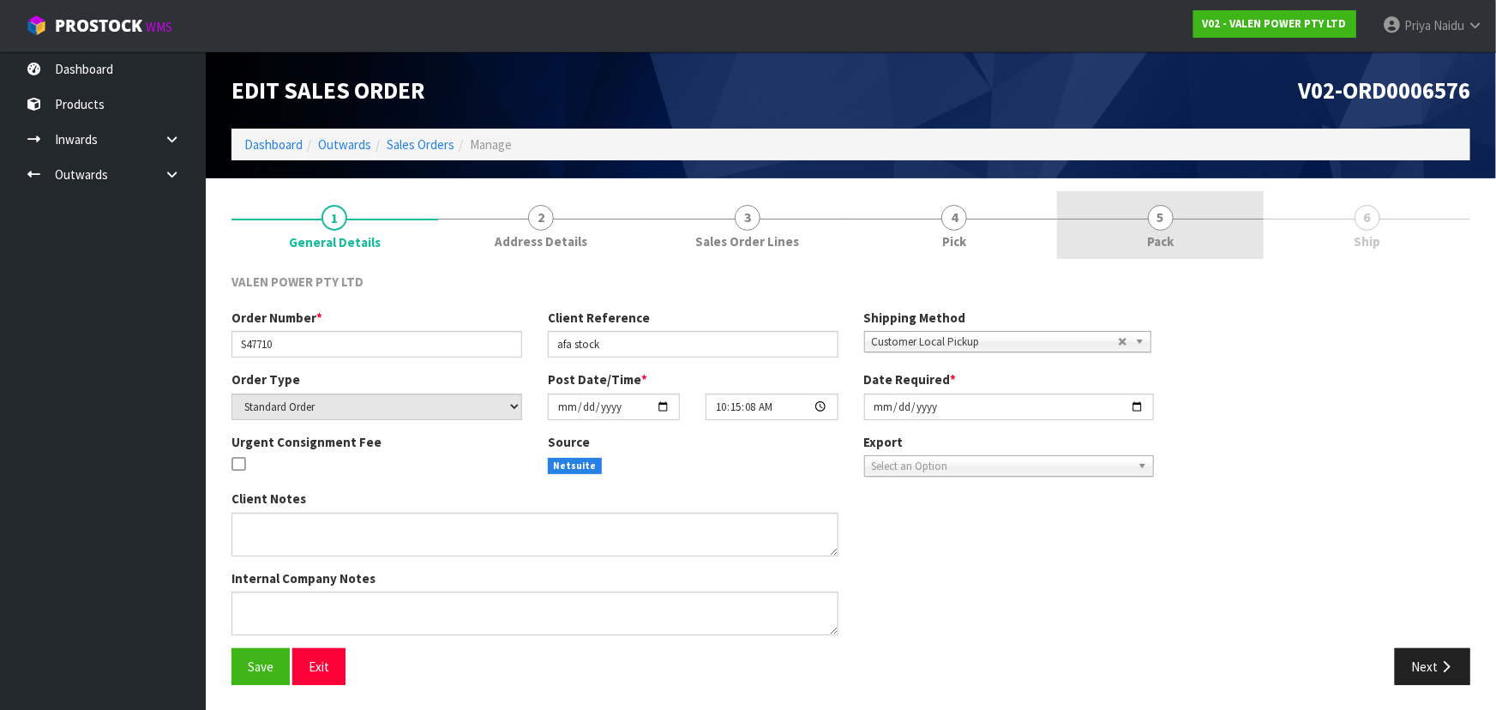
click at [1132, 215] on link "5 Pack" at bounding box center [1160, 225] width 207 height 68
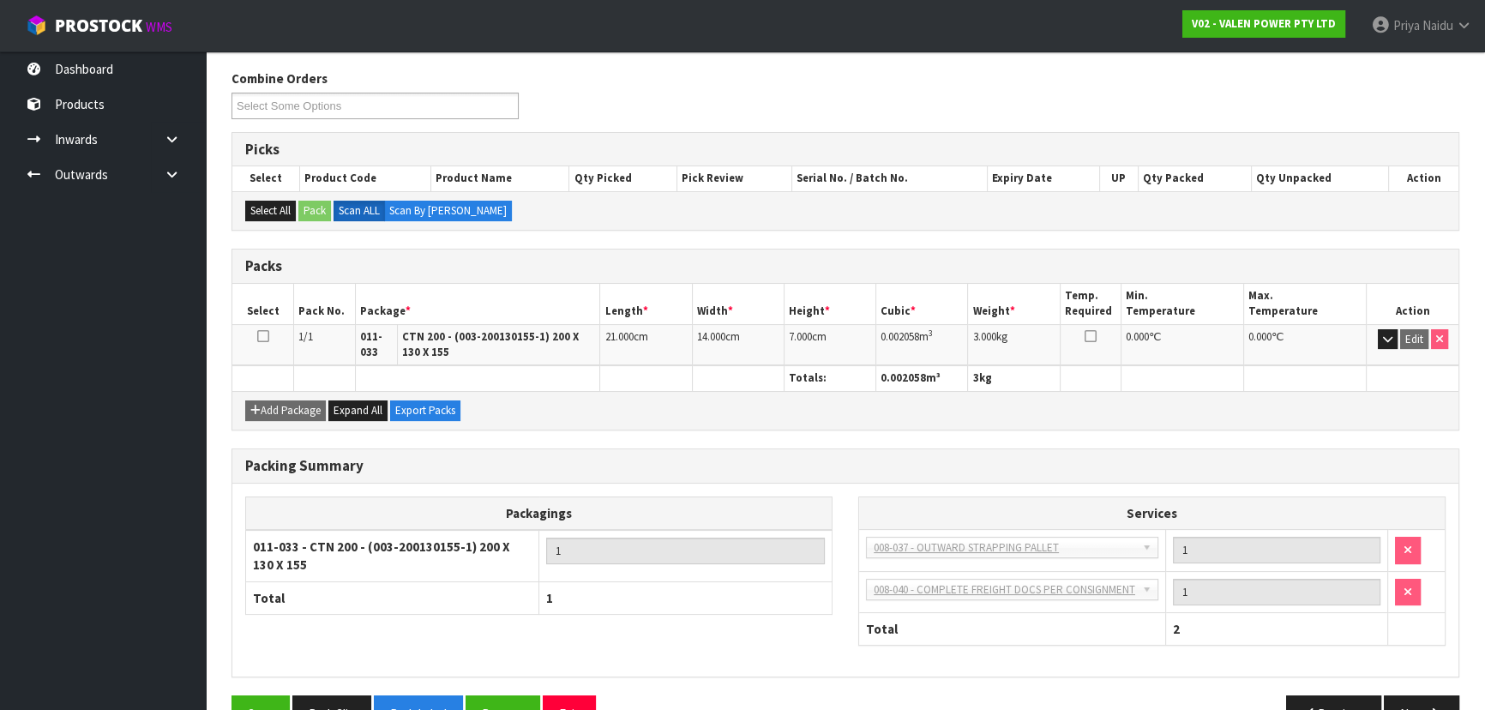
scroll to position [249, 0]
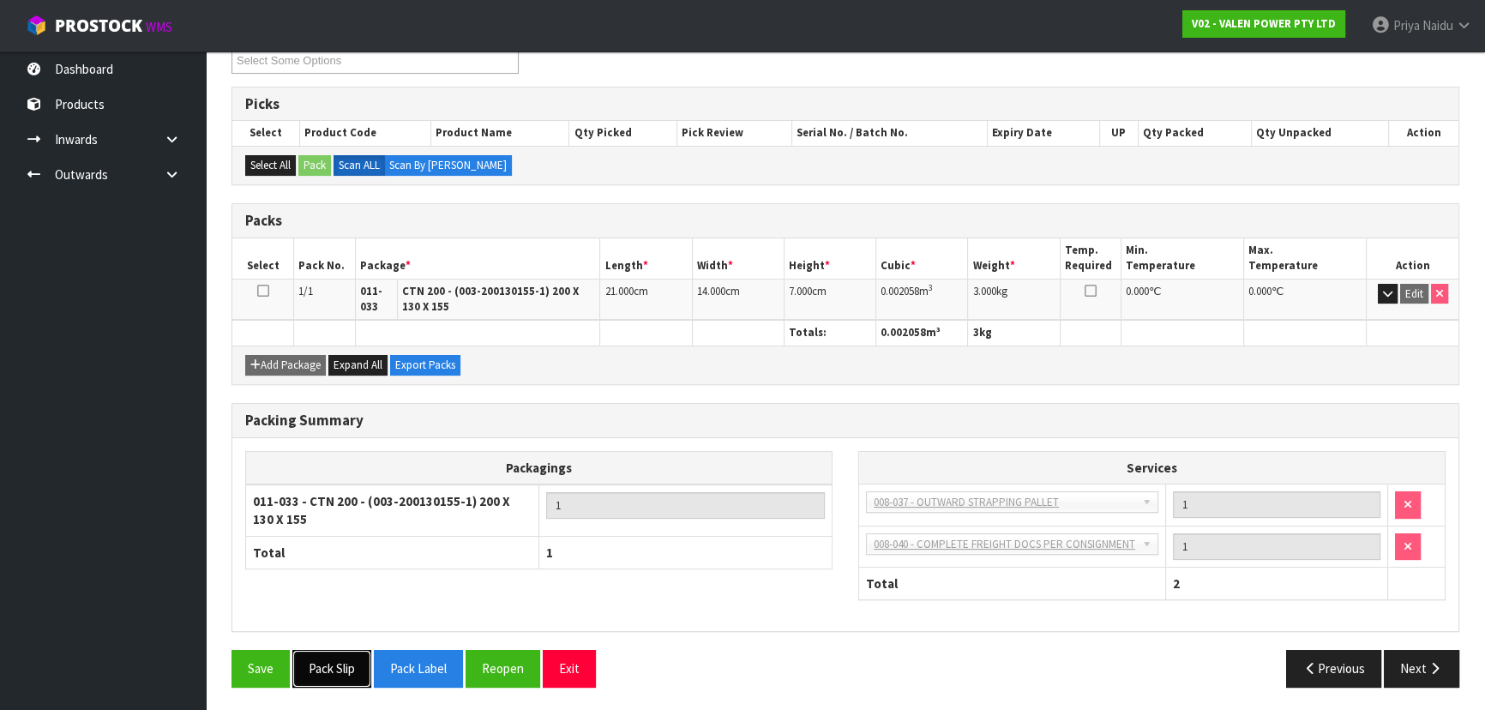
click at [347, 667] on button "Pack Slip" at bounding box center [331, 668] width 79 height 37
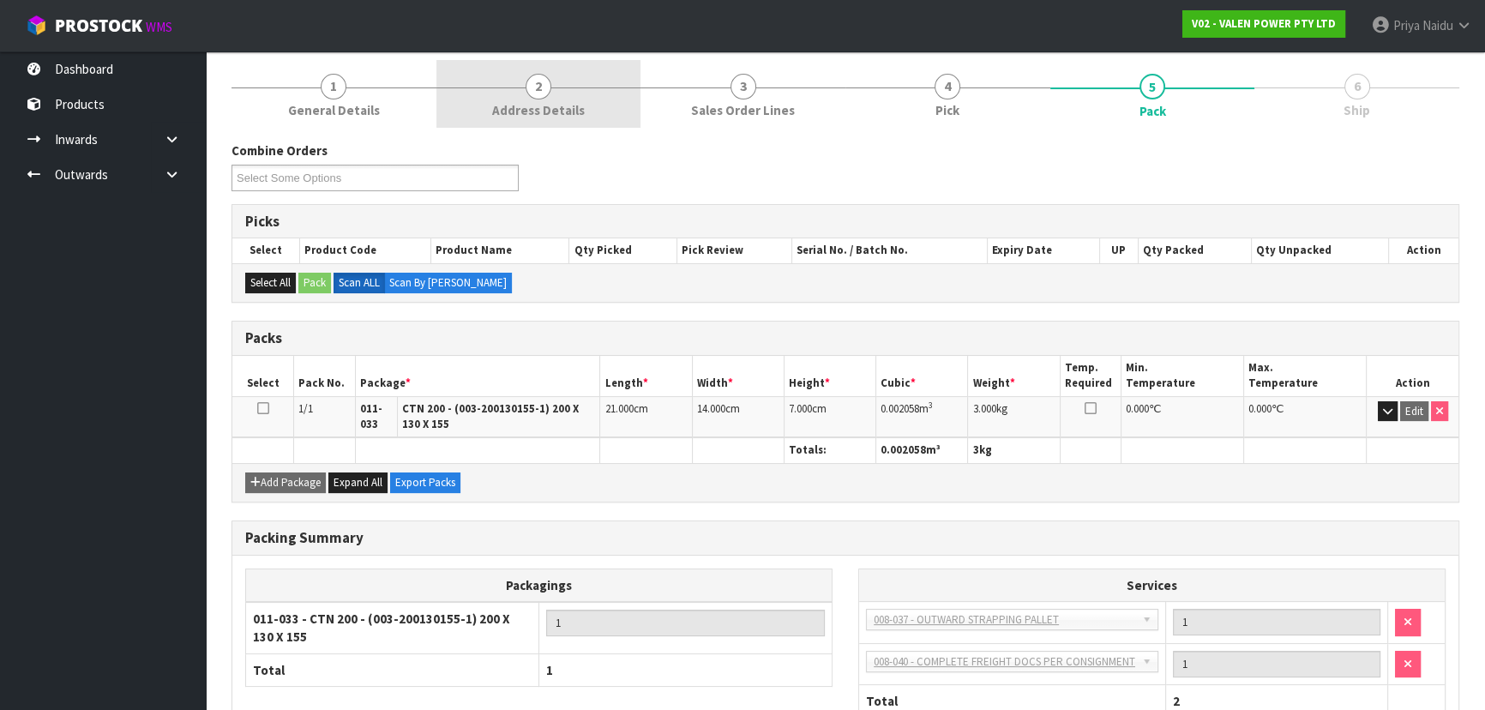
scroll to position [0, 0]
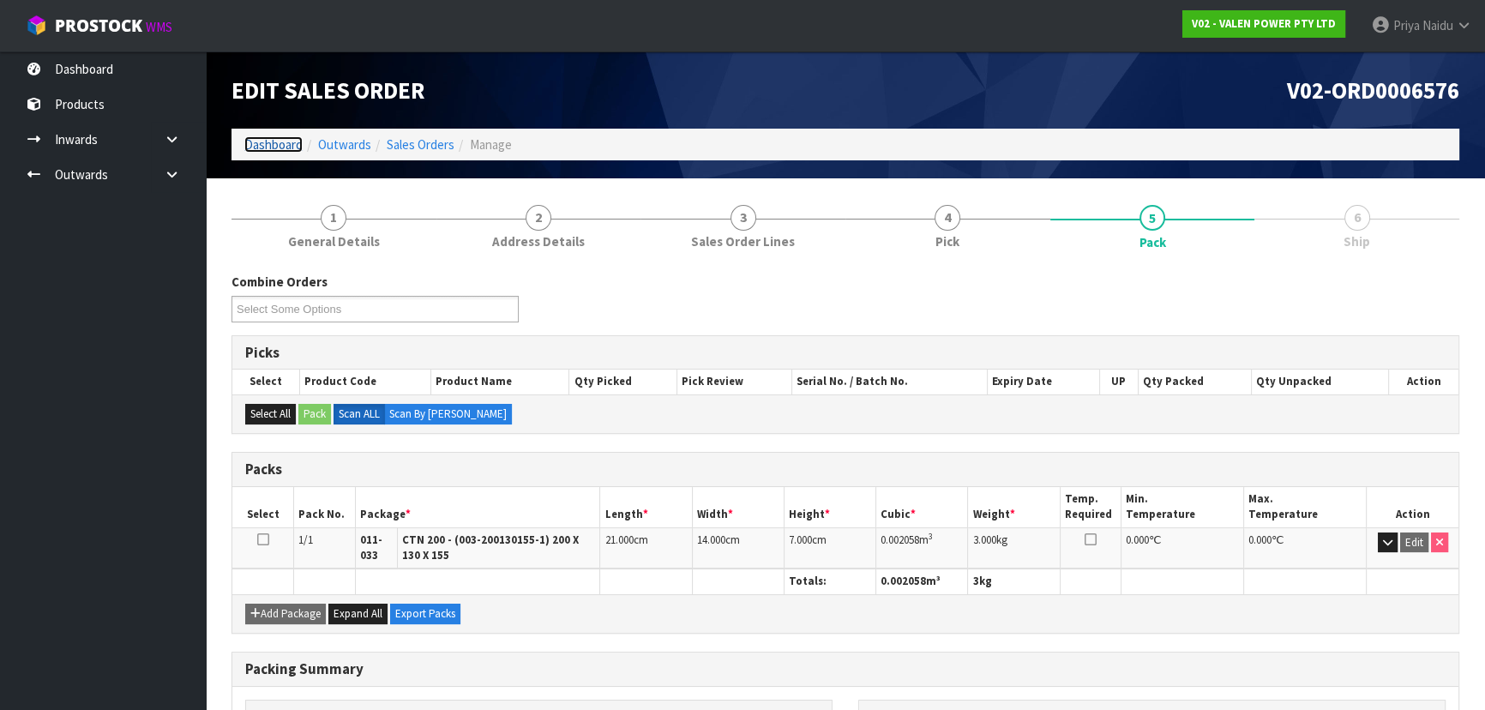
click at [266, 141] on link "Dashboard" at bounding box center [273, 144] width 58 height 16
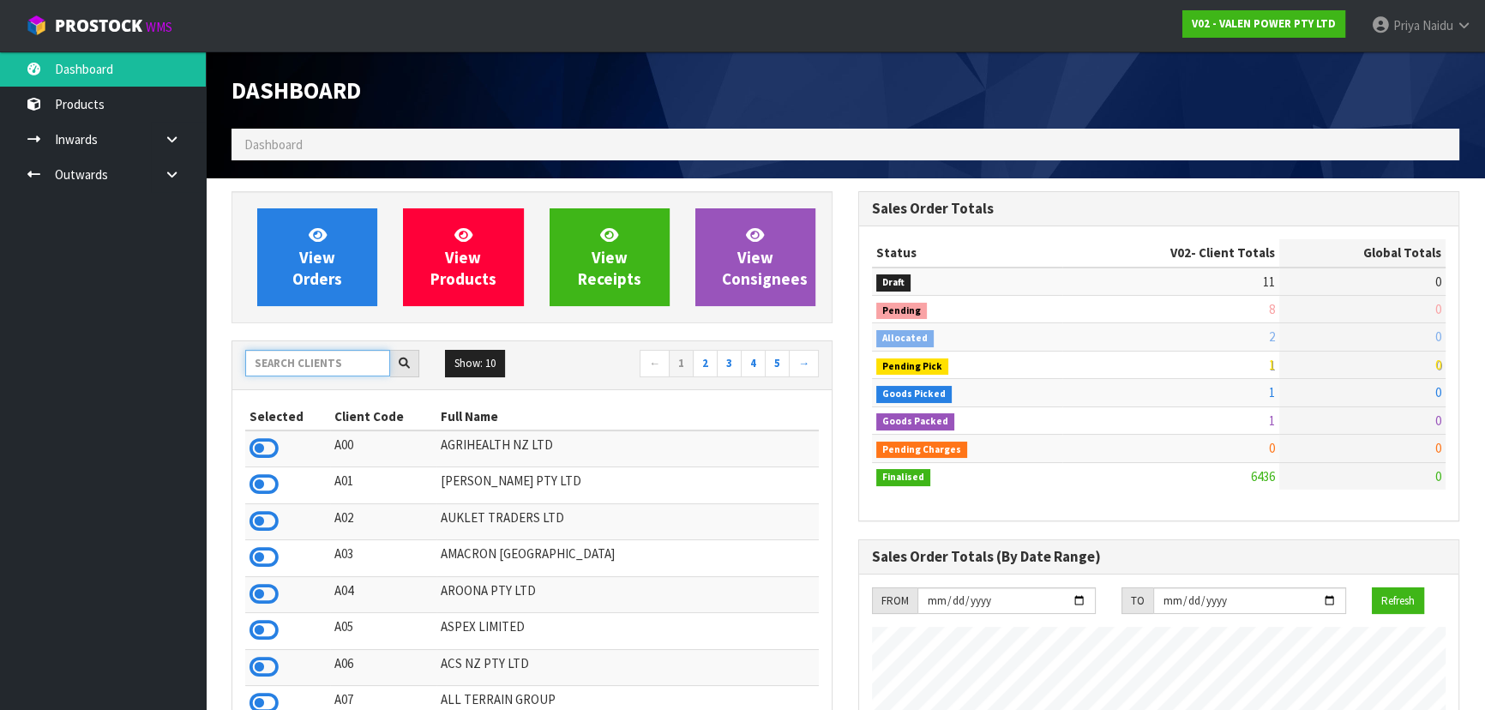
scroll to position [1334, 626]
click at [306, 358] on input "text" at bounding box center [317, 363] width 145 height 27
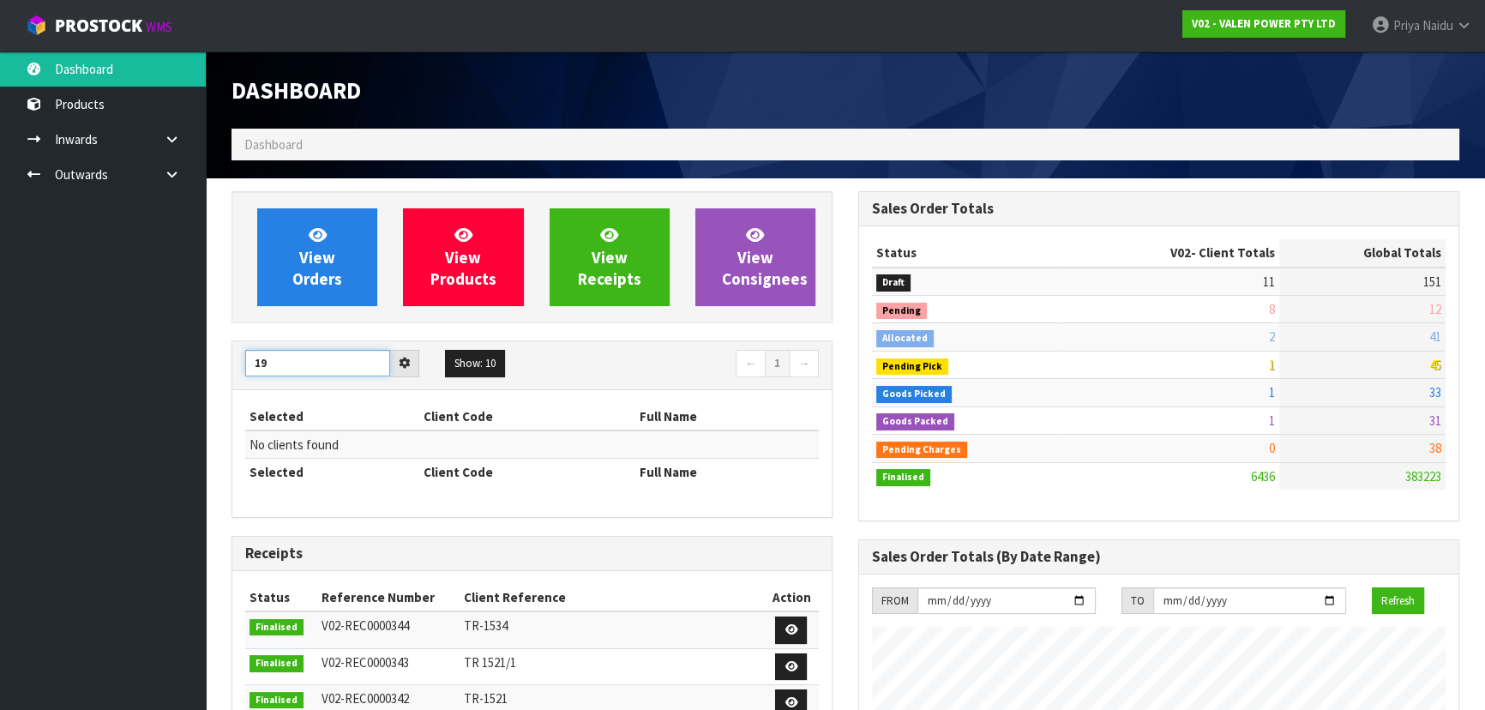
type input "1"
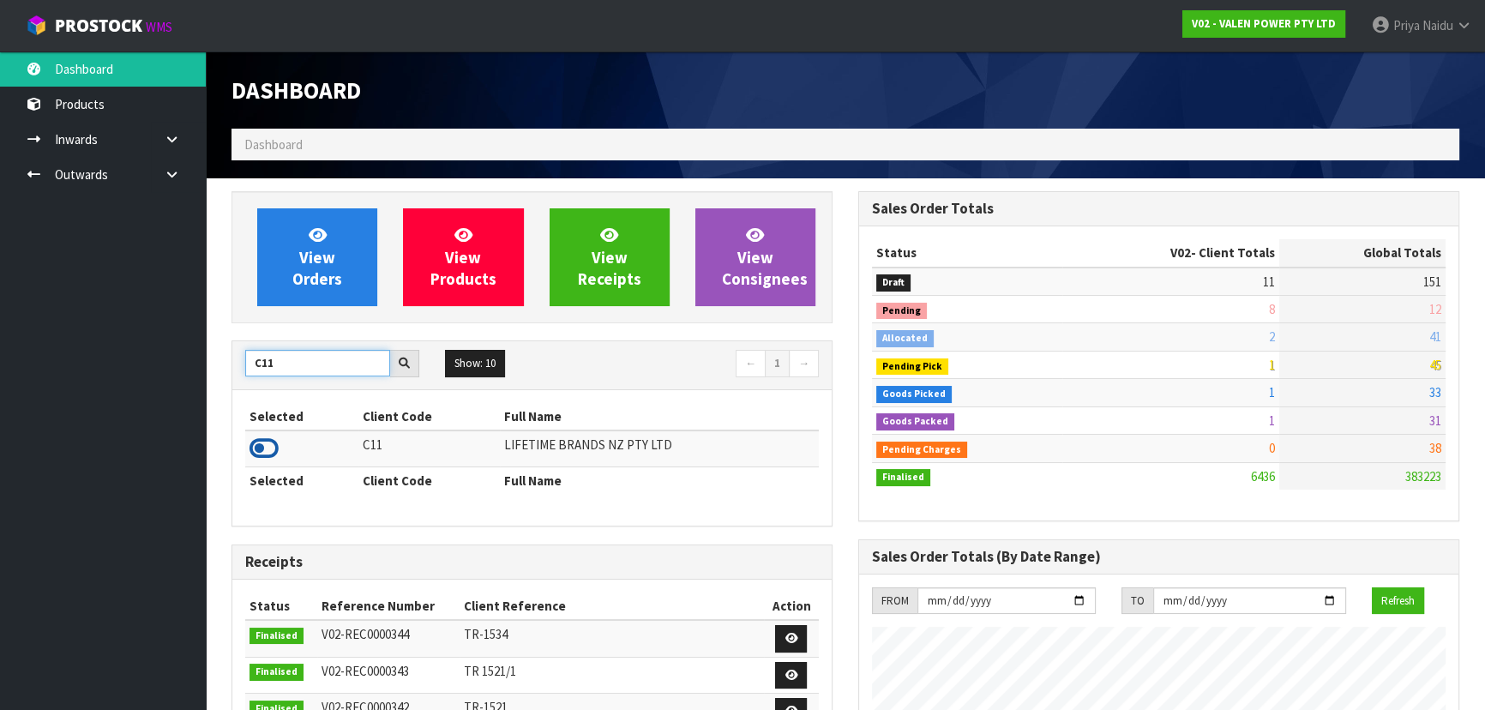
type input "C11"
click at [261, 444] on icon at bounding box center [264, 449] width 29 height 26
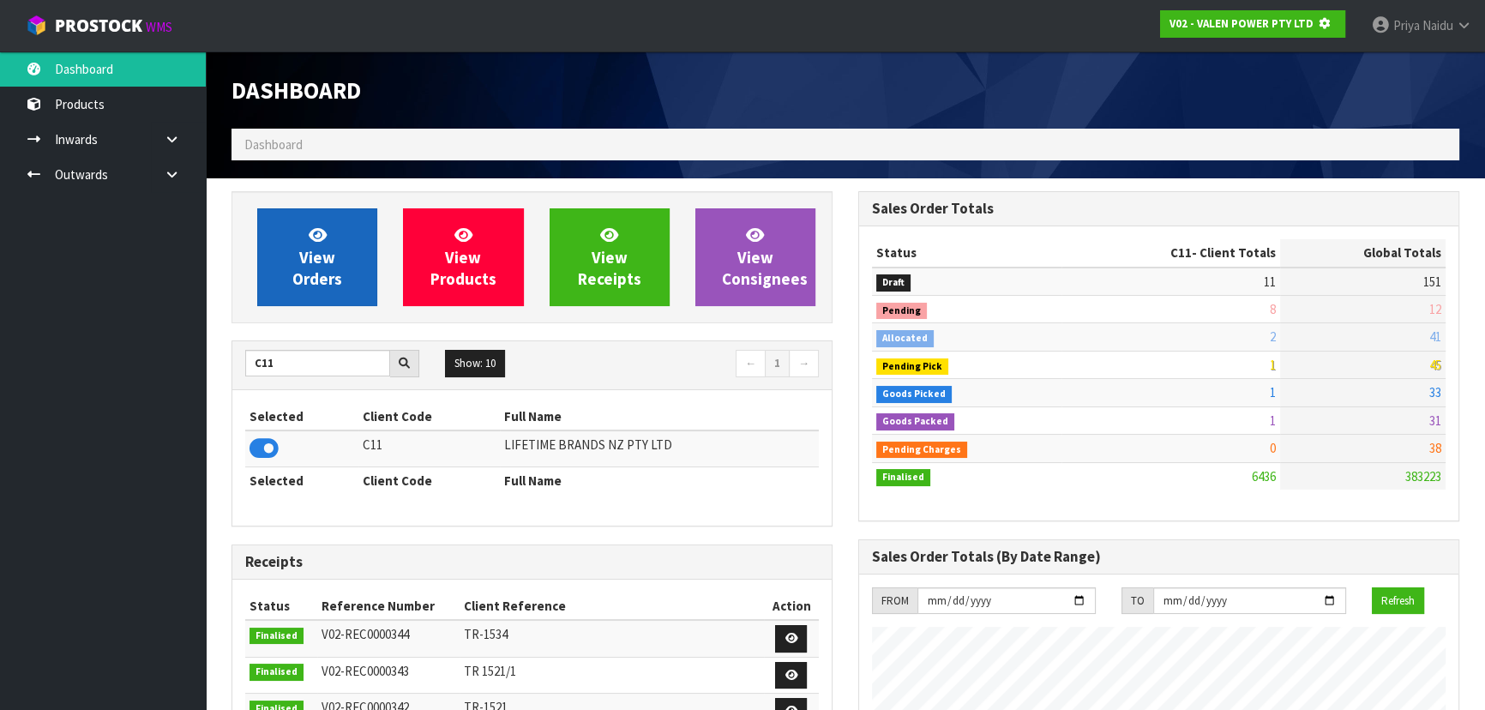
scroll to position [856495, 856935]
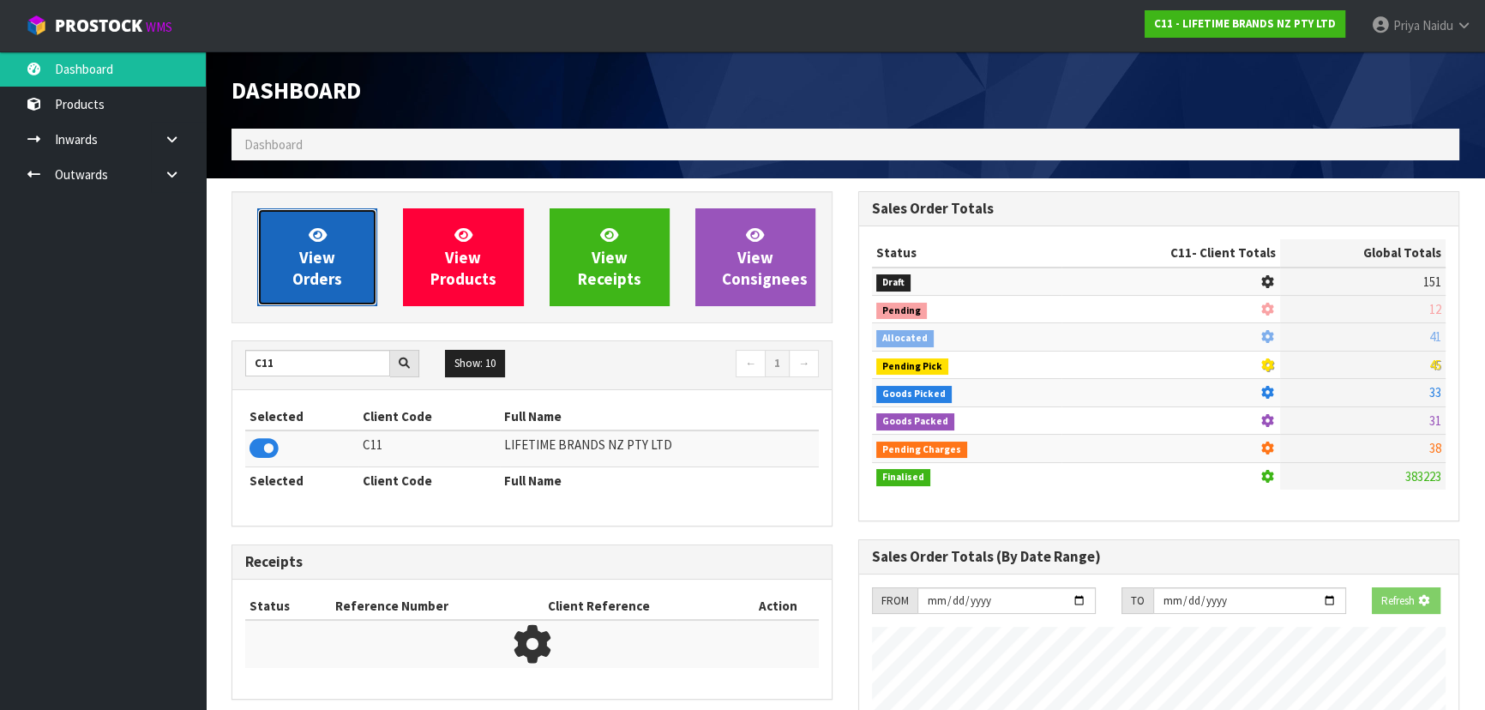
click at [303, 255] on span "View Orders" at bounding box center [317, 257] width 50 height 64
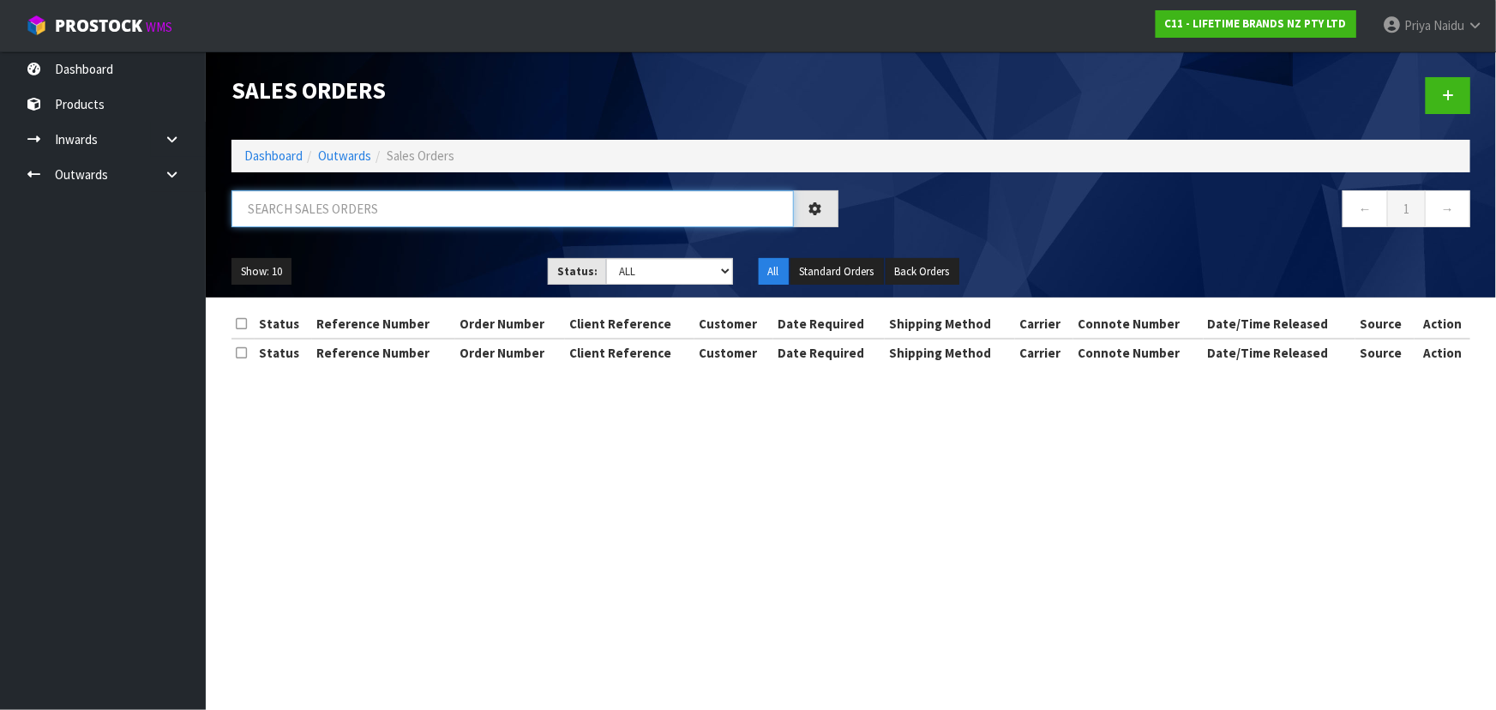
click at [330, 223] on input "text" at bounding box center [513, 208] width 563 height 37
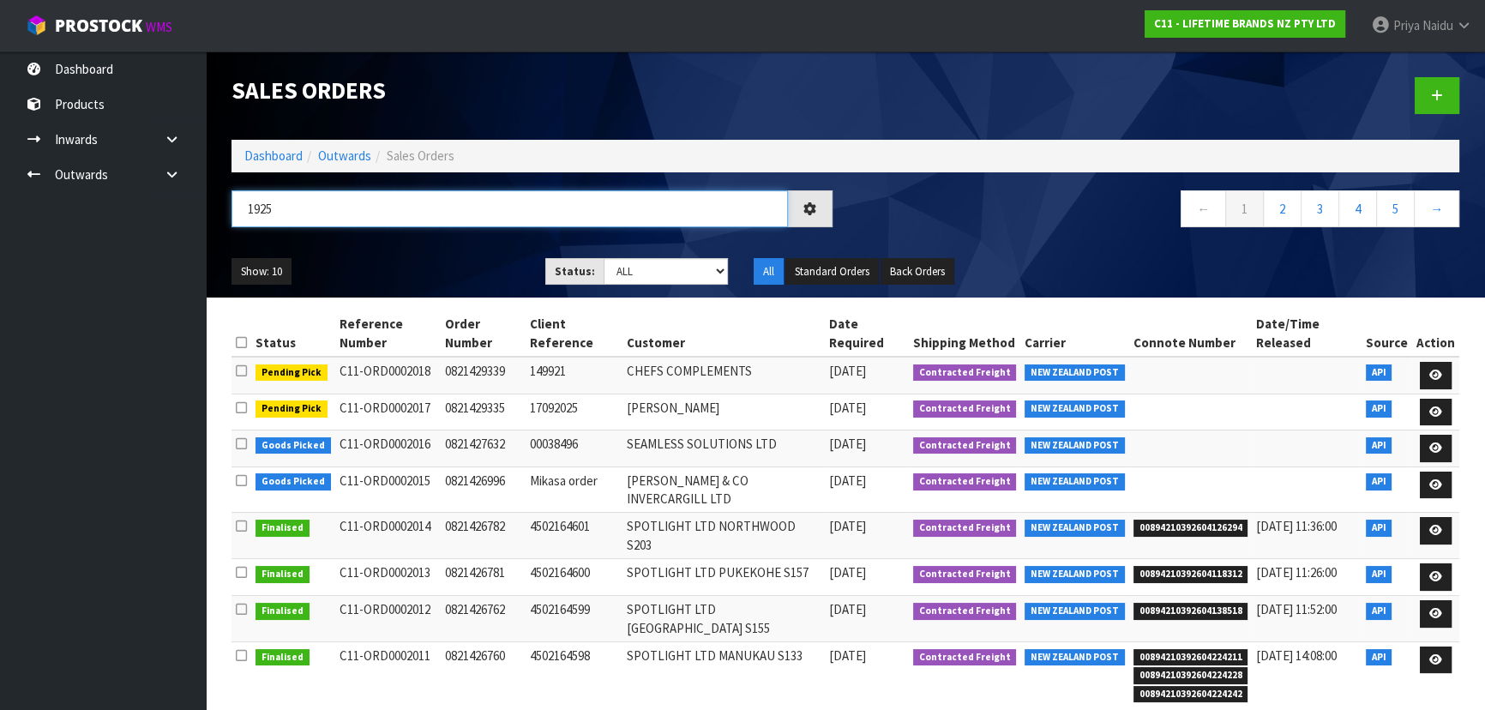
type input "1925"
click at [418, 253] on div "Show: 10 5 10 25 50 Status: Draft Pending Allocated Pending Pick Goods Picked G…" at bounding box center [846, 271] width 1254 height 53
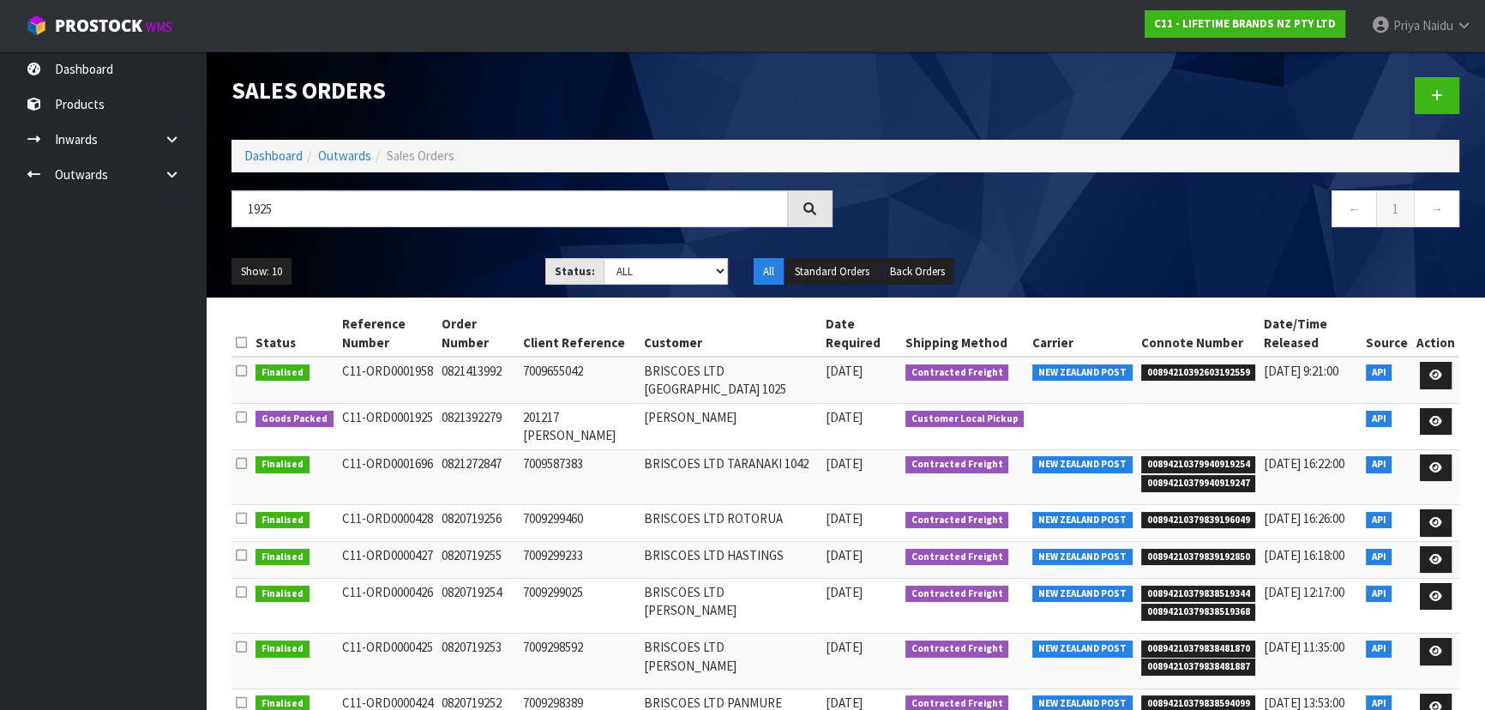
click at [418, 253] on div "Show: 10 5 10 25 50 Status: Draft Pending Allocated Pending Pick Goods Picked G…" at bounding box center [846, 271] width 1254 height 53
click at [1437, 416] on icon at bounding box center [1436, 421] width 13 height 11
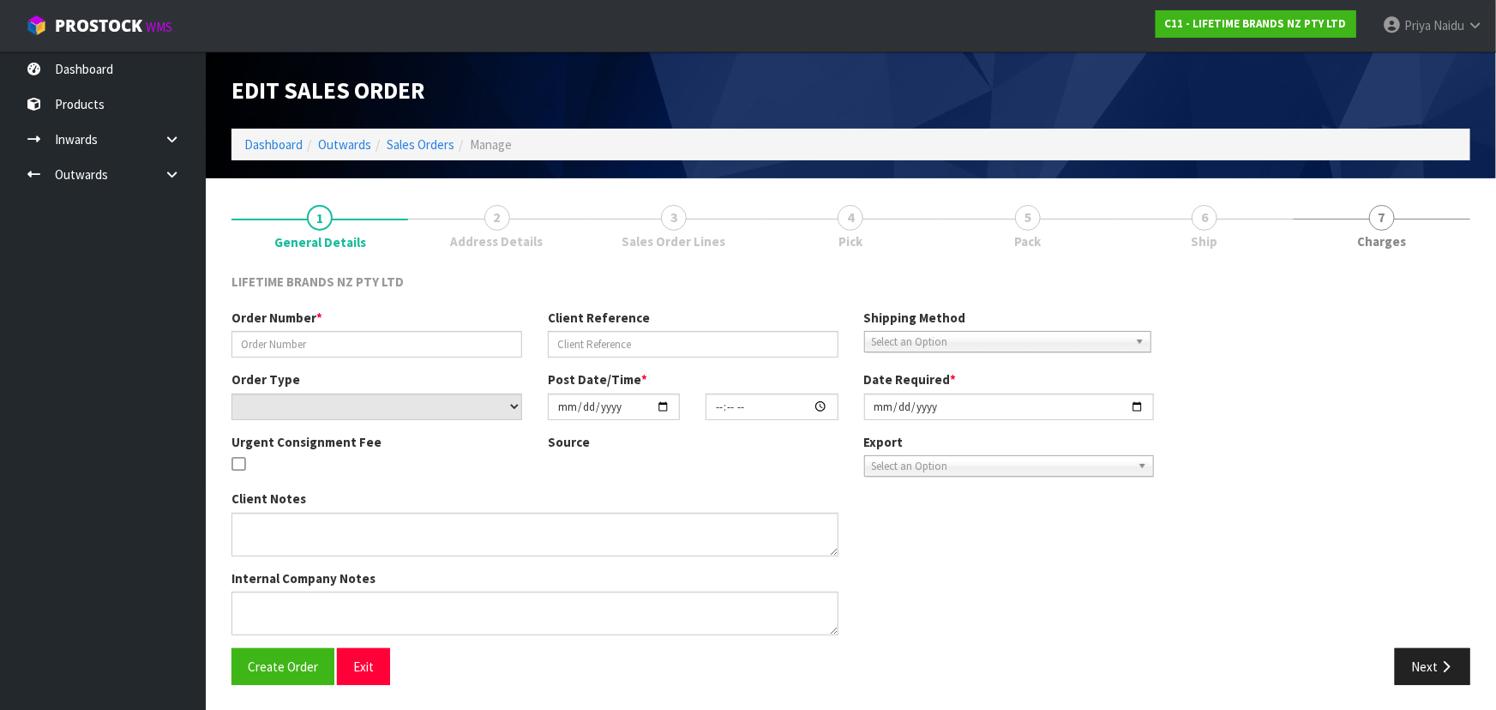
type input "0821392279"
type input "201217 [PERSON_NAME]"
select select "number:0"
type input "[DATE]"
type input "07:34:18.000"
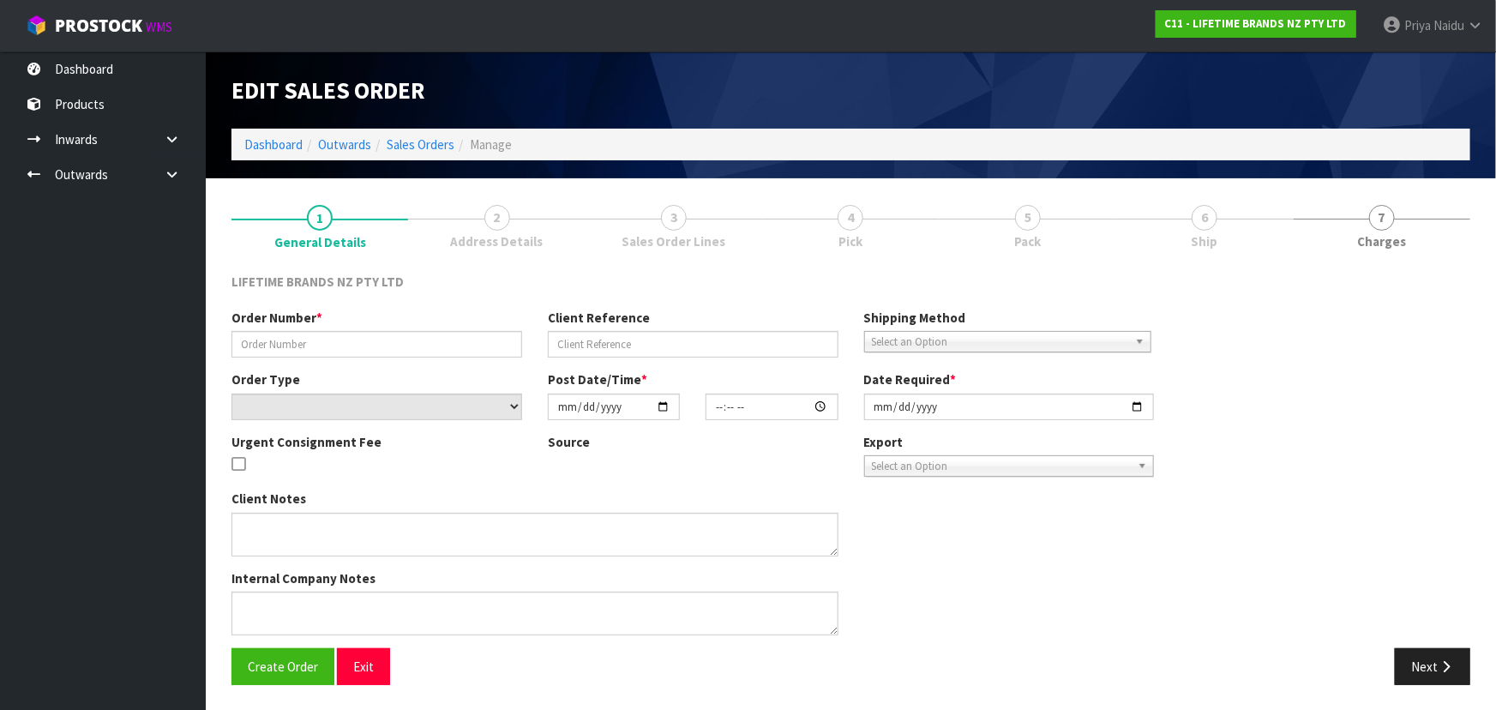
type input "[DATE]"
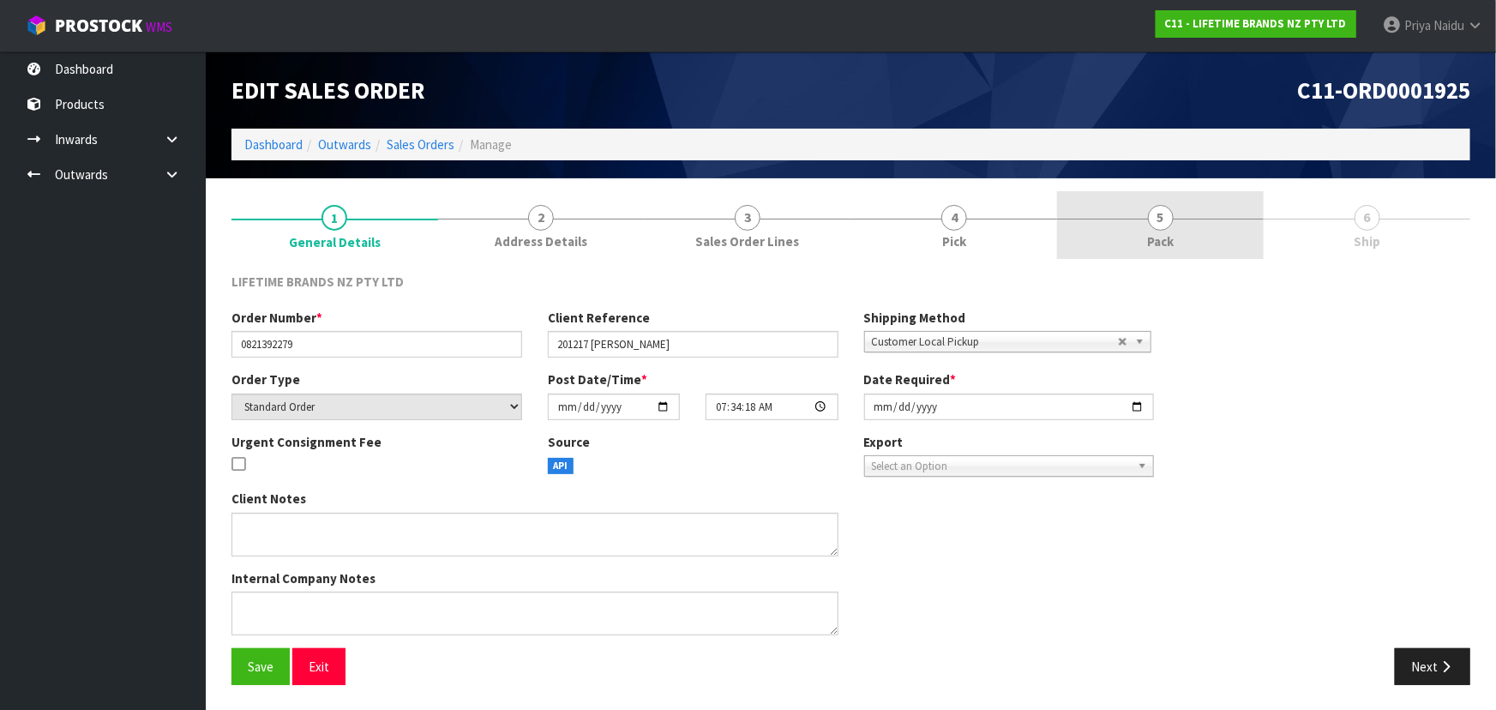
click at [1158, 231] on link "5 Pack" at bounding box center [1160, 225] width 207 height 68
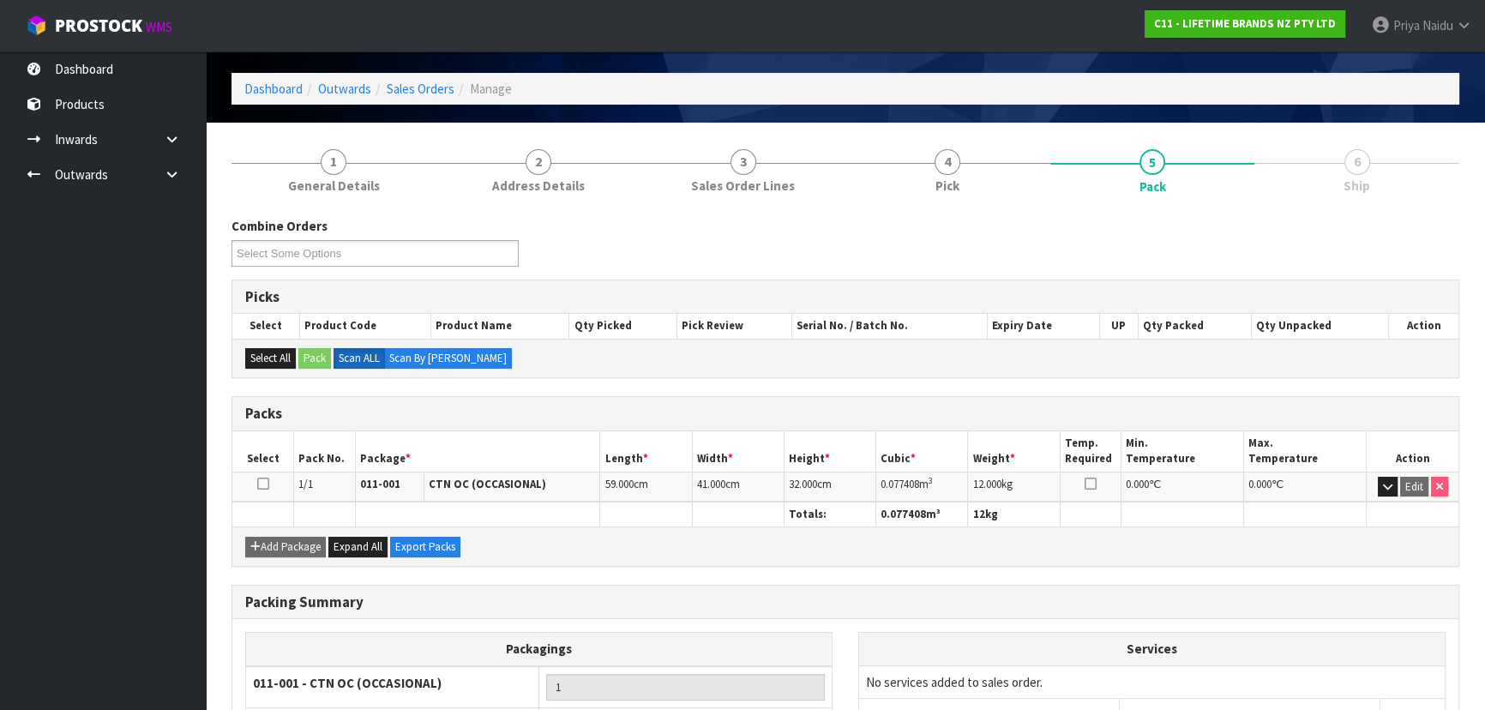
scroll to position [196, 0]
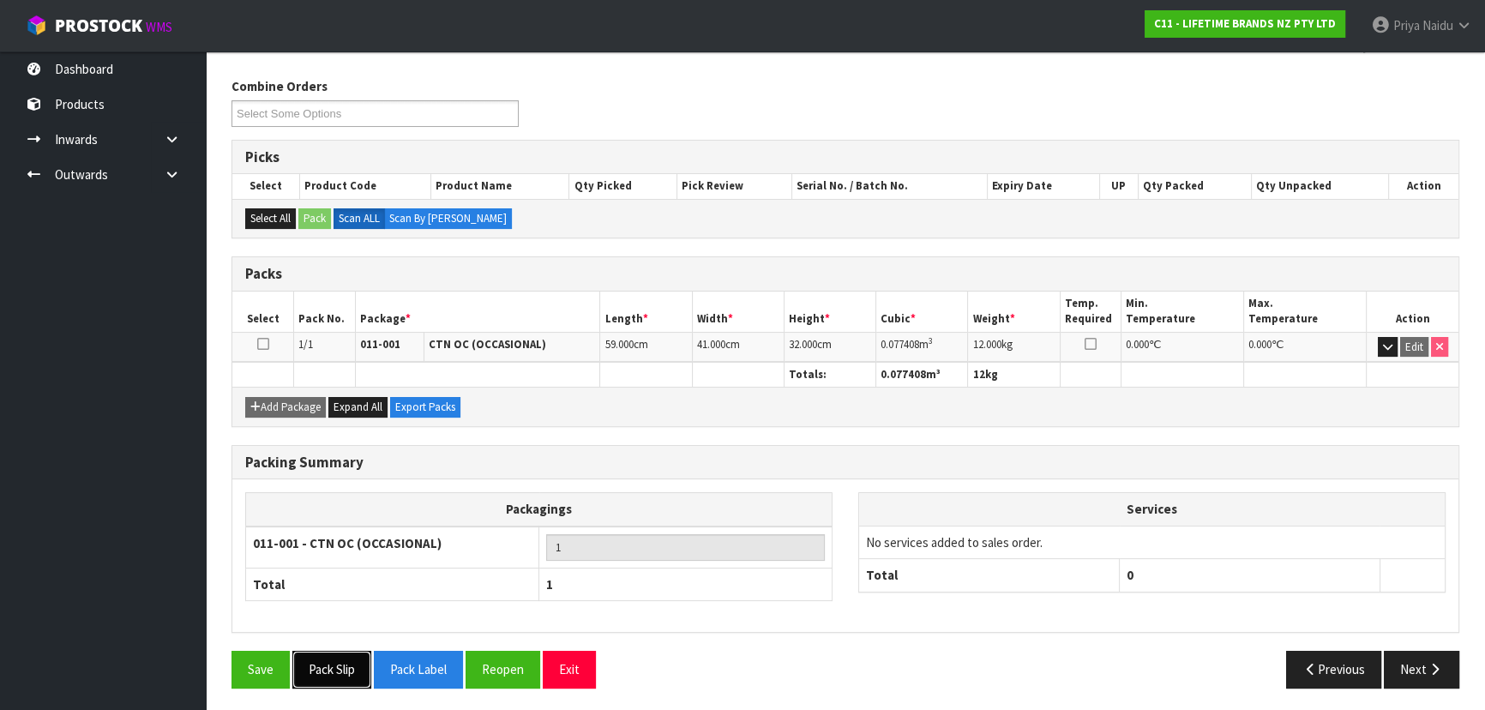
click at [316, 680] on button "Pack Slip" at bounding box center [331, 669] width 79 height 37
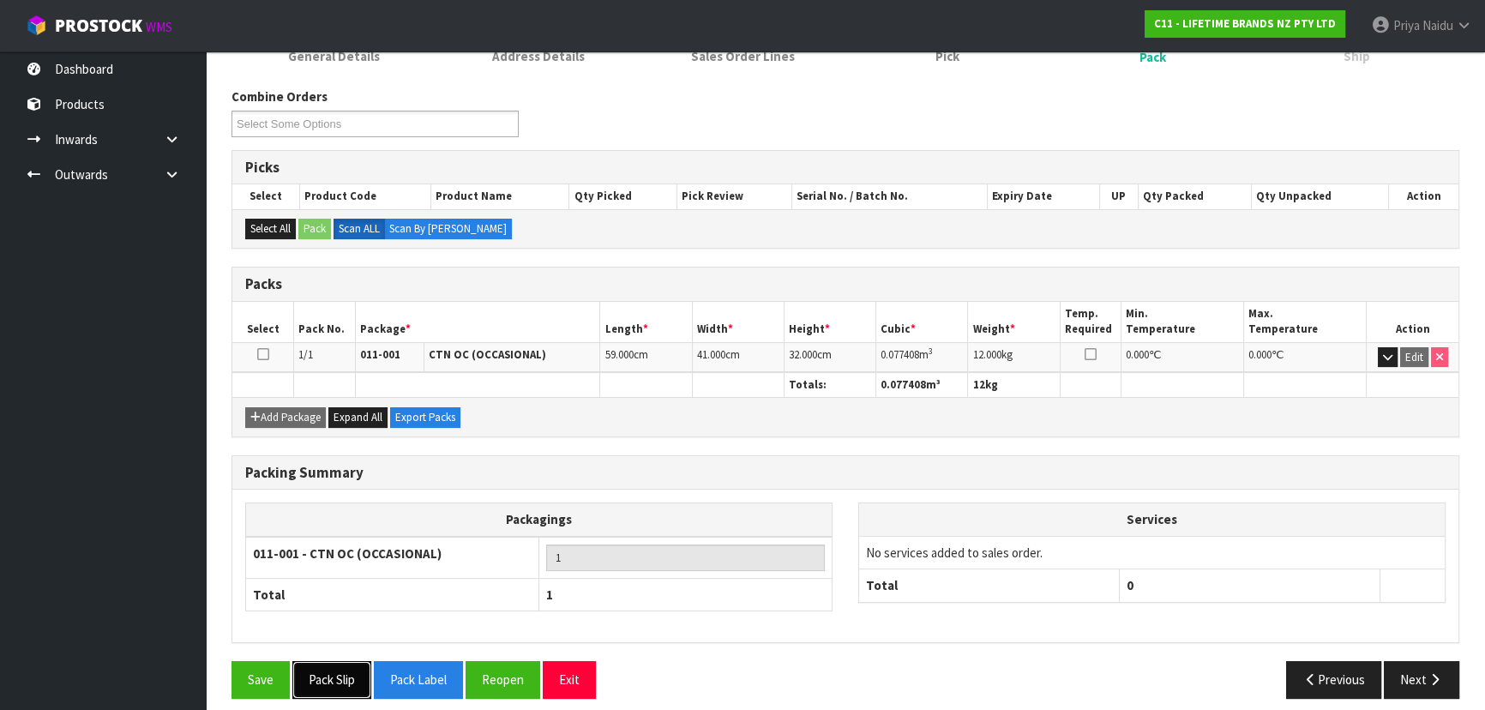
scroll to position [0, 0]
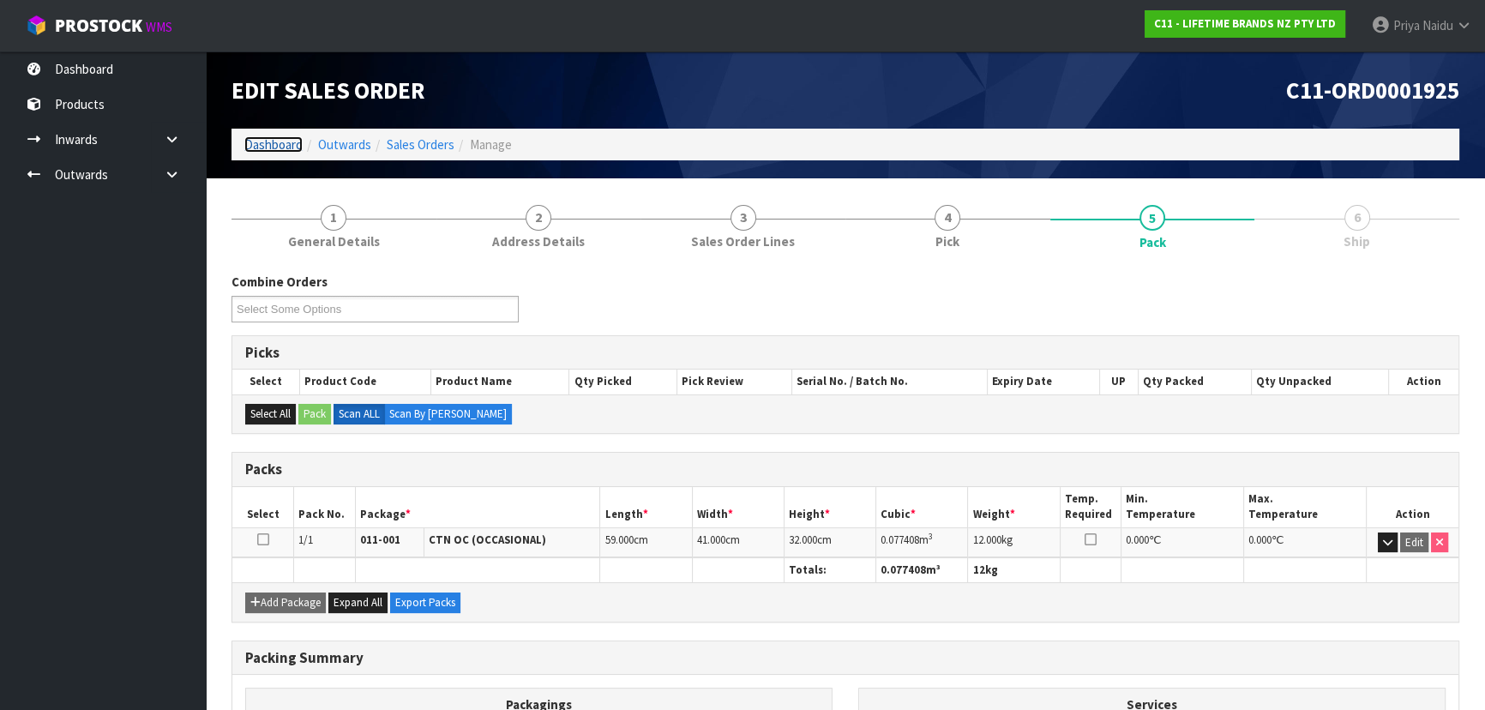
click at [250, 146] on link "Dashboard" at bounding box center [273, 144] width 58 height 16
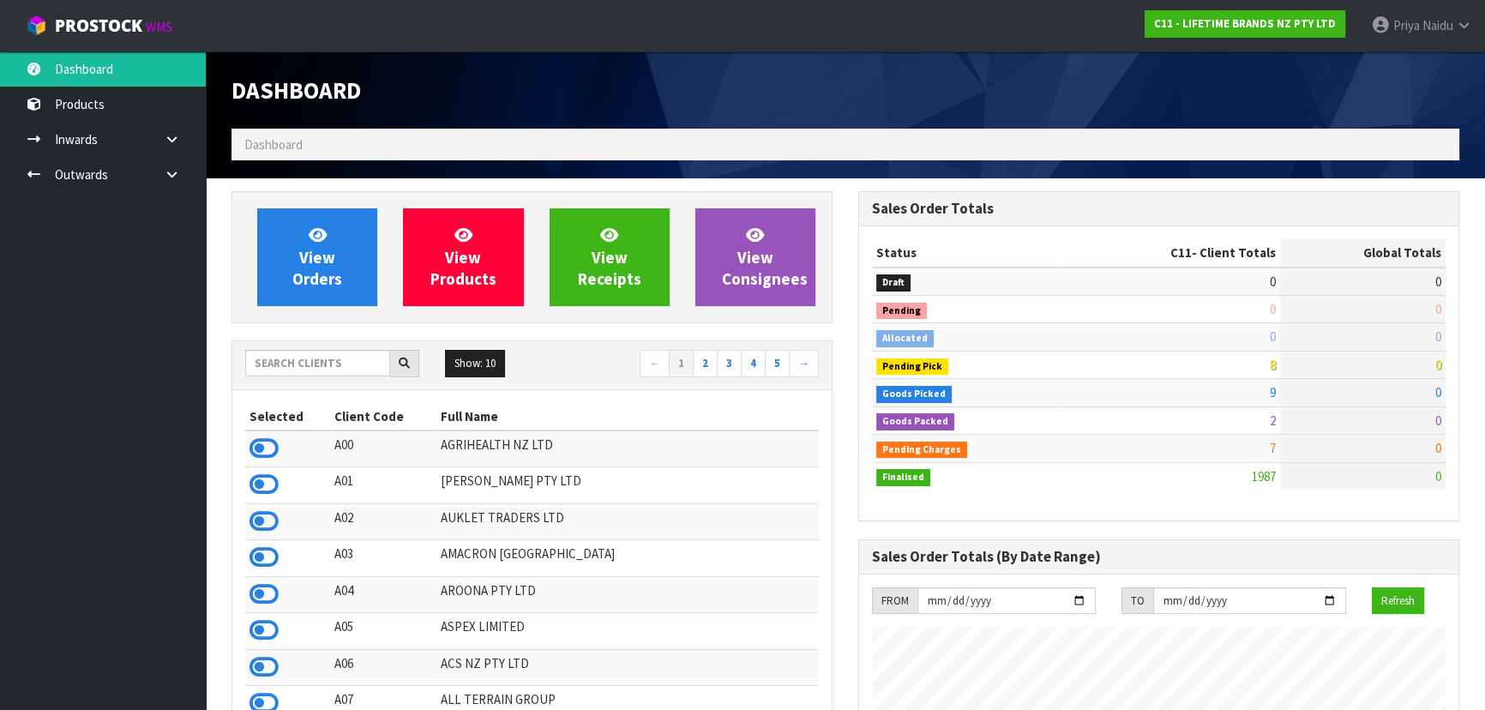
scroll to position [1297, 626]
click at [315, 364] on input "text" at bounding box center [317, 363] width 145 height 27
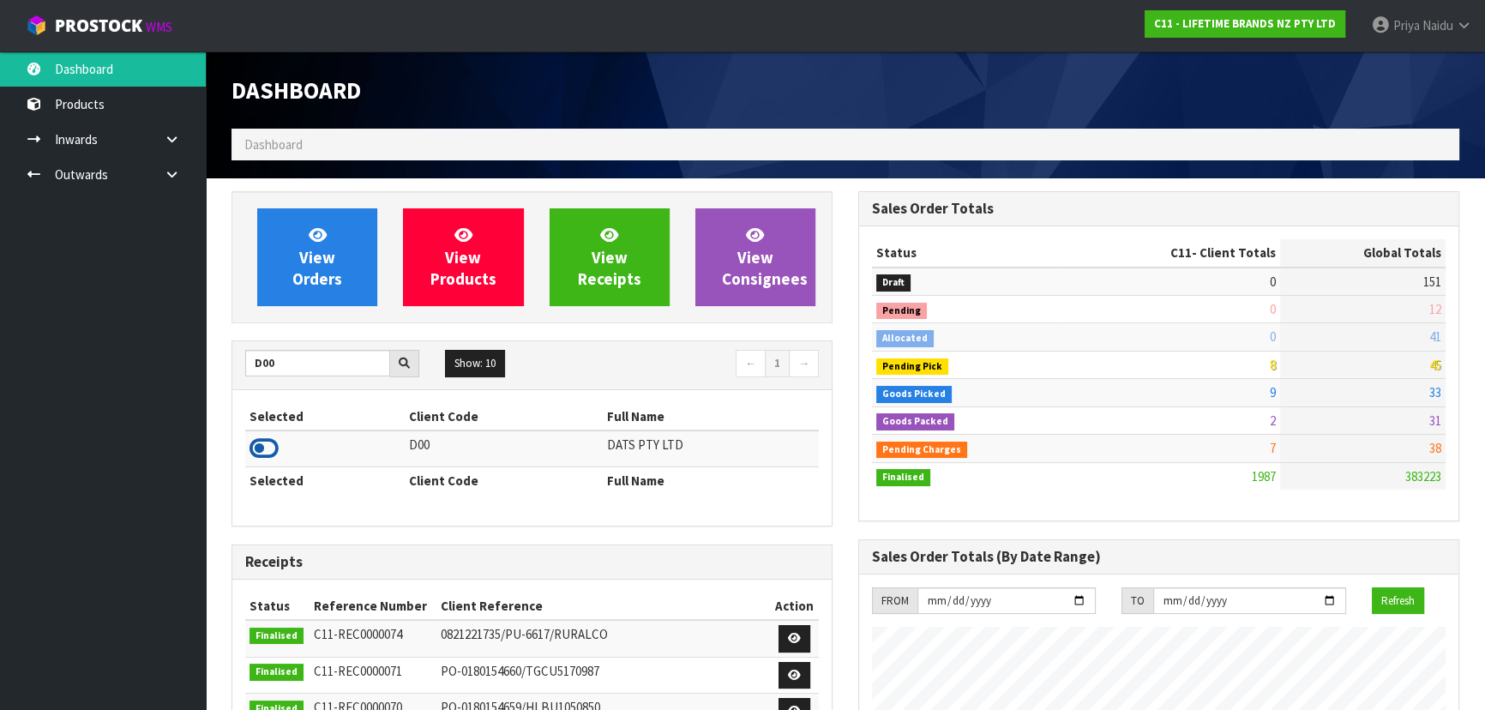
click at [259, 449] on icon at bounding box center [264, 449] width 29 height 26
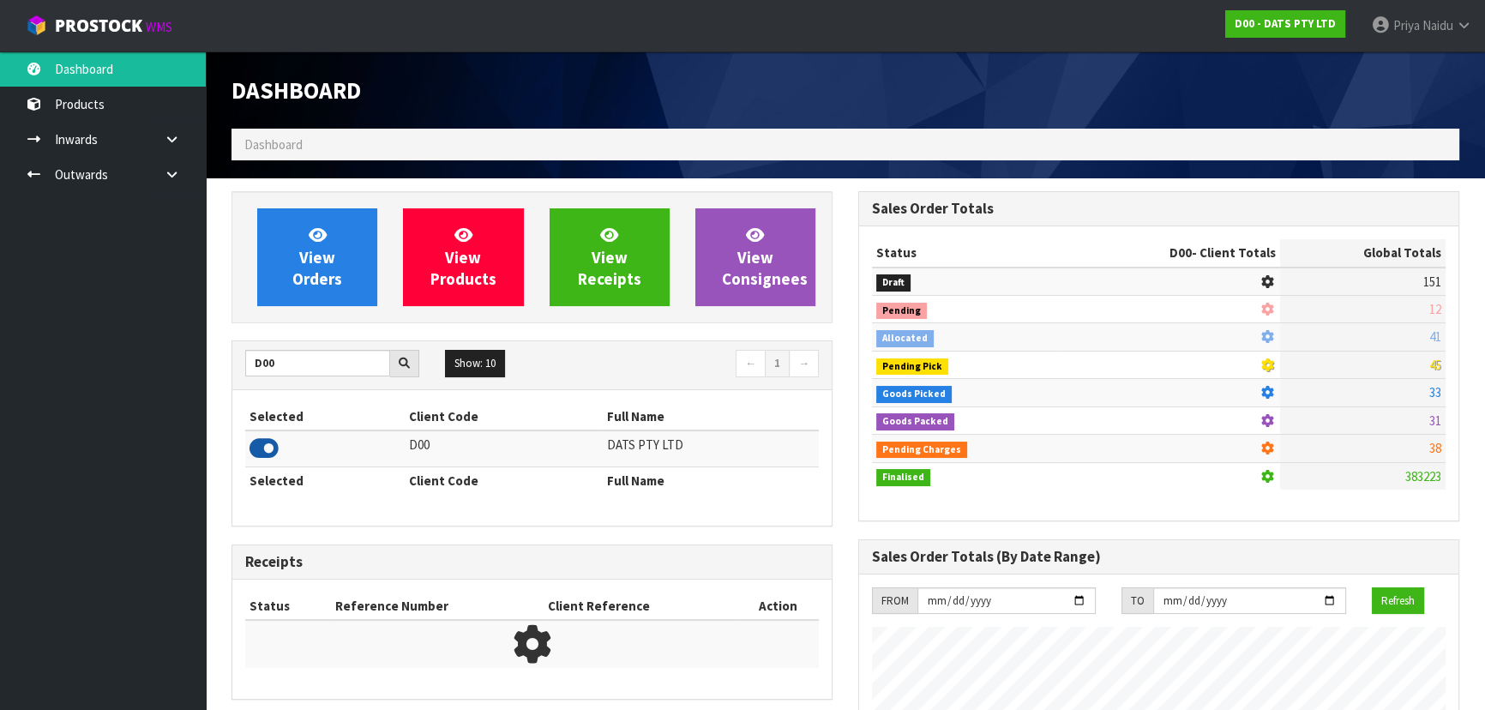
scroll to position [1352, 626]
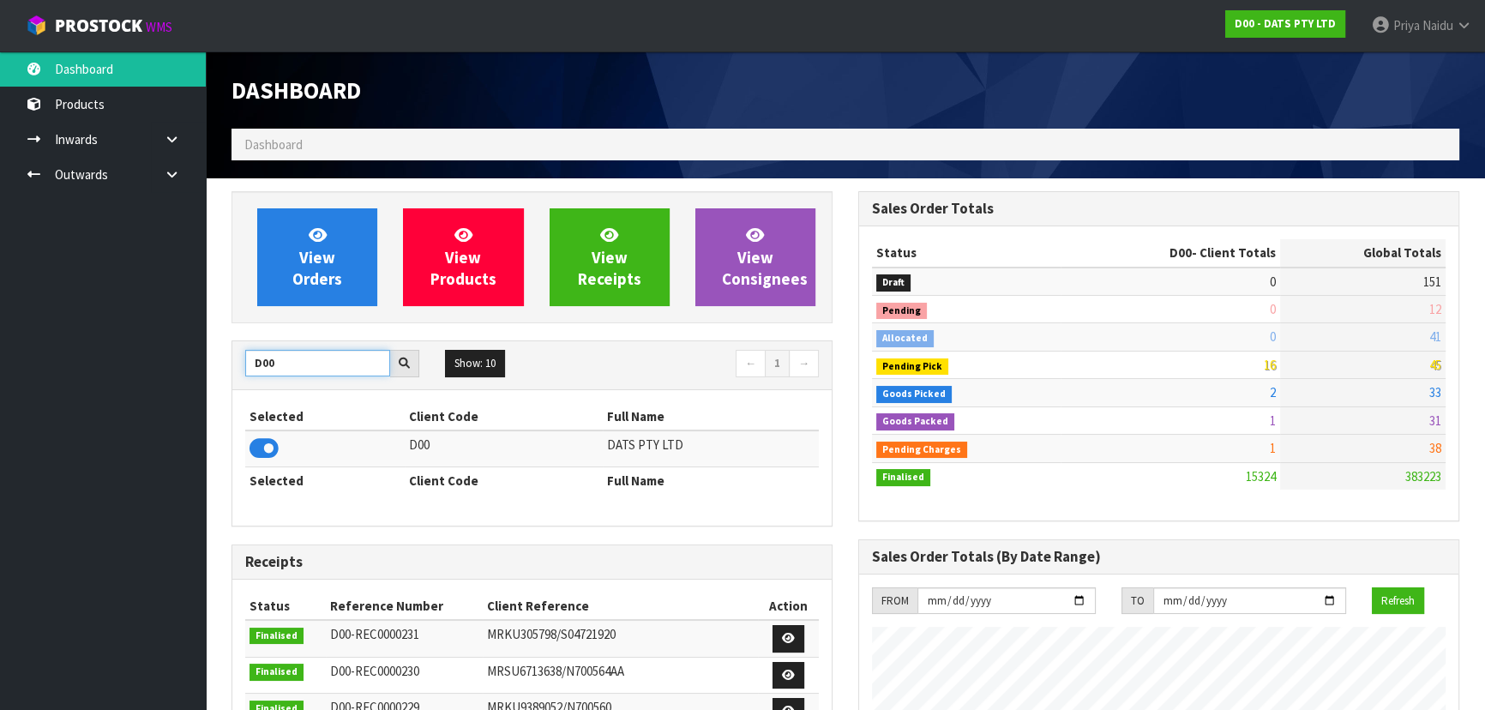
click at [312, 355] on input "D00" at bounding box center [317, 363] width 145 height 27
type input "D"
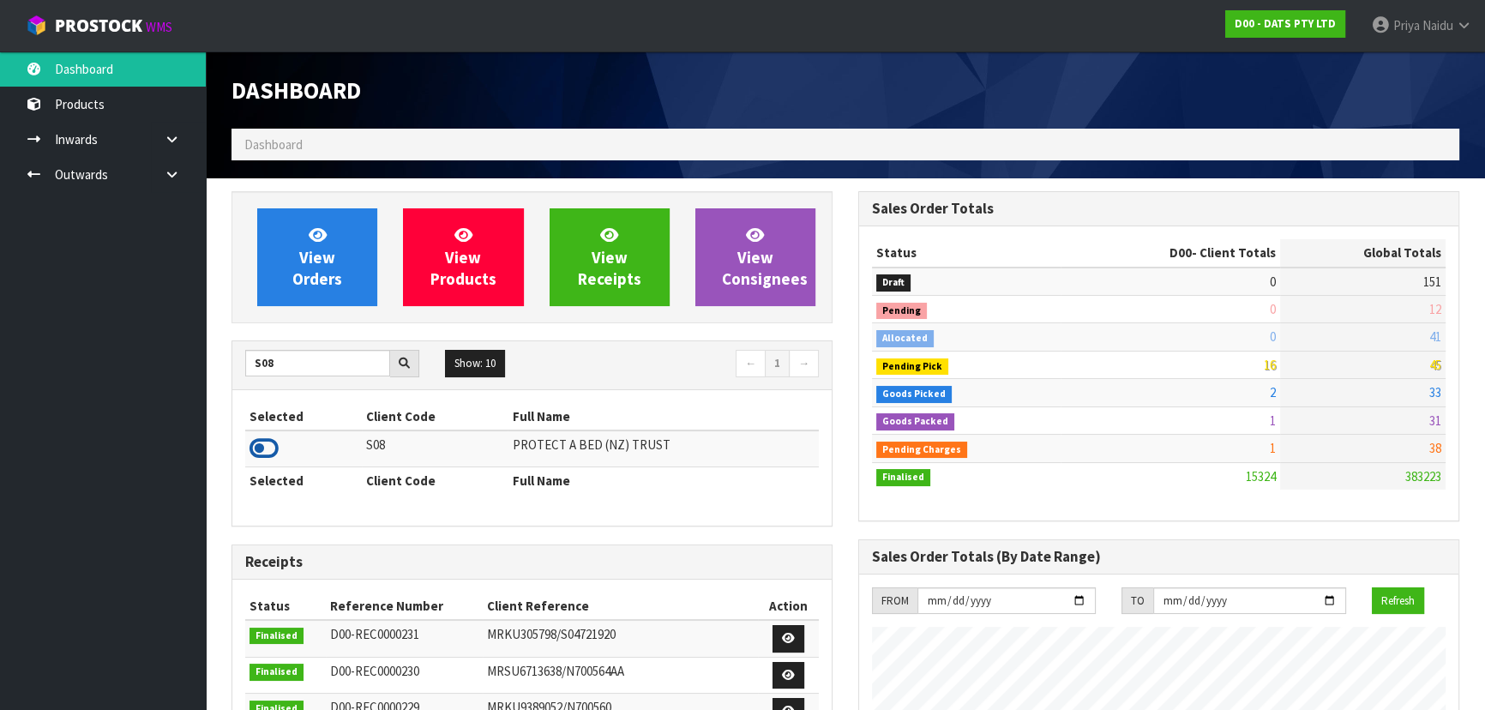
click at [274, 454] on icon at bounding box center [264, 449] width 29 height 26
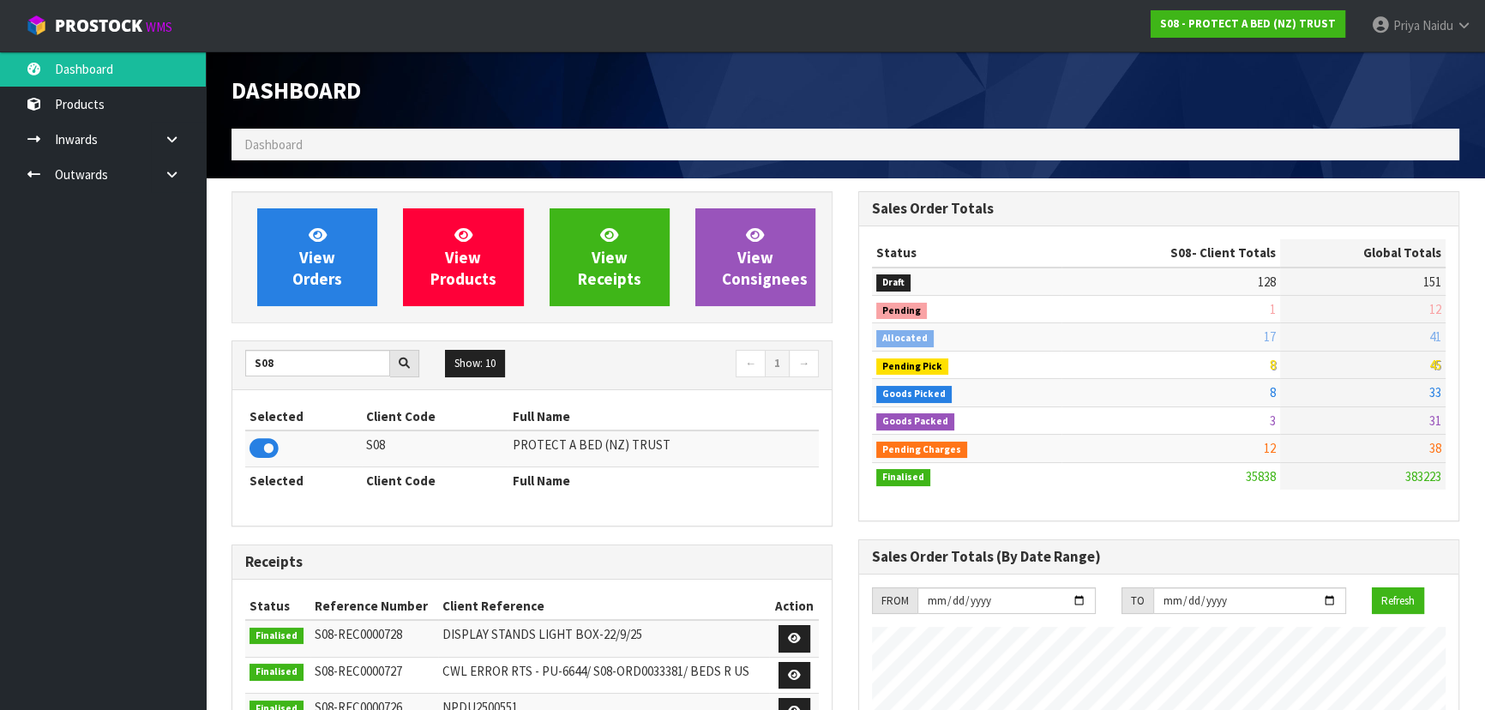
scroll to position [1297, 626]
click at [323, 367] on input "S08" at bounding box center [317, 363] width 145 height 27
type input "S"
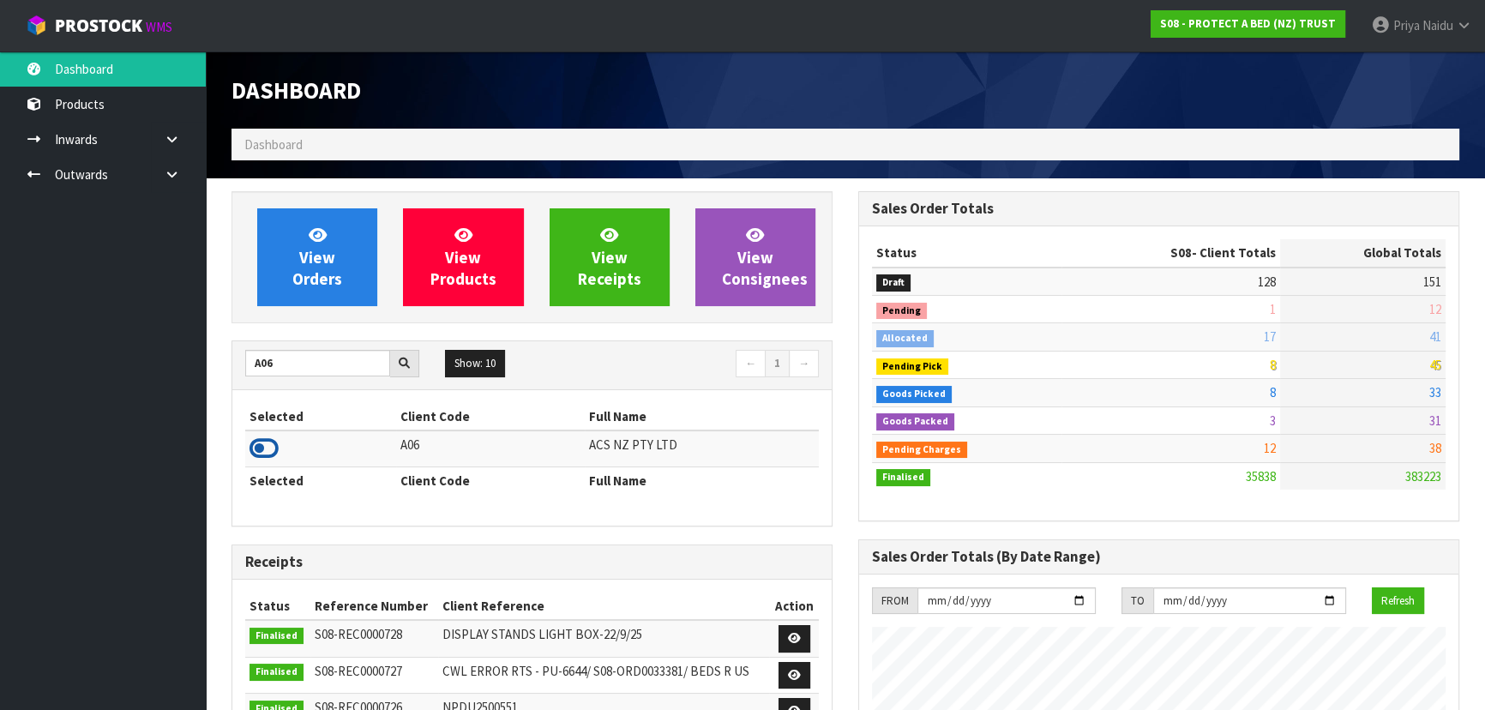
click at [265, 454] on icon at bounding box center [264, 449] width 29 height 26
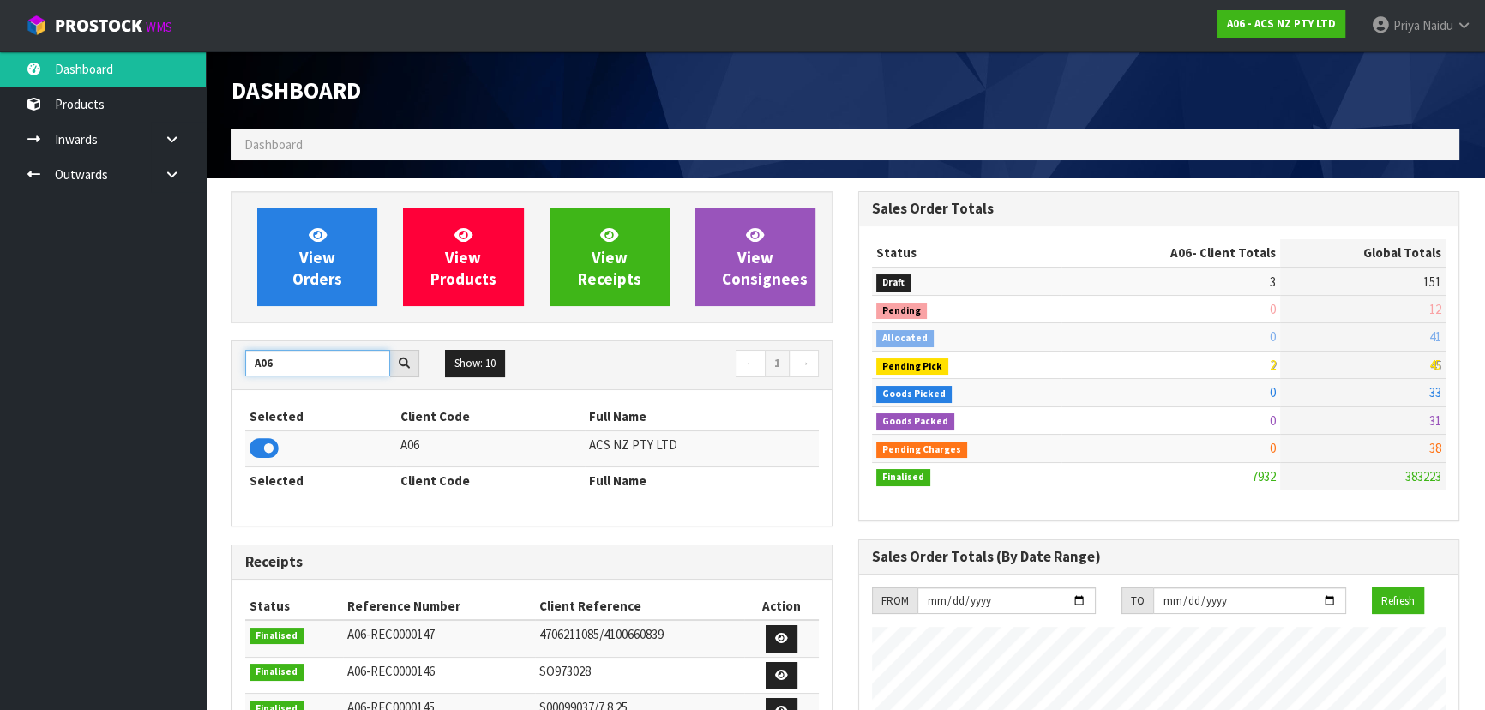
click at [308, 364] on input "A06" at bounding box center [317, 363] width 145 height 27
type input "A"
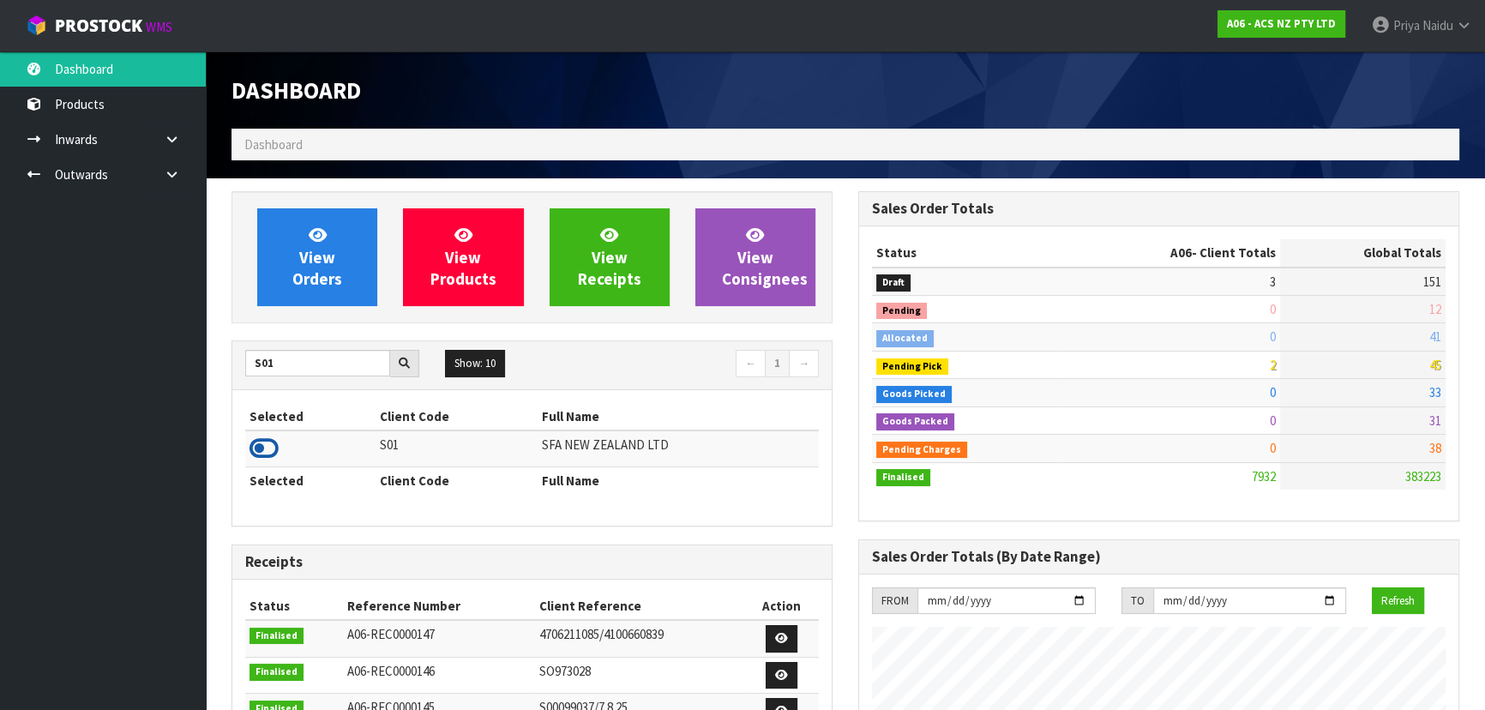
click at [256, 448] on icon at bounding box center [264, 449] width 29 height 26
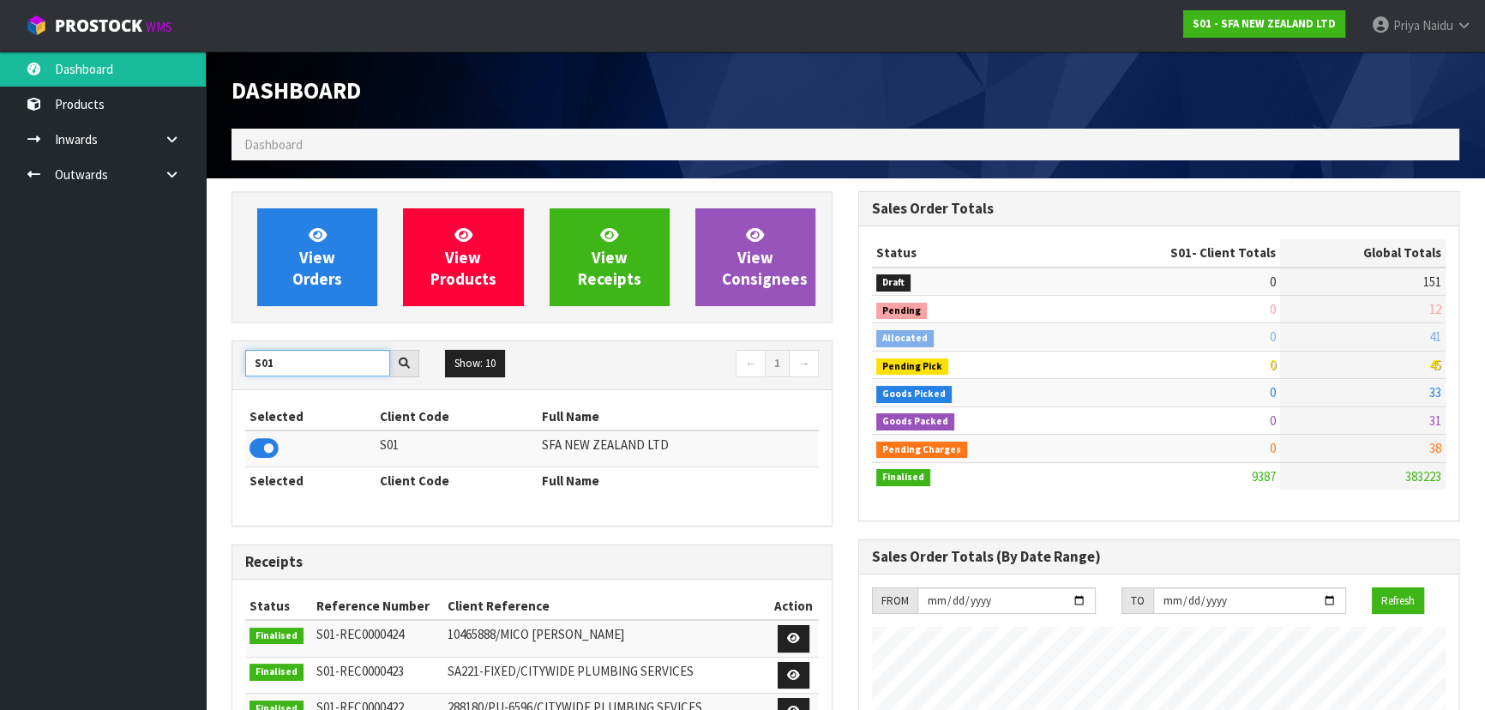
click at [301, 352] on input "S01" at bounding box center [317, 363] width 145 height 27
type input "S"
click at [256, 443] on icon at bounding box center [264, 449] width 29 height 26
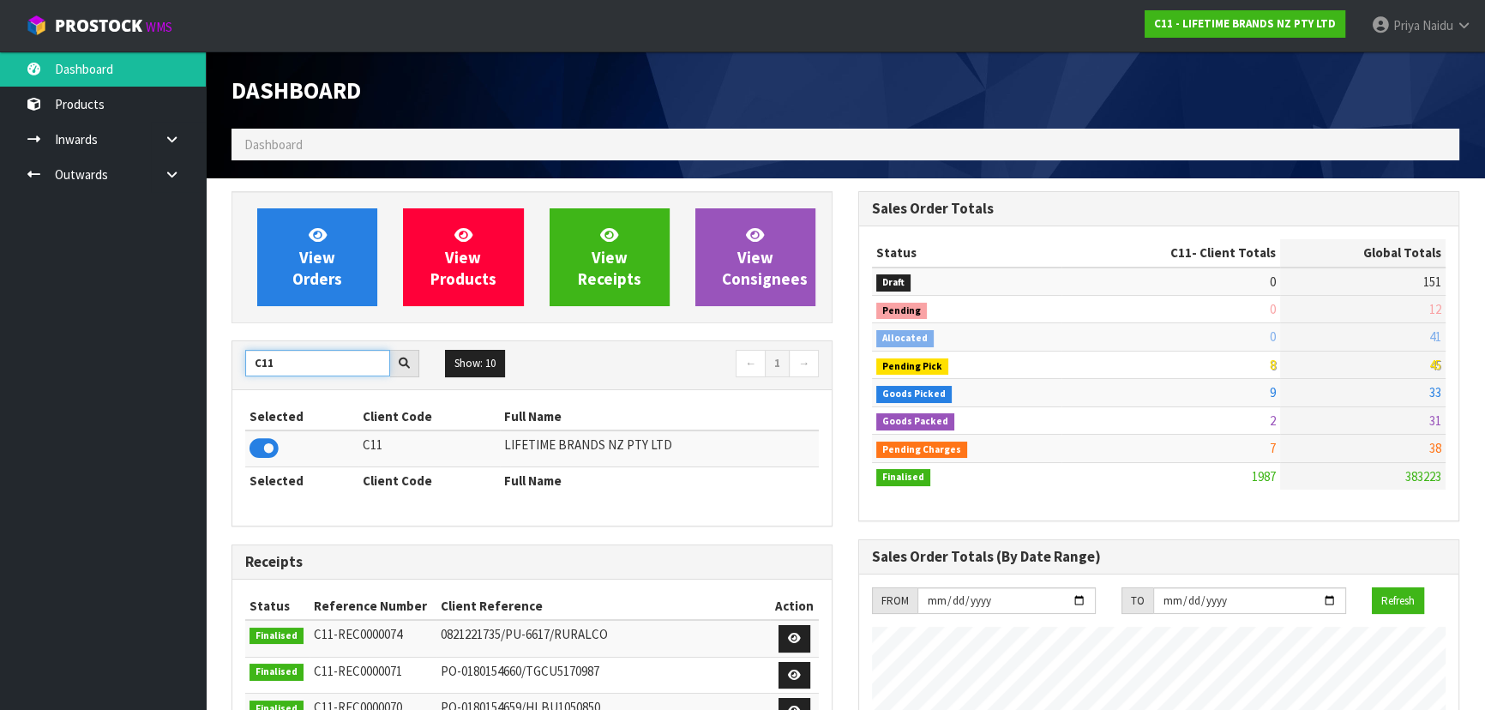
click at [294, 364] on input "C11" at bounding box center [317, 363] width 145 height 27
type input "C"
click at [249, 453] on td at bounding box center [301, 448] width 112 height 37
click at [250, 451] on icon at bounding box center [264, 449] width 29 height 26
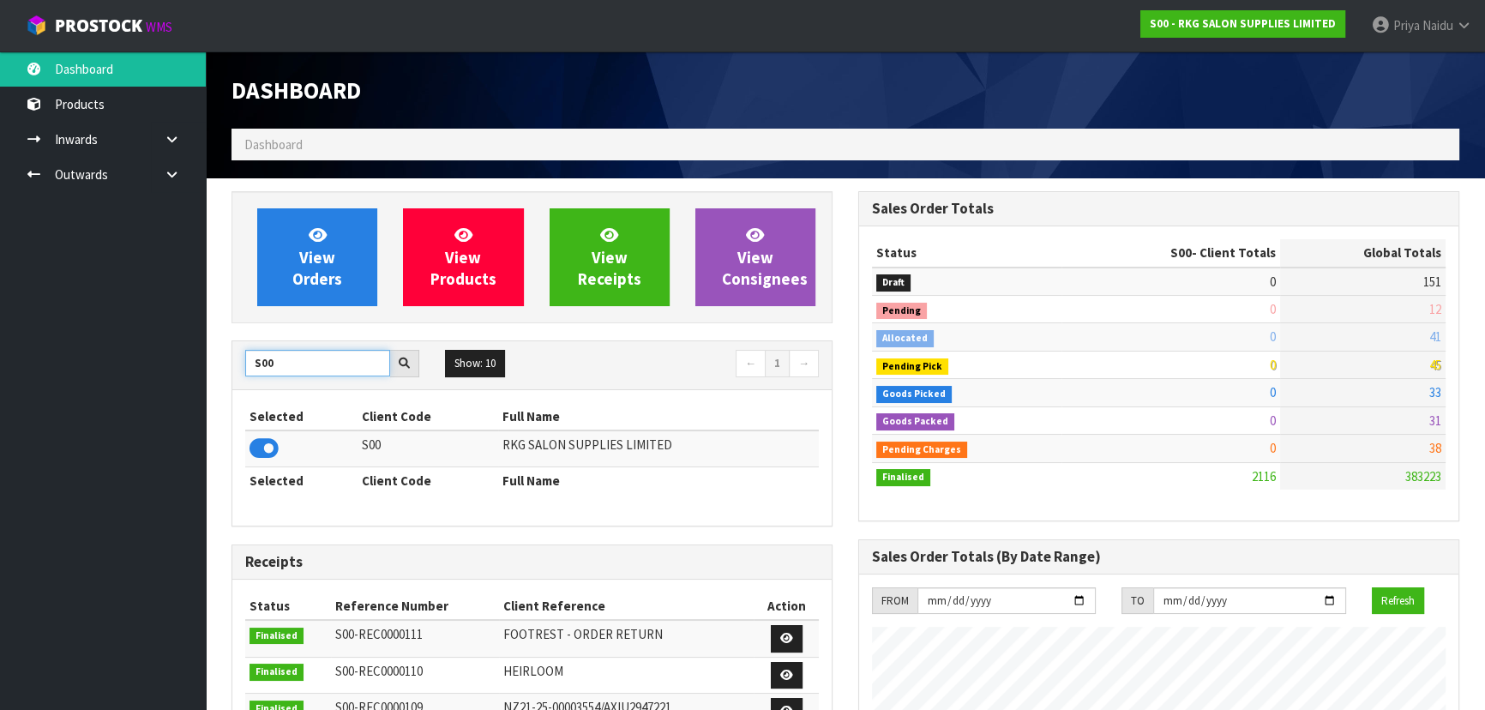
click at [317, 362] on input "S00" at bounding box center [317, 363] width 145 height 27
type input "S"
click at [263, 448] on icon at bounding box center [264, 449] width 29 height 26
click at [296, 365] on input "N03" at bounding box center [317, 363] width 145 height 27
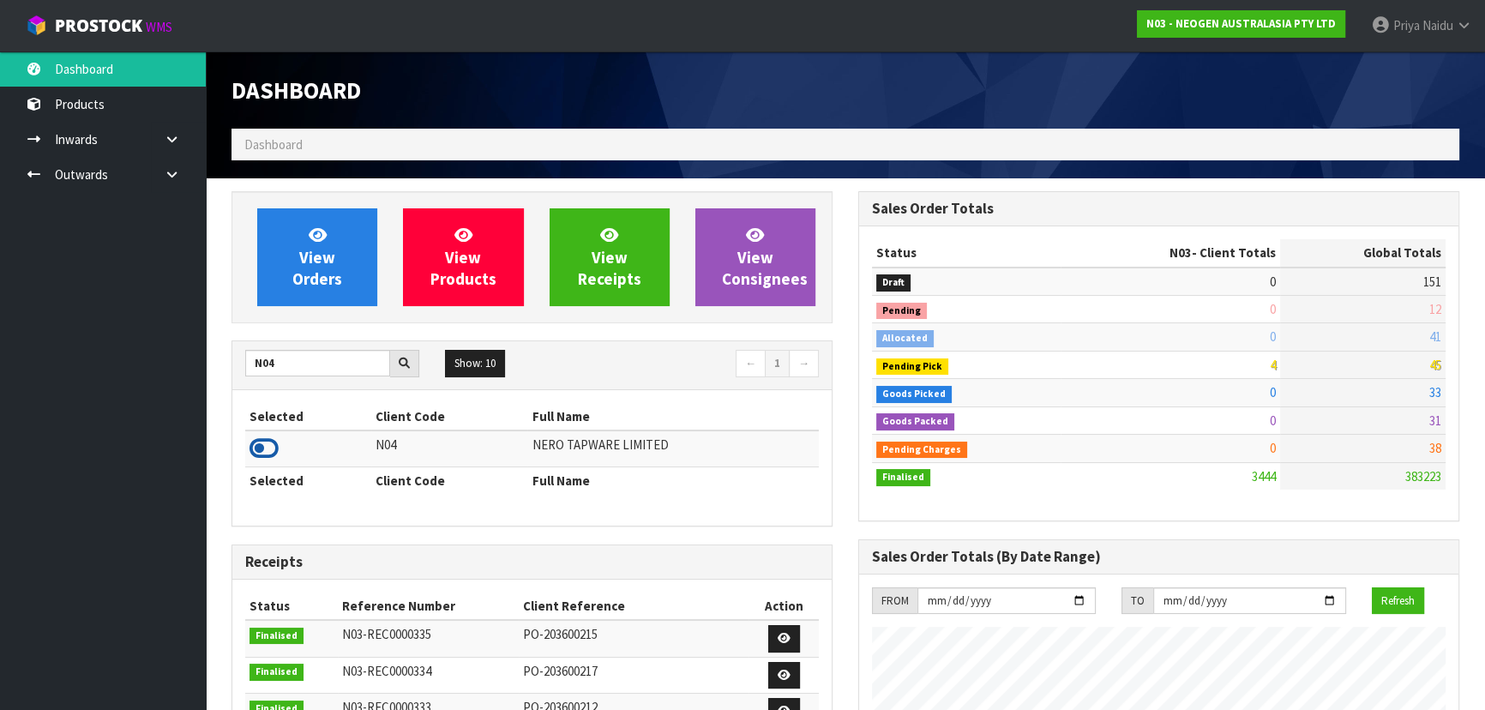
click at [273, 449] on icon at bounding box center [264, 449] width 29 height 26
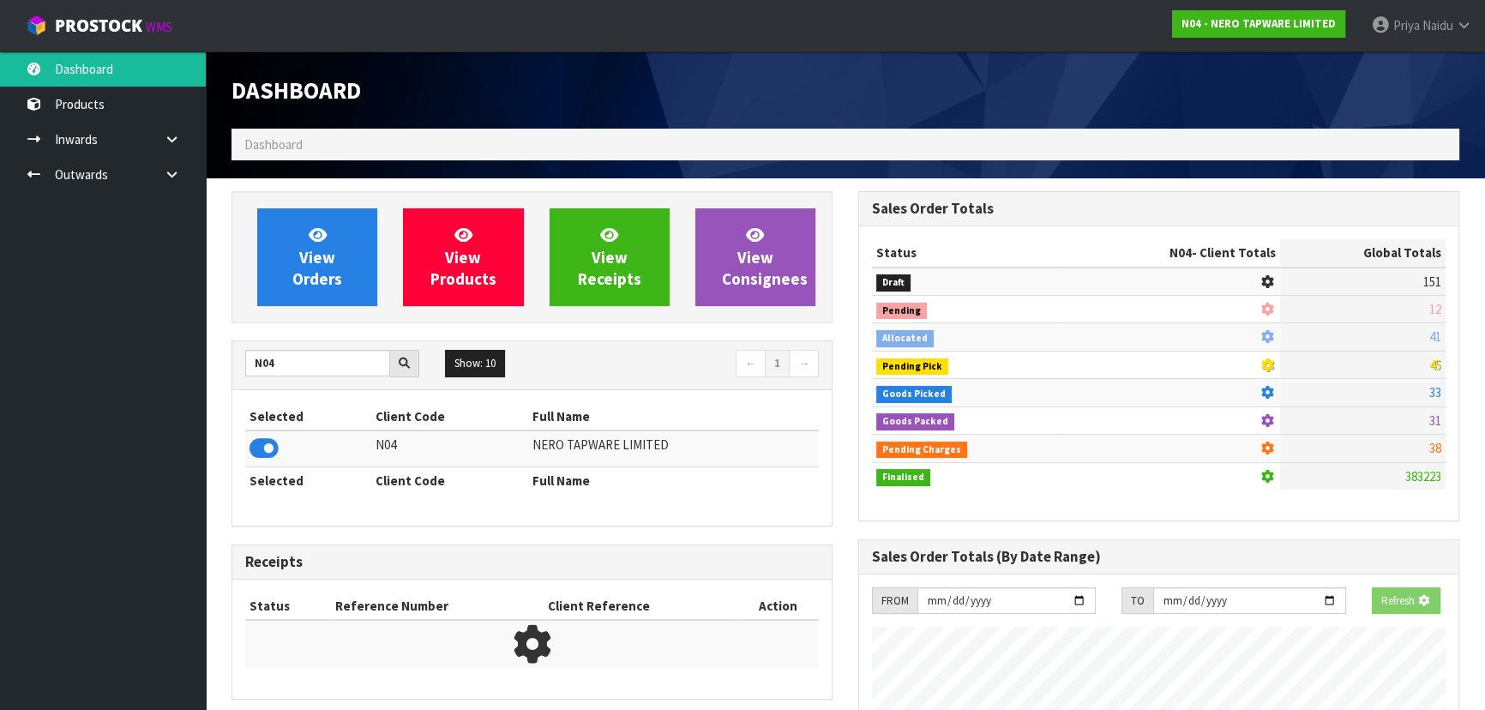
scroll to position [1388, 626]
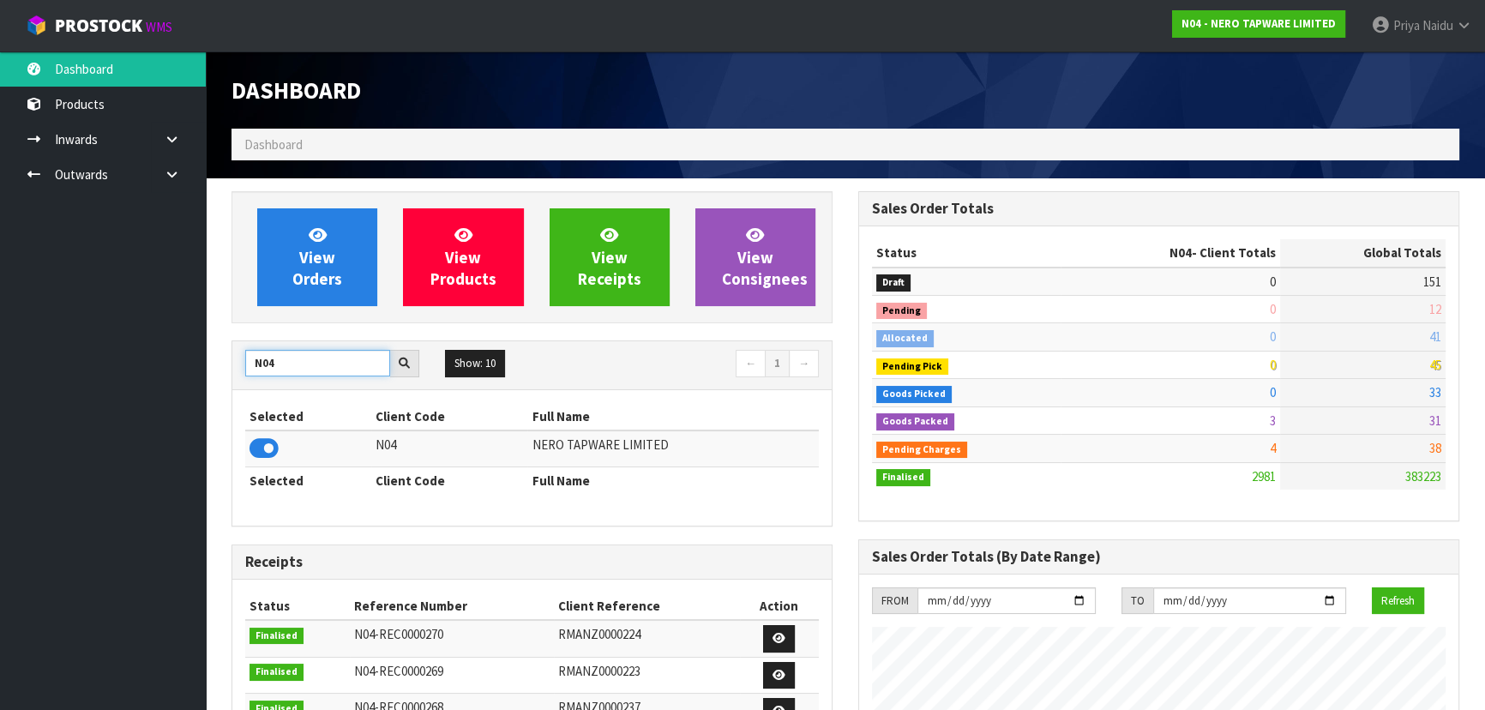
click at [340, 354] on input "N04" at bounding box center [317, 363] width 145 height 27
type input "N"
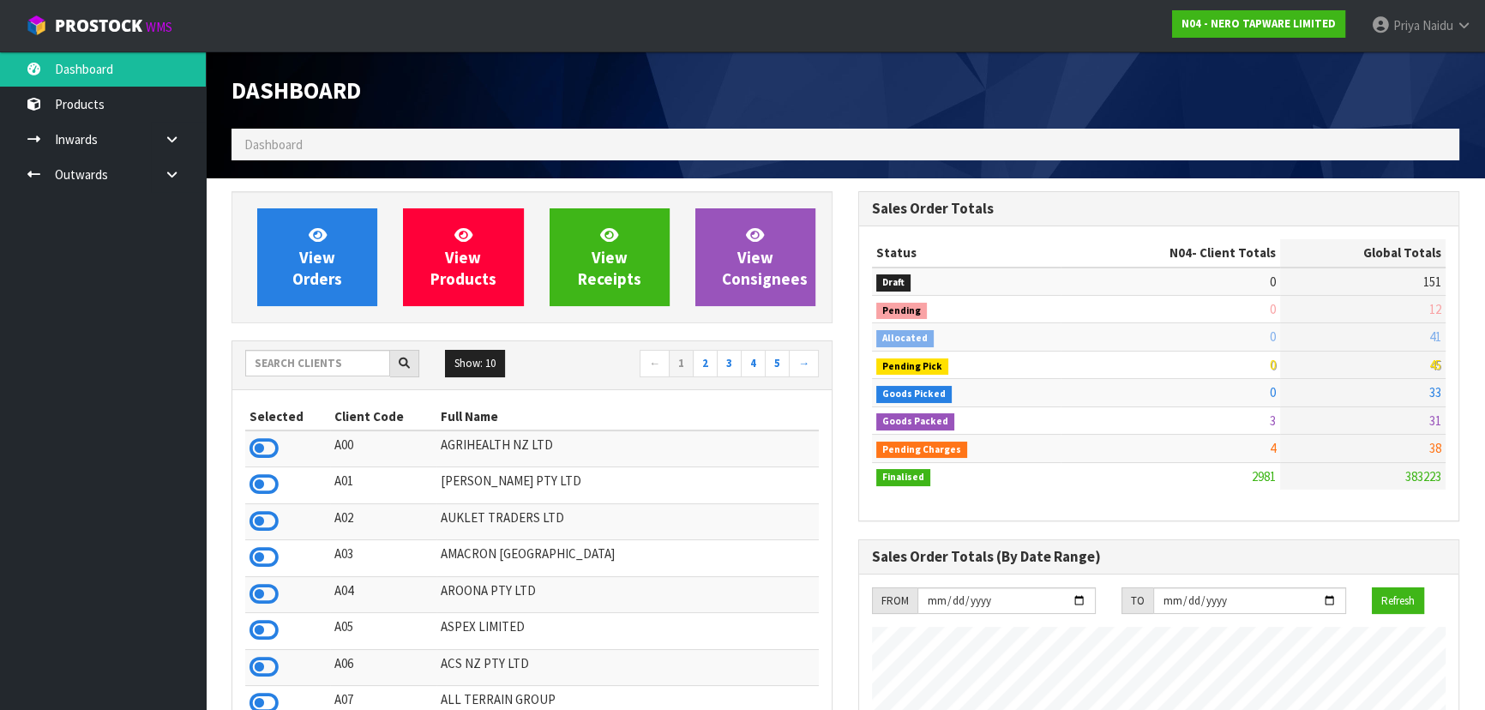
click at [1412, 45] on link "[PERSON_NAME]" at bounding box center [1421, 25] width 127 height 51
click at [1390, 75] on link "Logout" at bounding box center [1416, 68] width 135 height 23
